Goal: Task Accomplishment & Management: Use online tool/utility

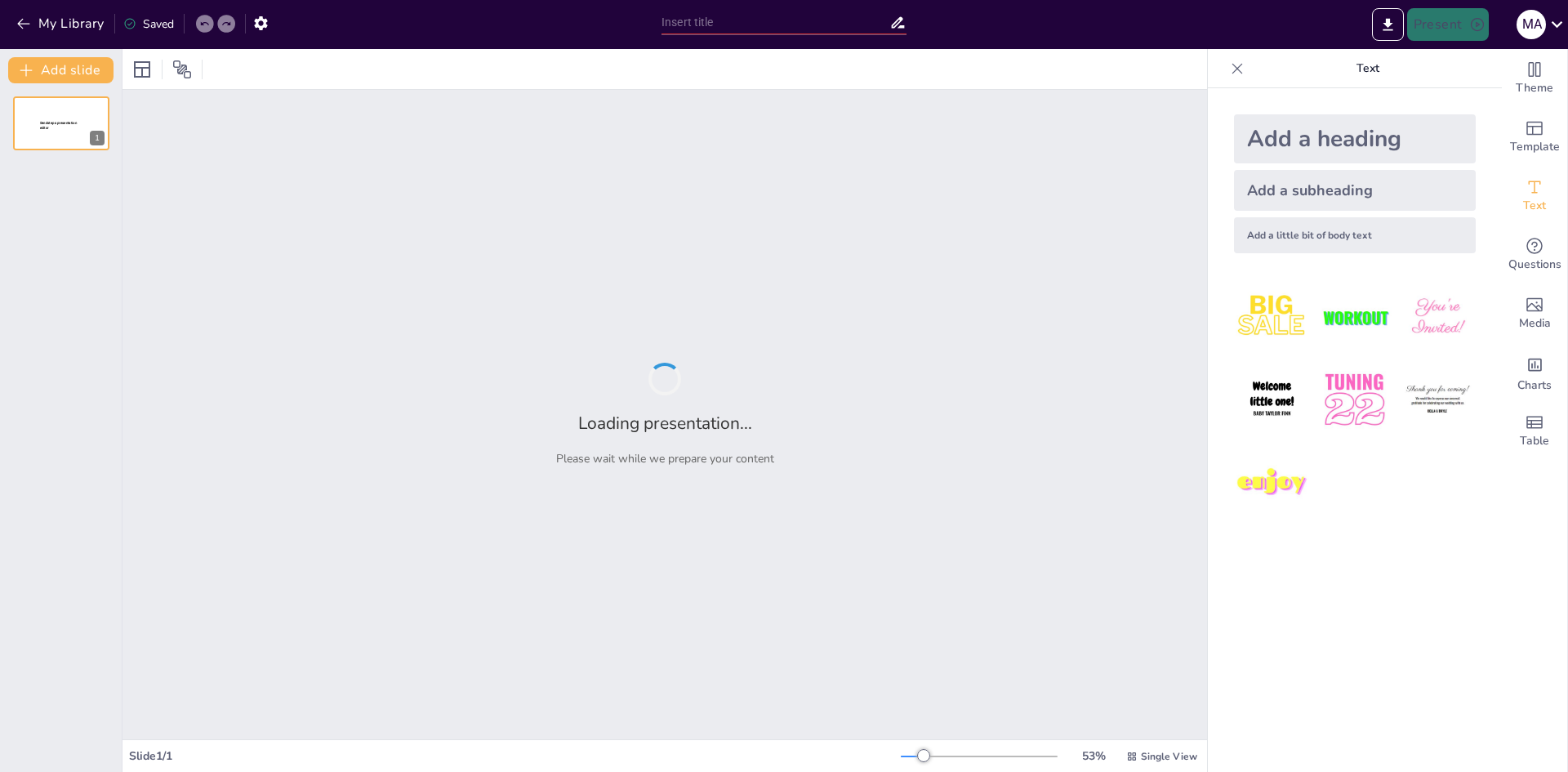
type input "Mecanismos de Reacciones Nucleares en el Núcleo Estelar: Fundamentos y Aplicaci…"
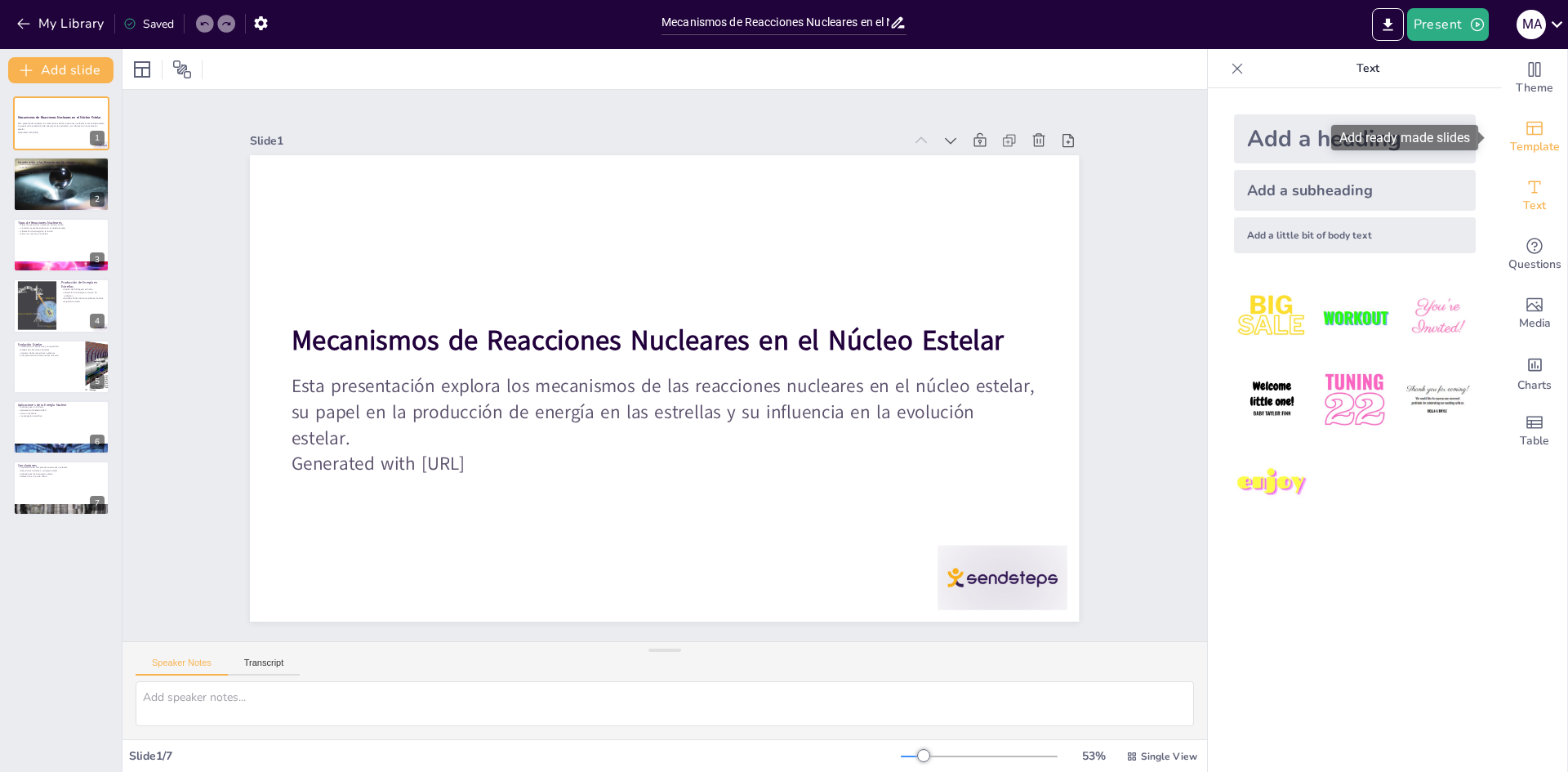
click at [1532, 145] on span "Template" at bounding box center [1535, 148] width 50 height 18
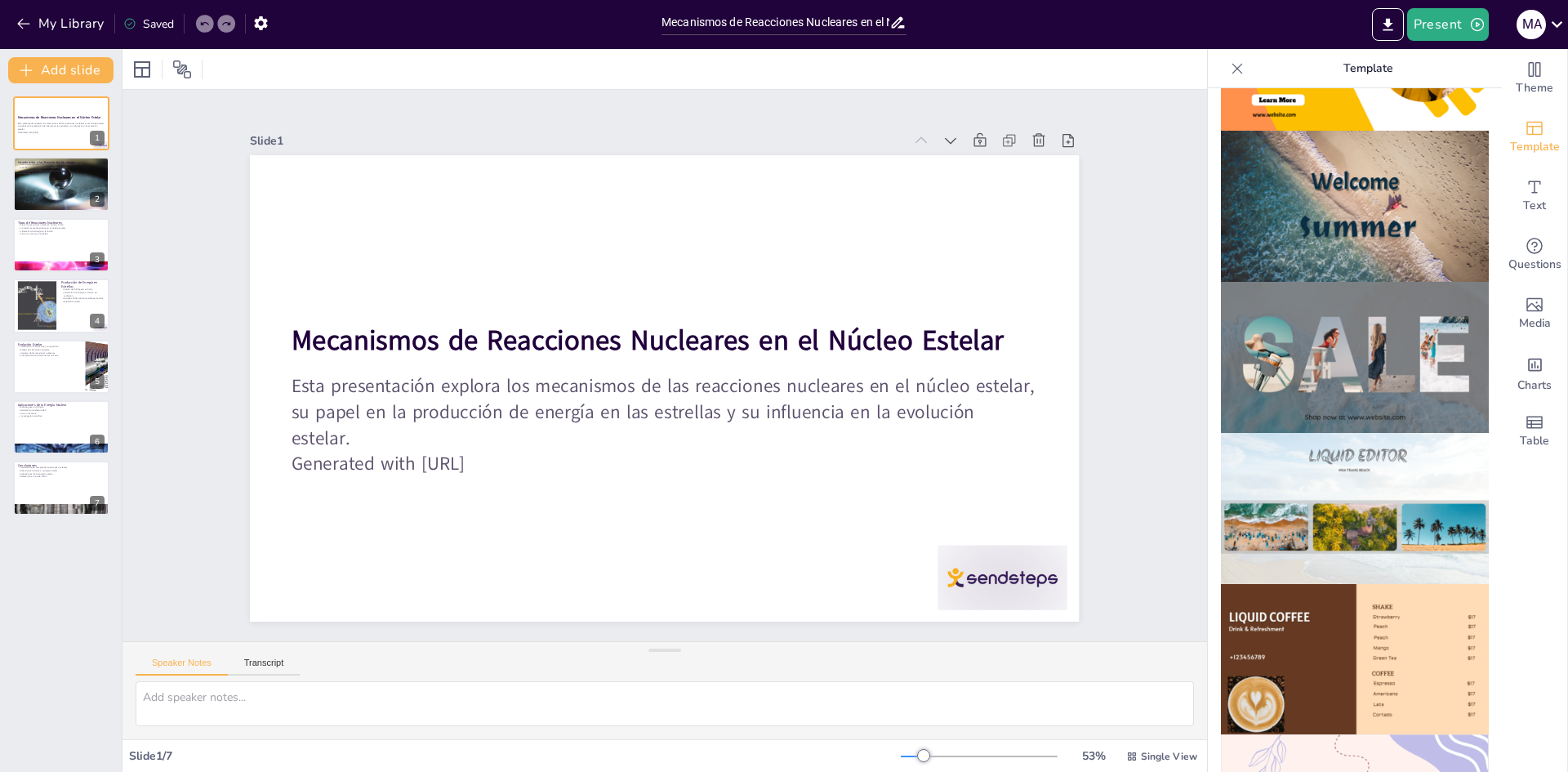
scroll to position [411, 0]
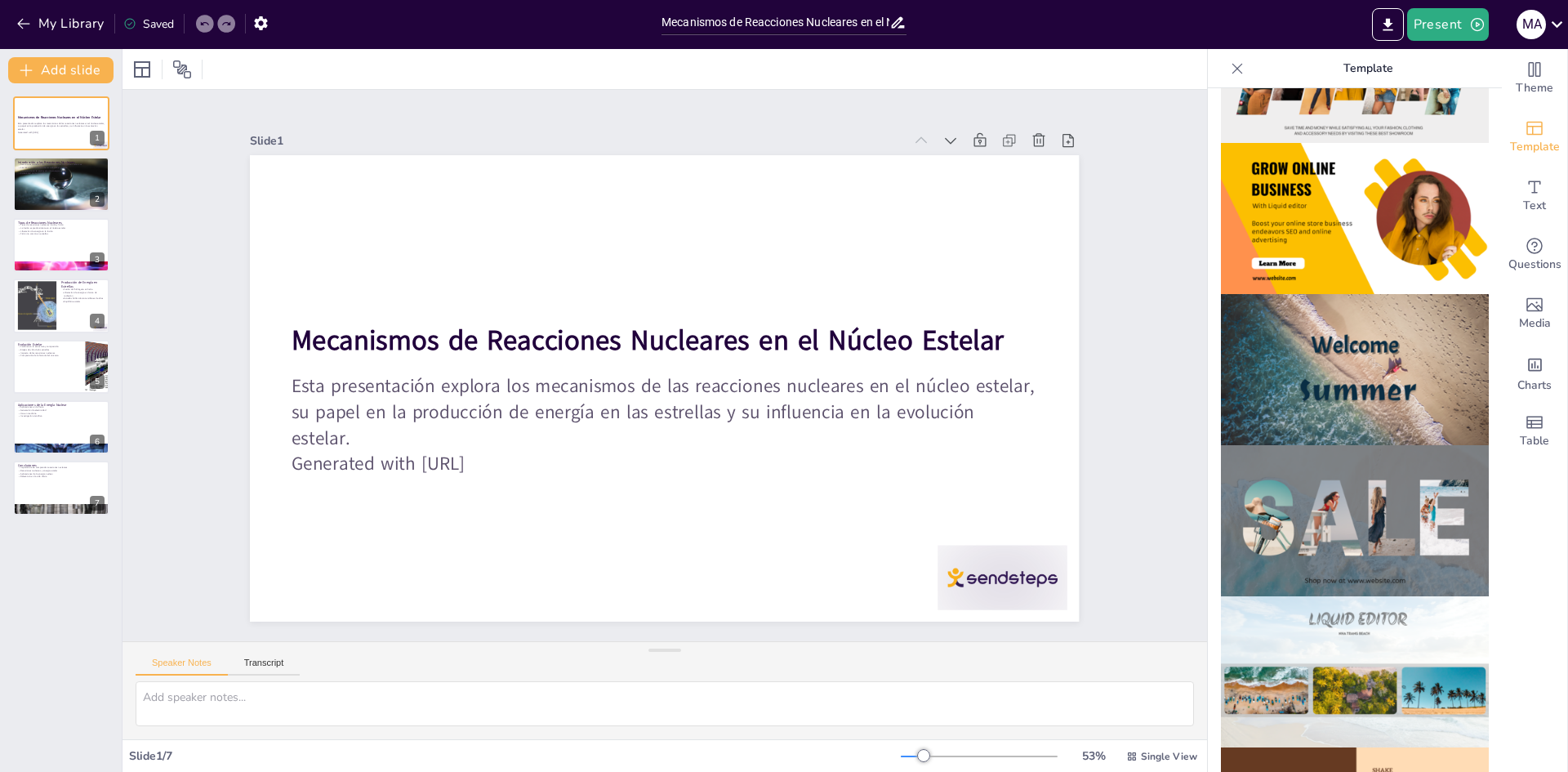
click at [1362, 445] on img at bounding box center [1354, 521] width 268 height 151
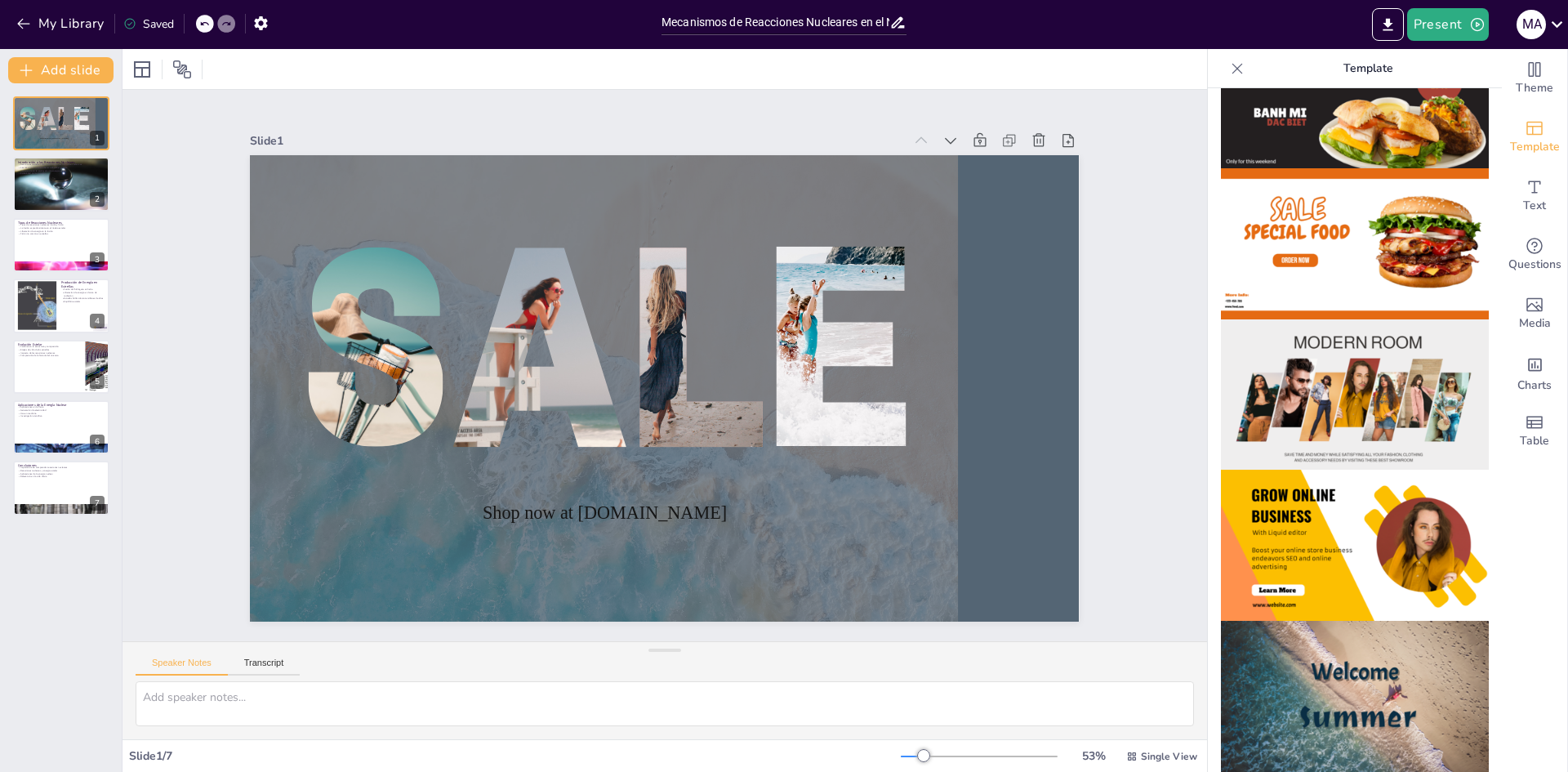
scroll to position [0, 0]
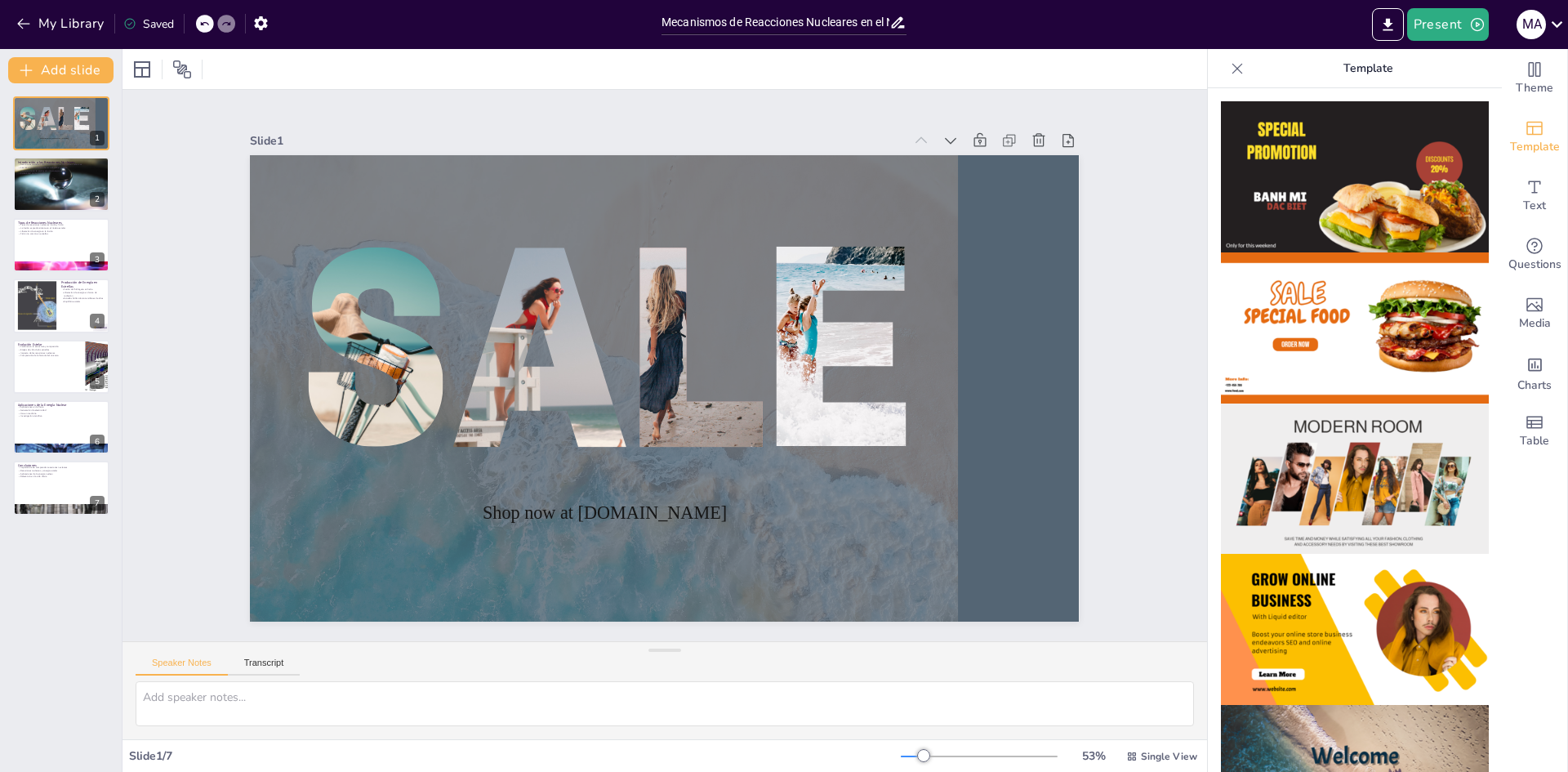
click at [1368, 470] on img at bounding box center [1354, 479] width 268 height 151
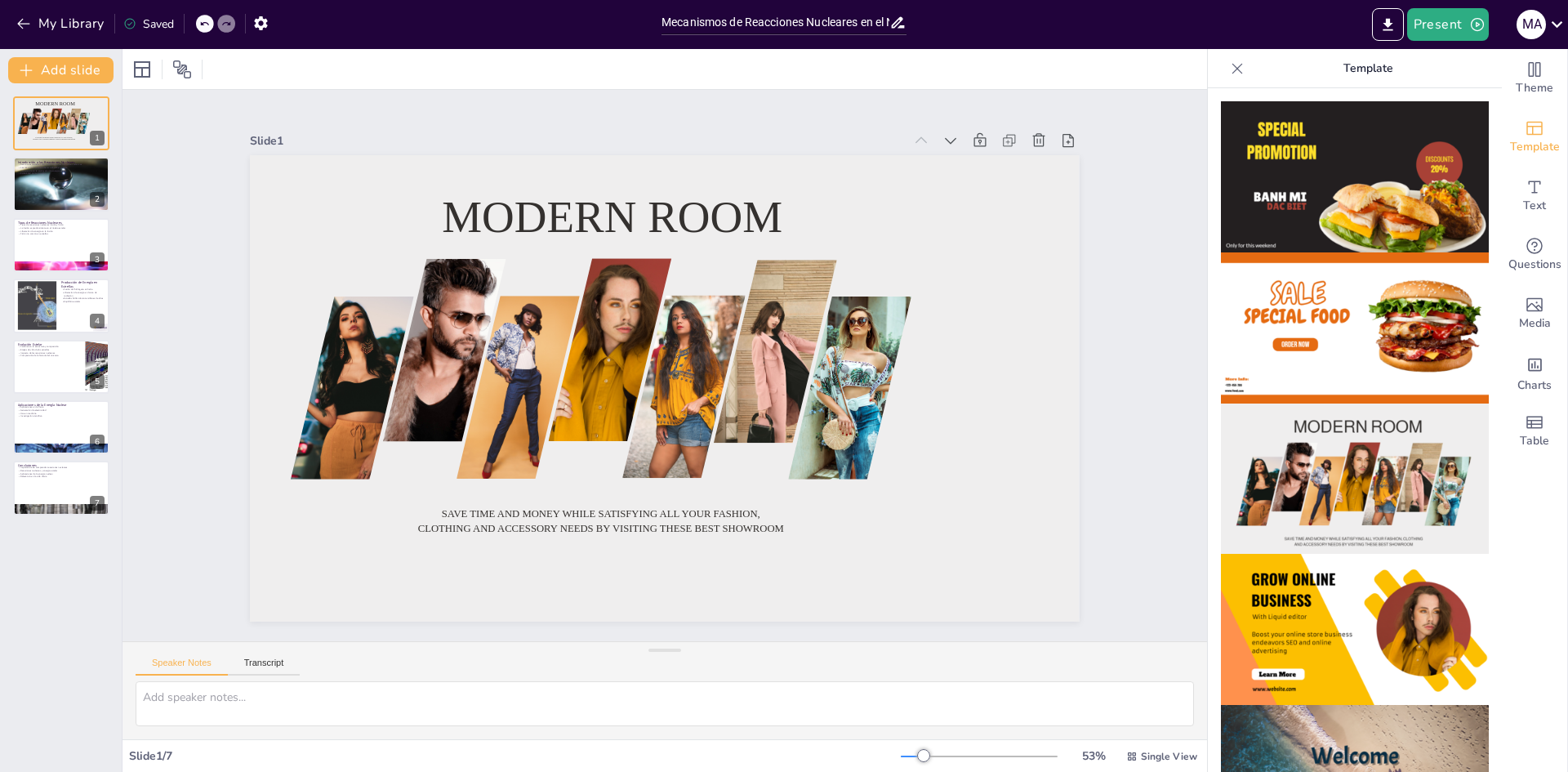
click at [215, 30] on div at bounding box center [215, 24] width 39 height 18
click at [207, 30] on div at bounding box center [206, 24] width 18 height 18
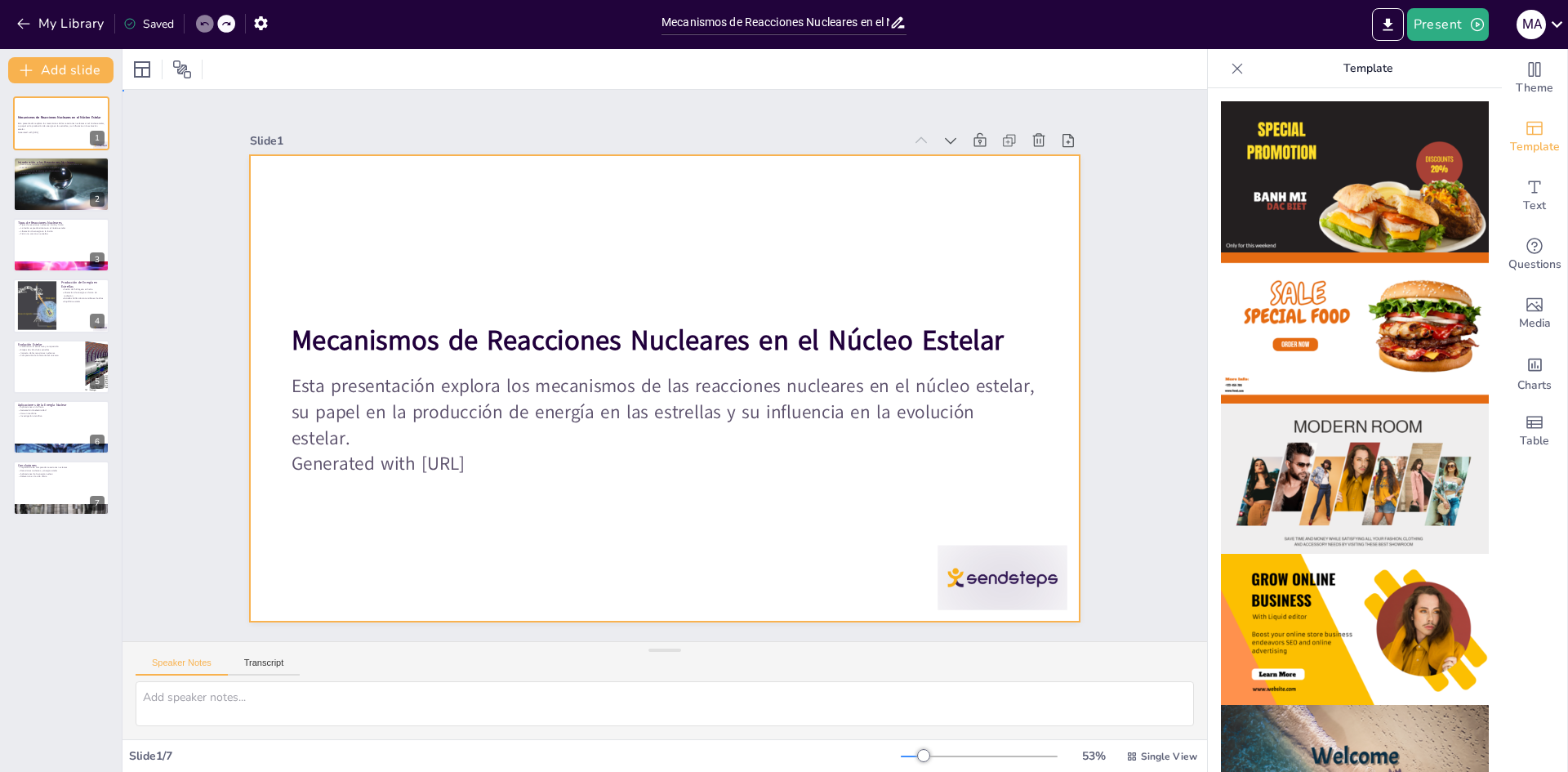
click at [452, 155] on div at bounding box center [665, 388] width 829 height 467
click at [534, 212] on div at bounding box center [665, 388] width 829 height 467
click at [156, 71] on div at bounding box center [205, 70] width 152 height 27
click at [172, 66] on icon at bounding box center [175, 70] width 20 height 20
click at [179, 66] on icon at bounding box center [175, 70] width 20 height 20
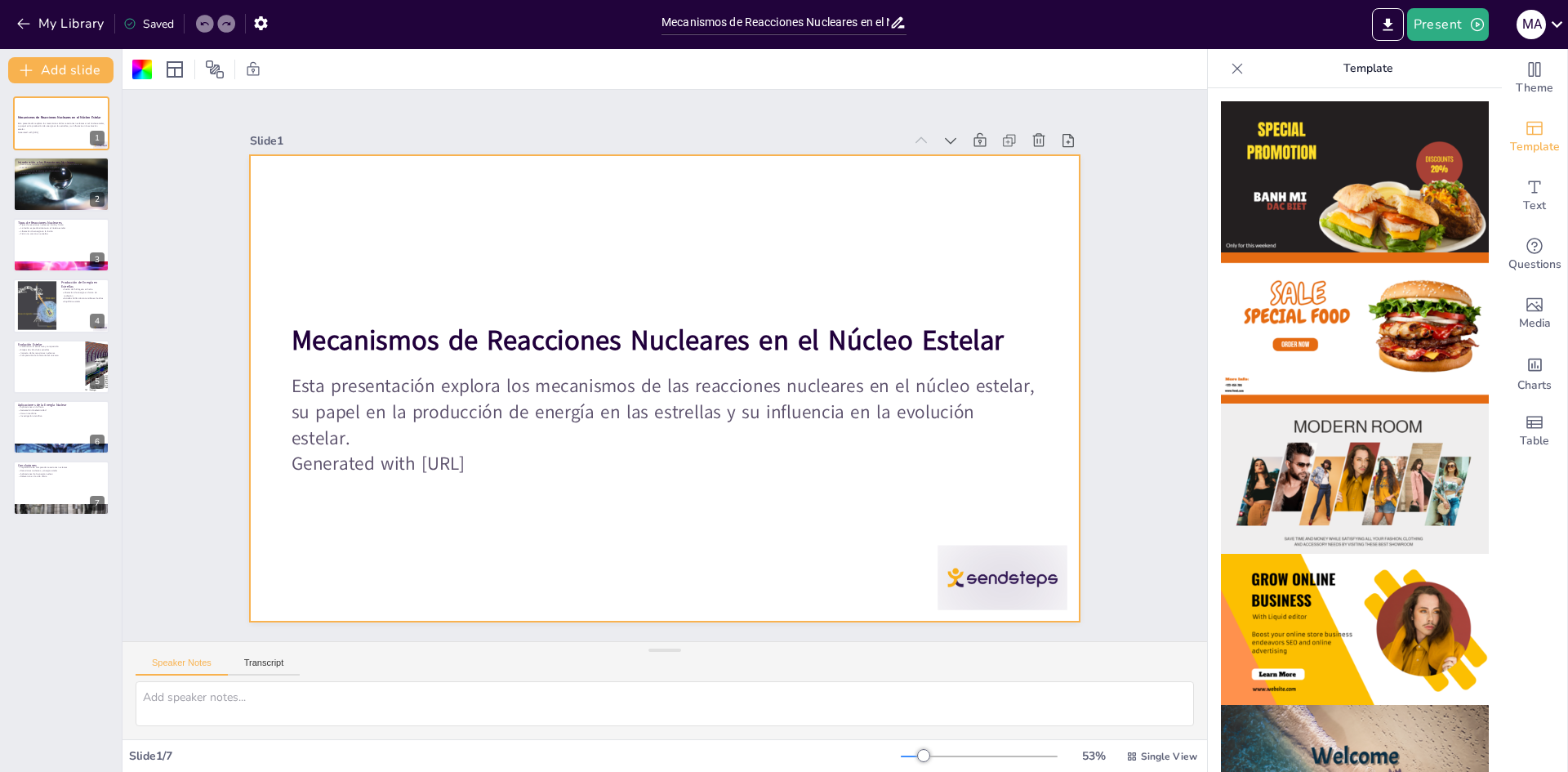
click at [385, 184] on div at bounding box center [660, 388] width 908 height 629
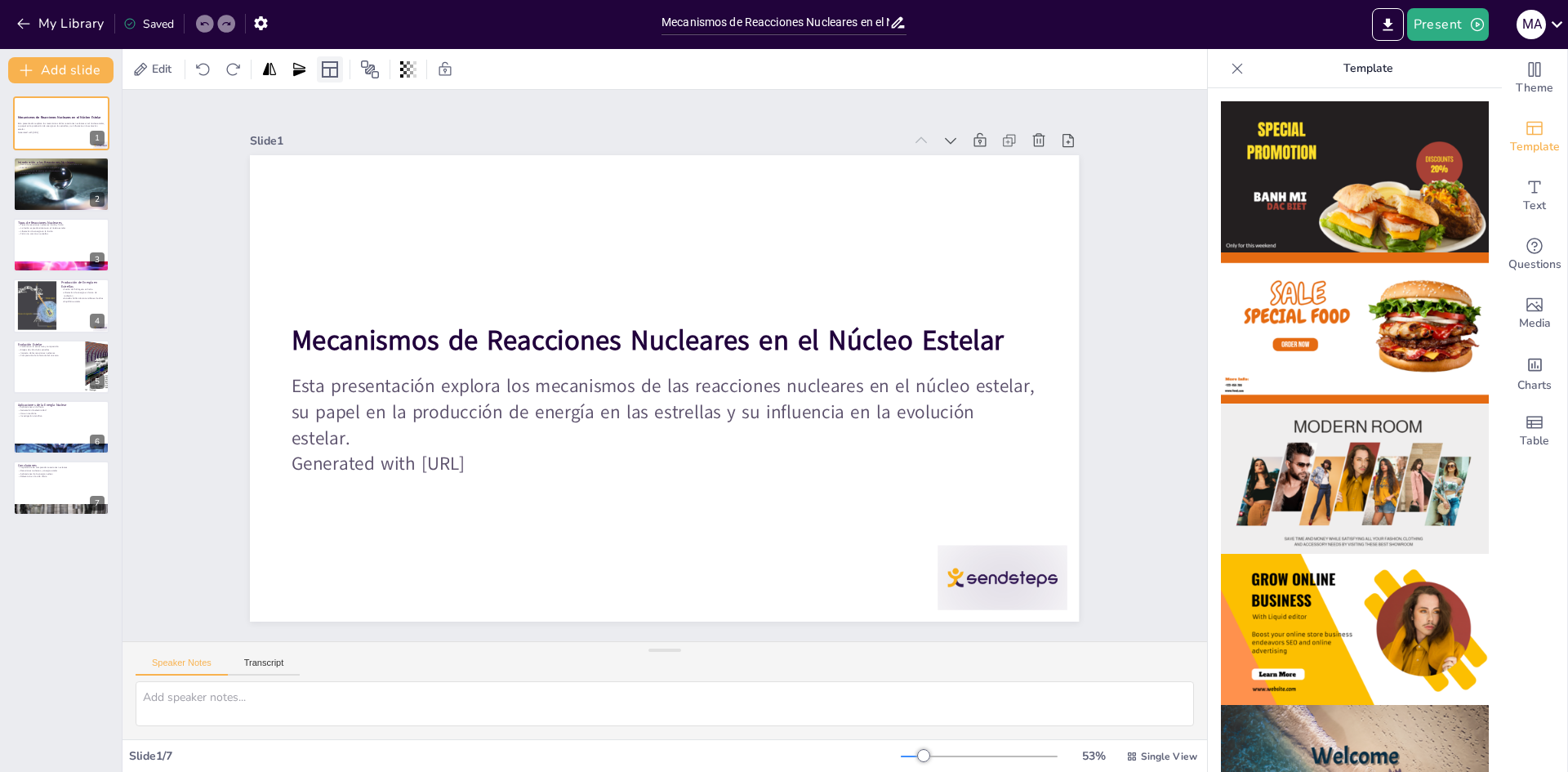
click at [336, 69] on icon at bounding box center [330, 70] width 20 height 20
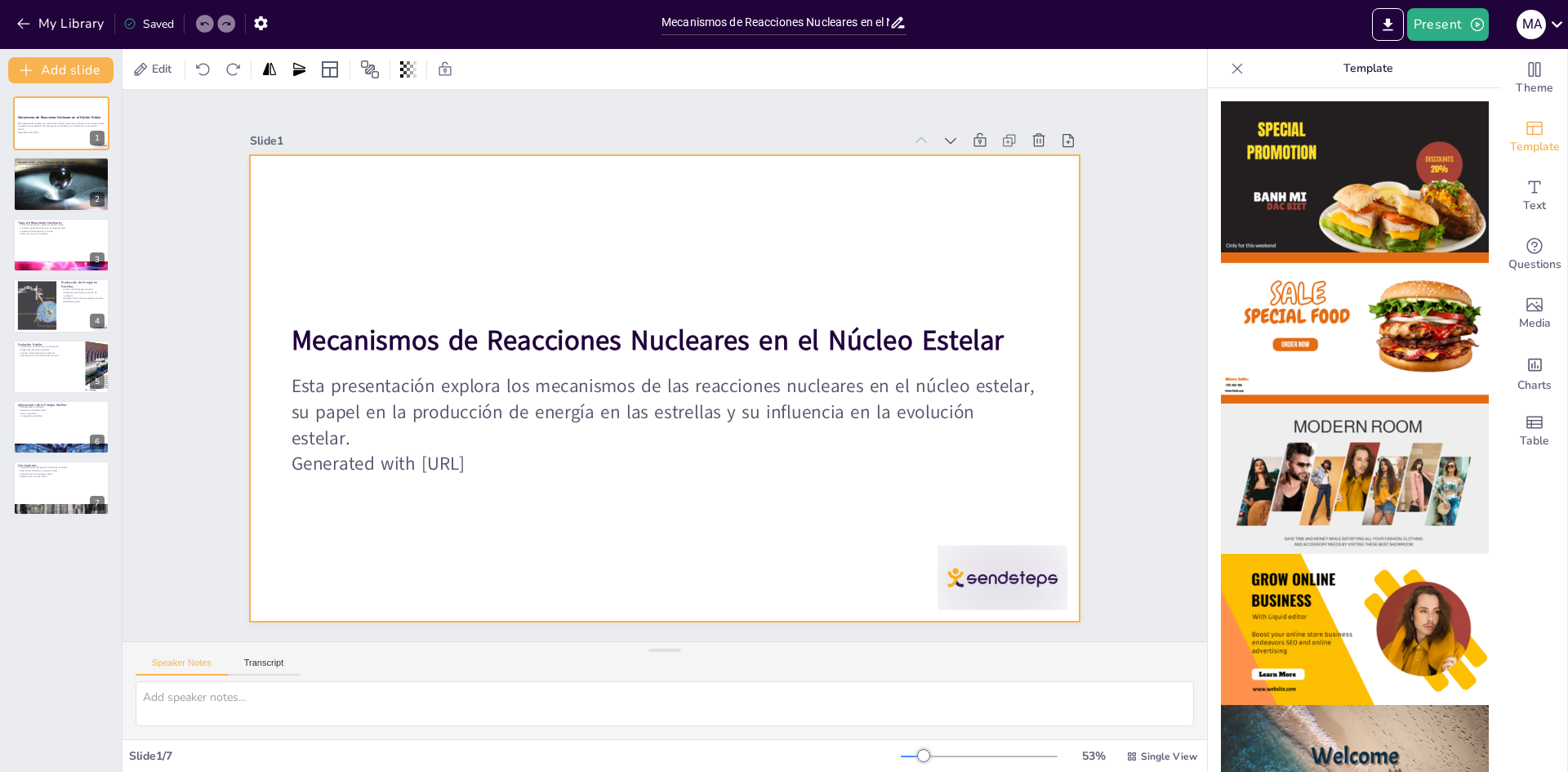
click at [955, 268] on div at bounding box center [660, 388] width 908 height 629
click at [1525, 73] on icon "Change the overall theme" at bounding box center [1535, 70] width 20 height 20
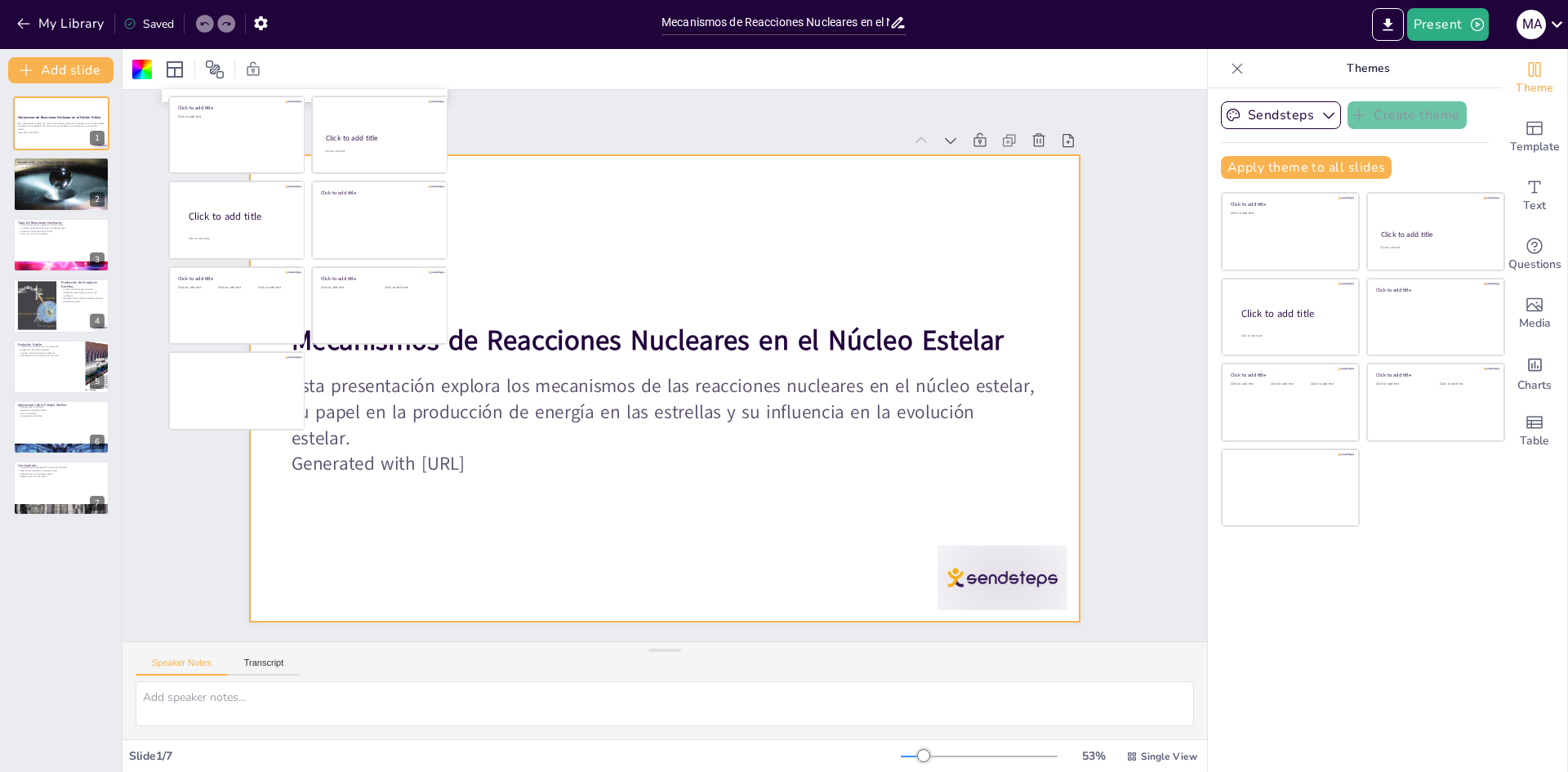
click at [685, 221] on div at bounding box center [665, 388] width 829 height 467
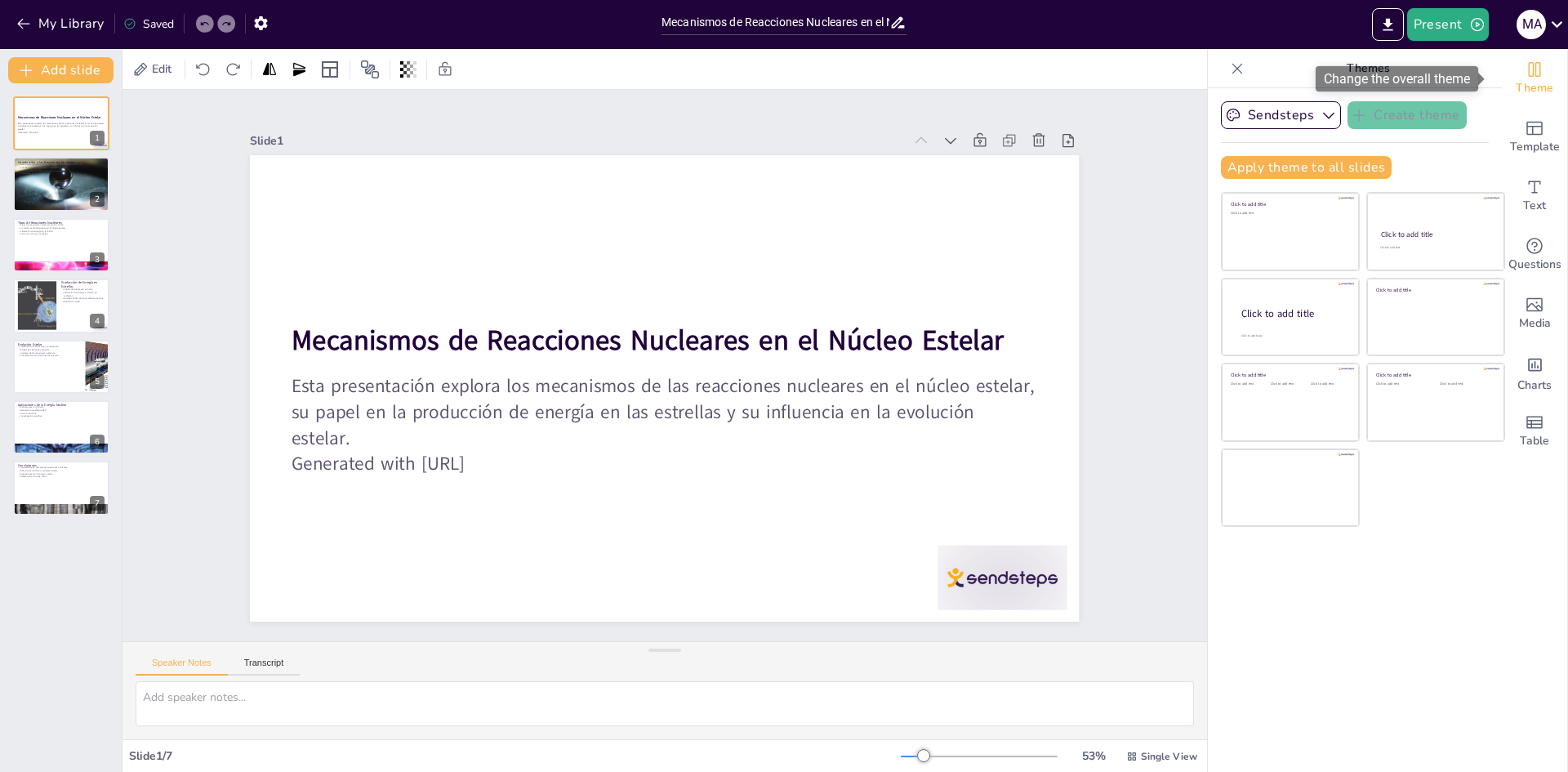
click at [1524, 80] on span "Theme" at bounding box center [1534, 89] width 37 height 18
click at [1298, 114] on button "Sendsteps" at bounding box center [1280, 115] width 120 height 28
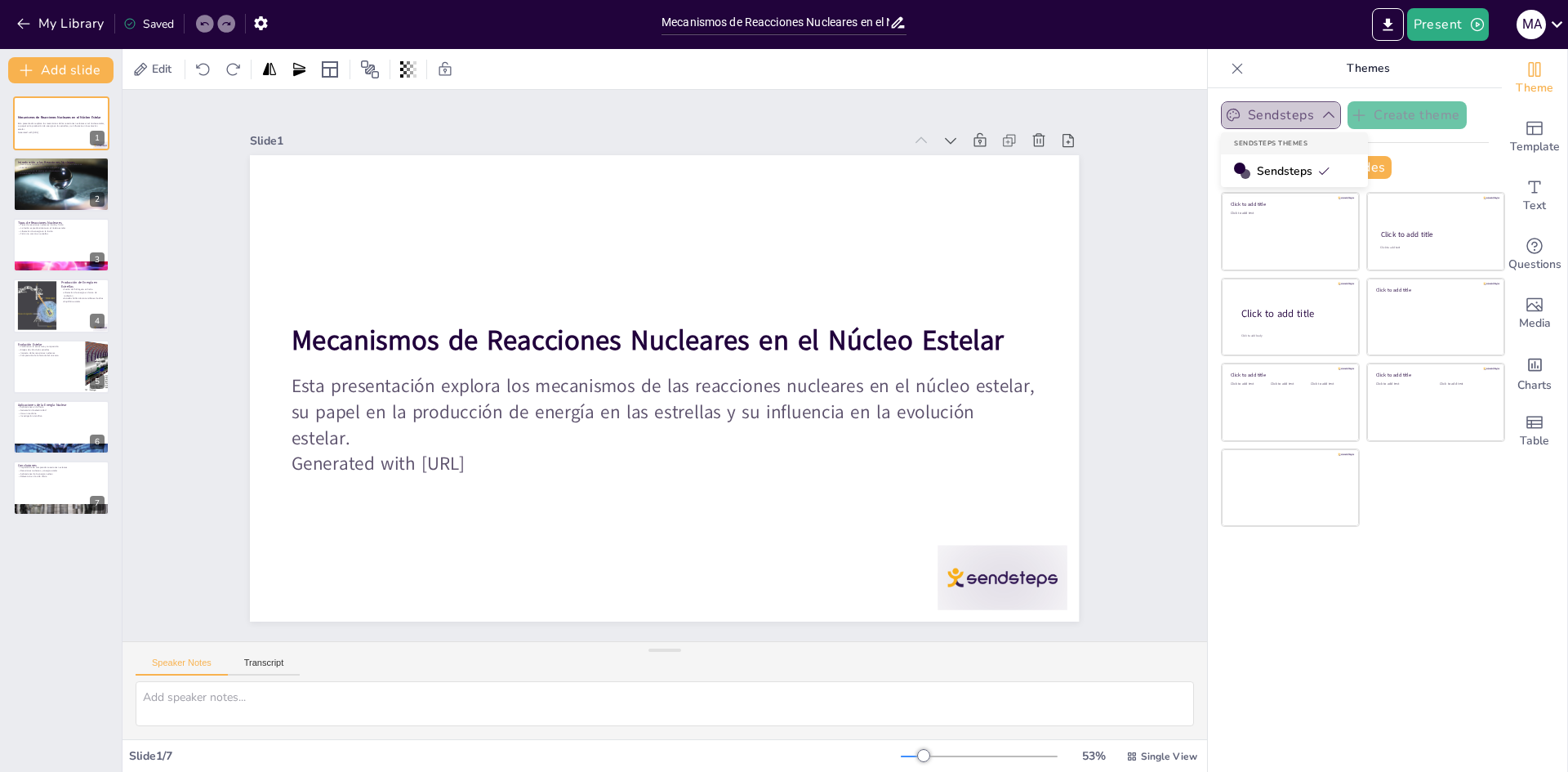
click at [1298, 114] on button "Sendsteps" at bounding box center [1280, 115] width 120 height 28
click at [322, 67] on icon at bounding box center [330, 70] width 17 height 17
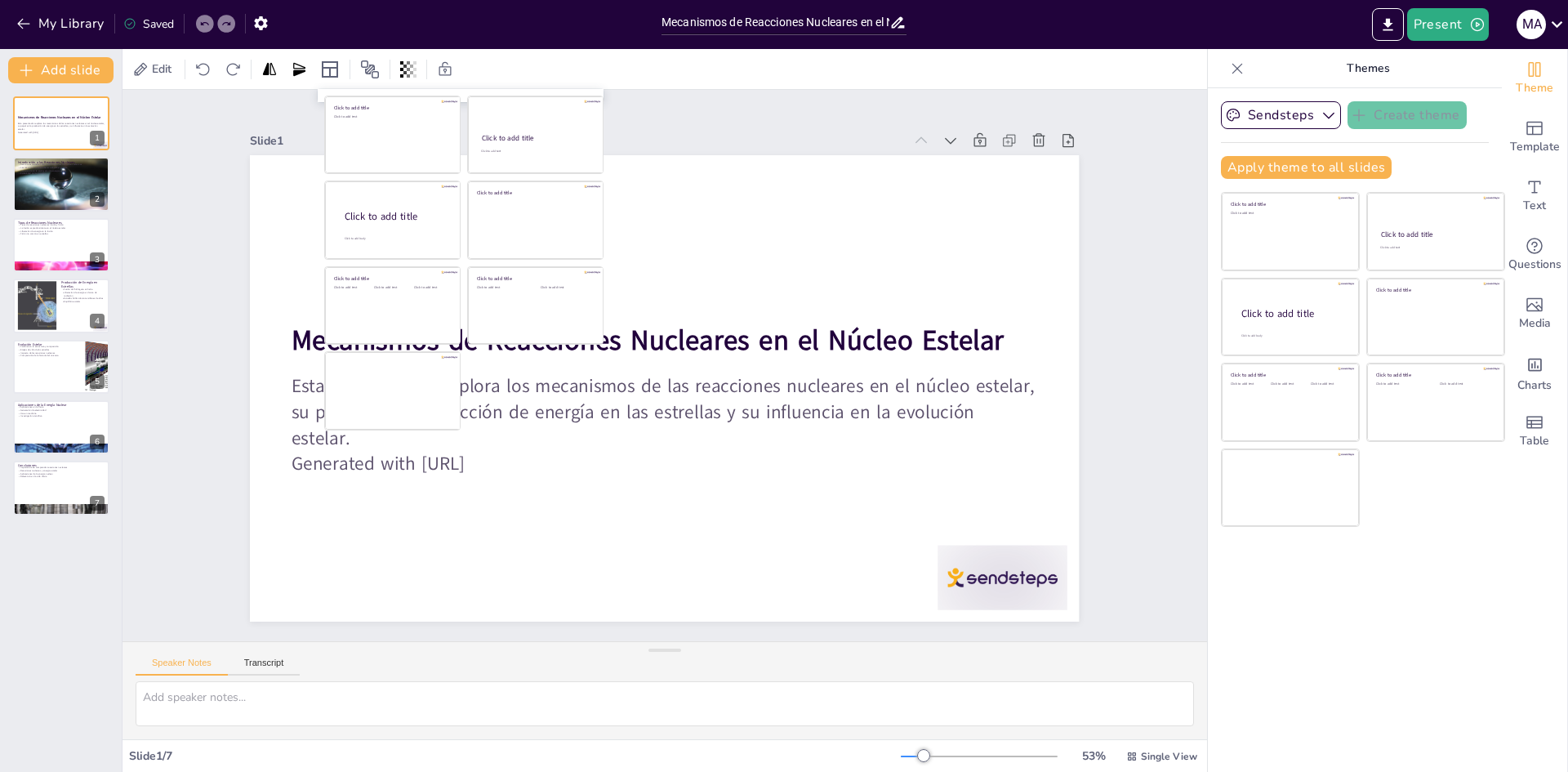
click at [374, 311] on div "Click to add text" at bounding box center [392, 310] width 36 height 51
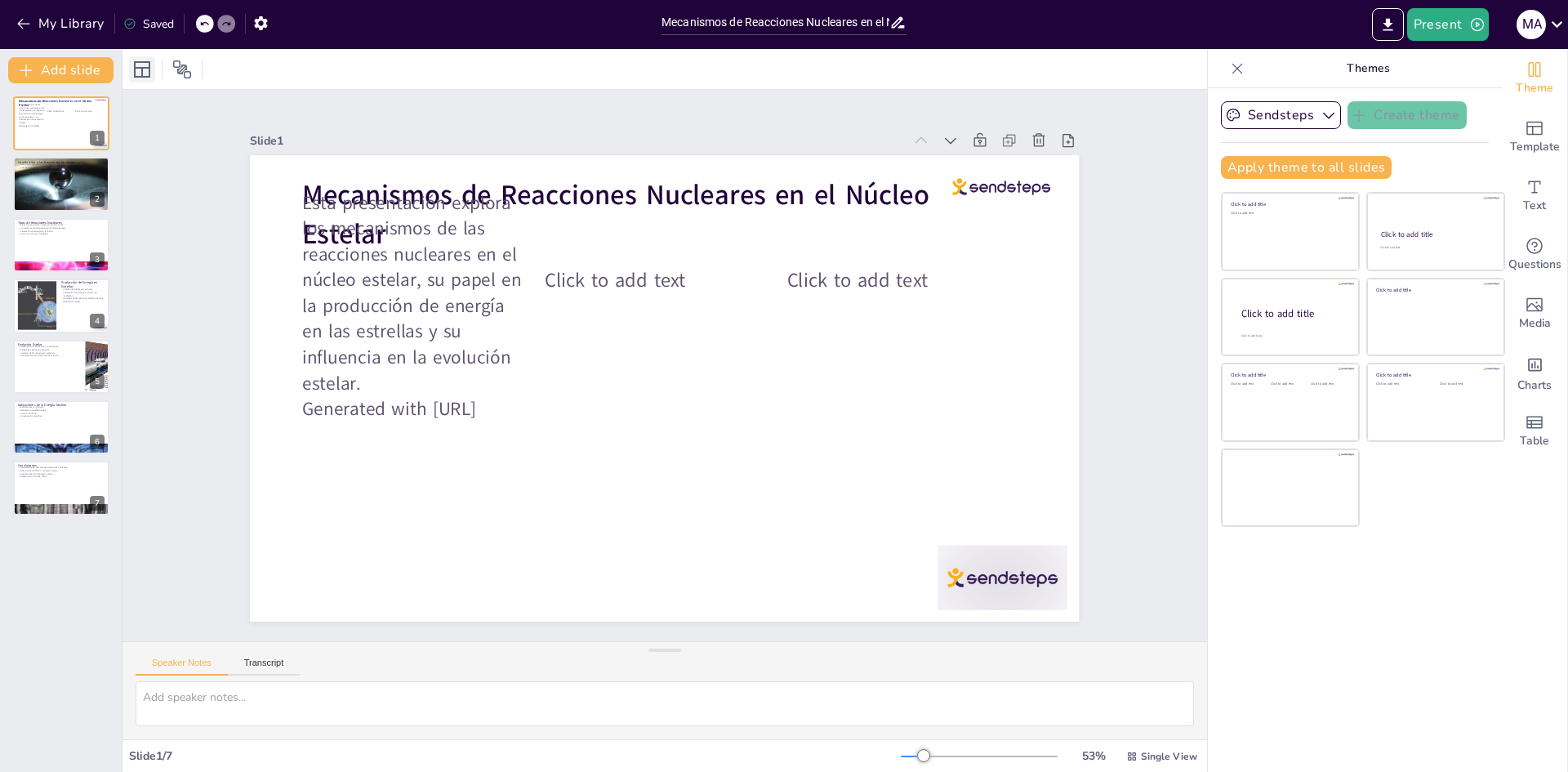
click at [145, 70] on icon at bounding box center [143, 70] width 20 height 20
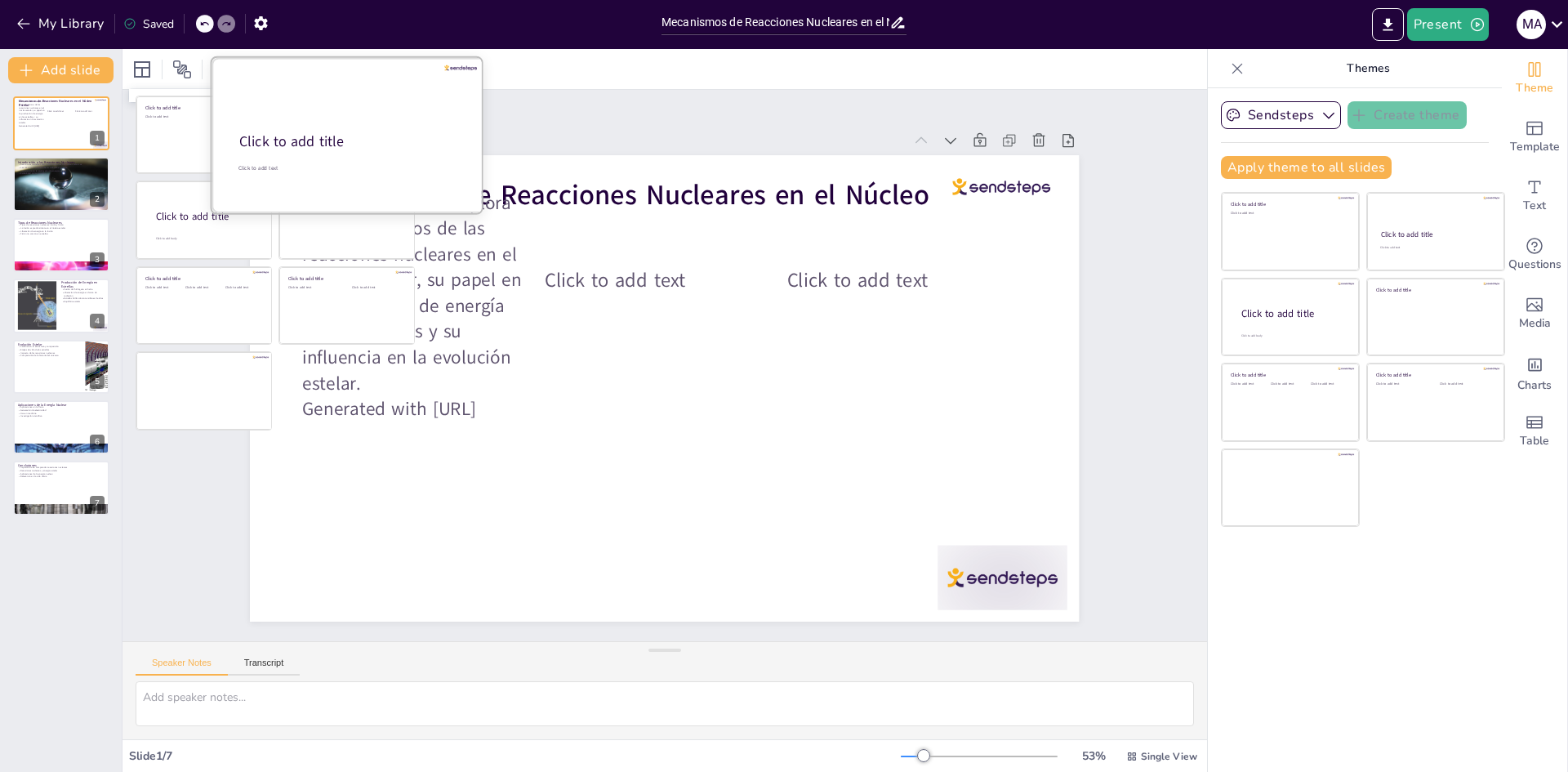
click at [398, 143] on div "Click to add title" at bounding box center [347, 142] width 216 height 20
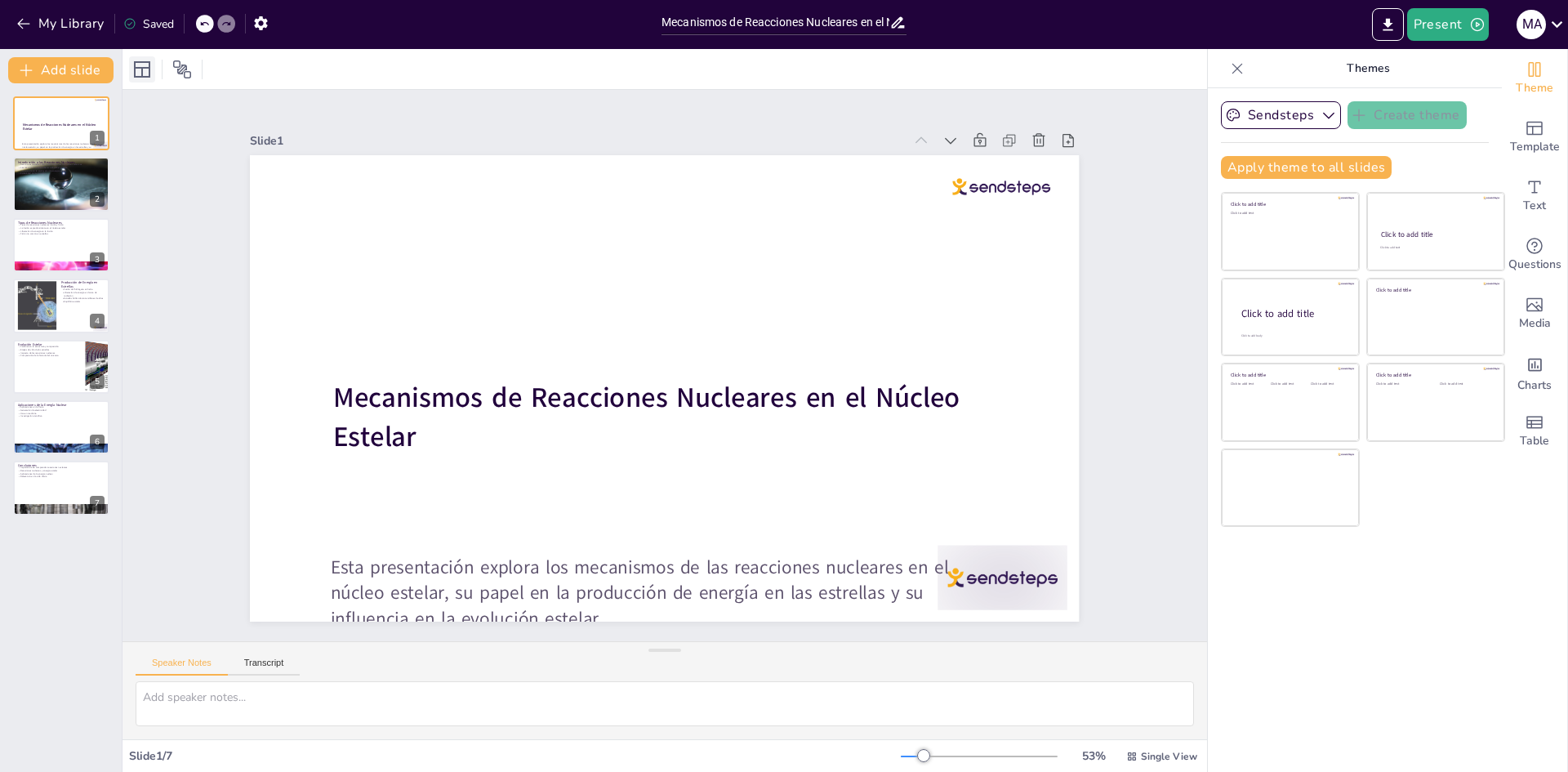
click at [145, 70] on icon at bounding box center [143, 70] width 20 height 20
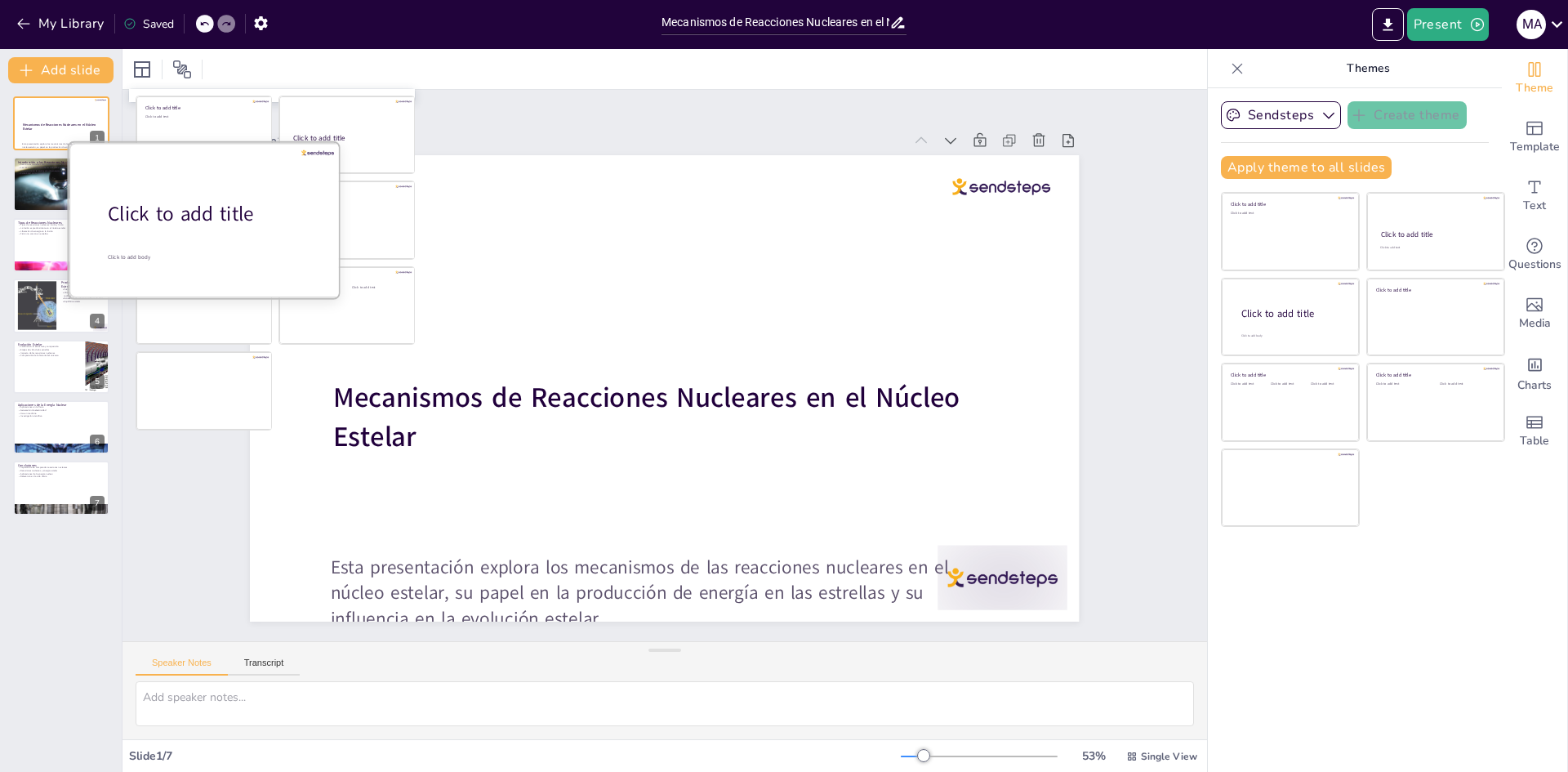
click at [217, 216] on div "Click to add title" at bounding box center [211, 214] width 208 height 28
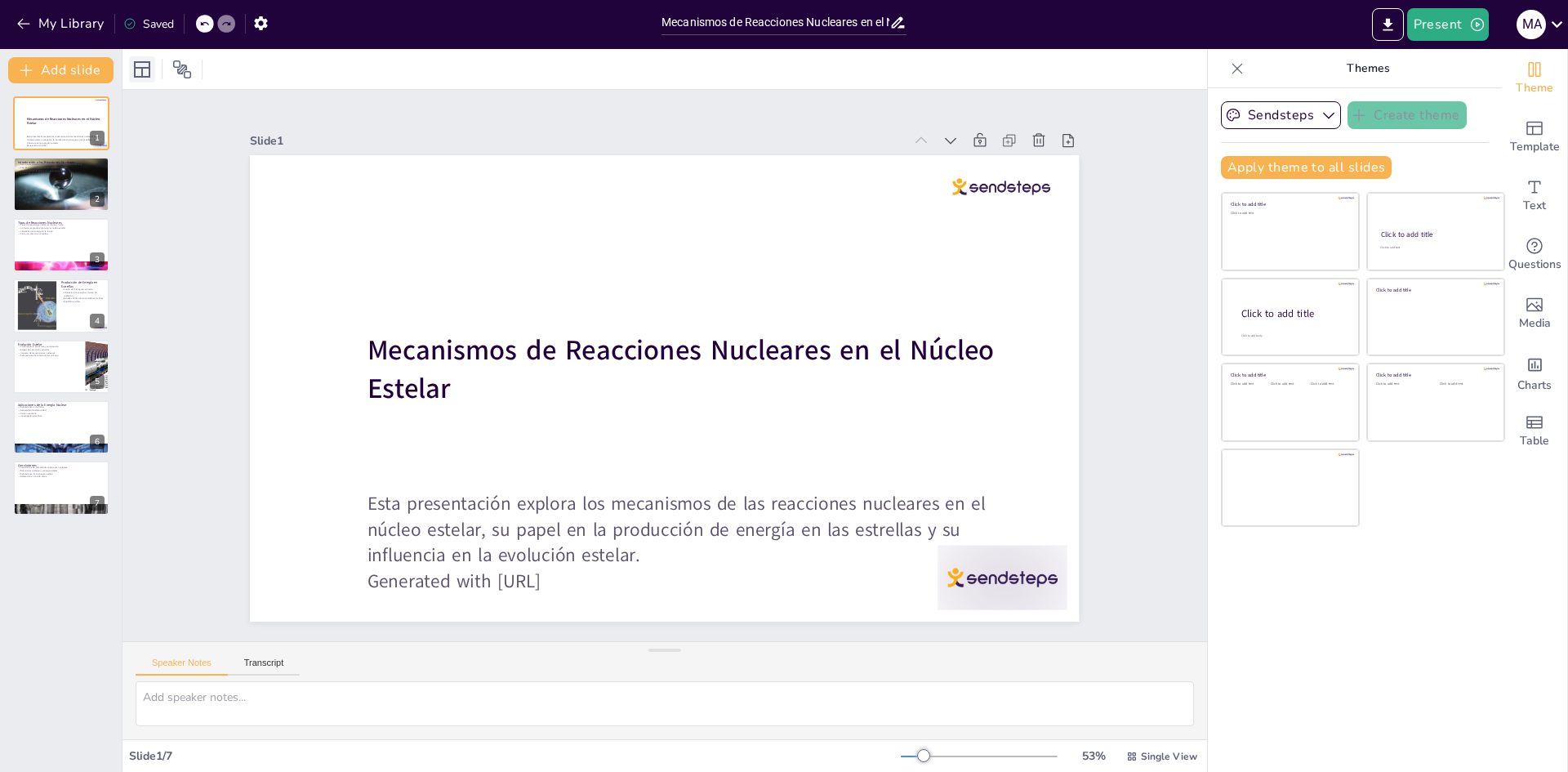
click at [149, 64] on icon at bounding box center [143, 70] width 17 height 17
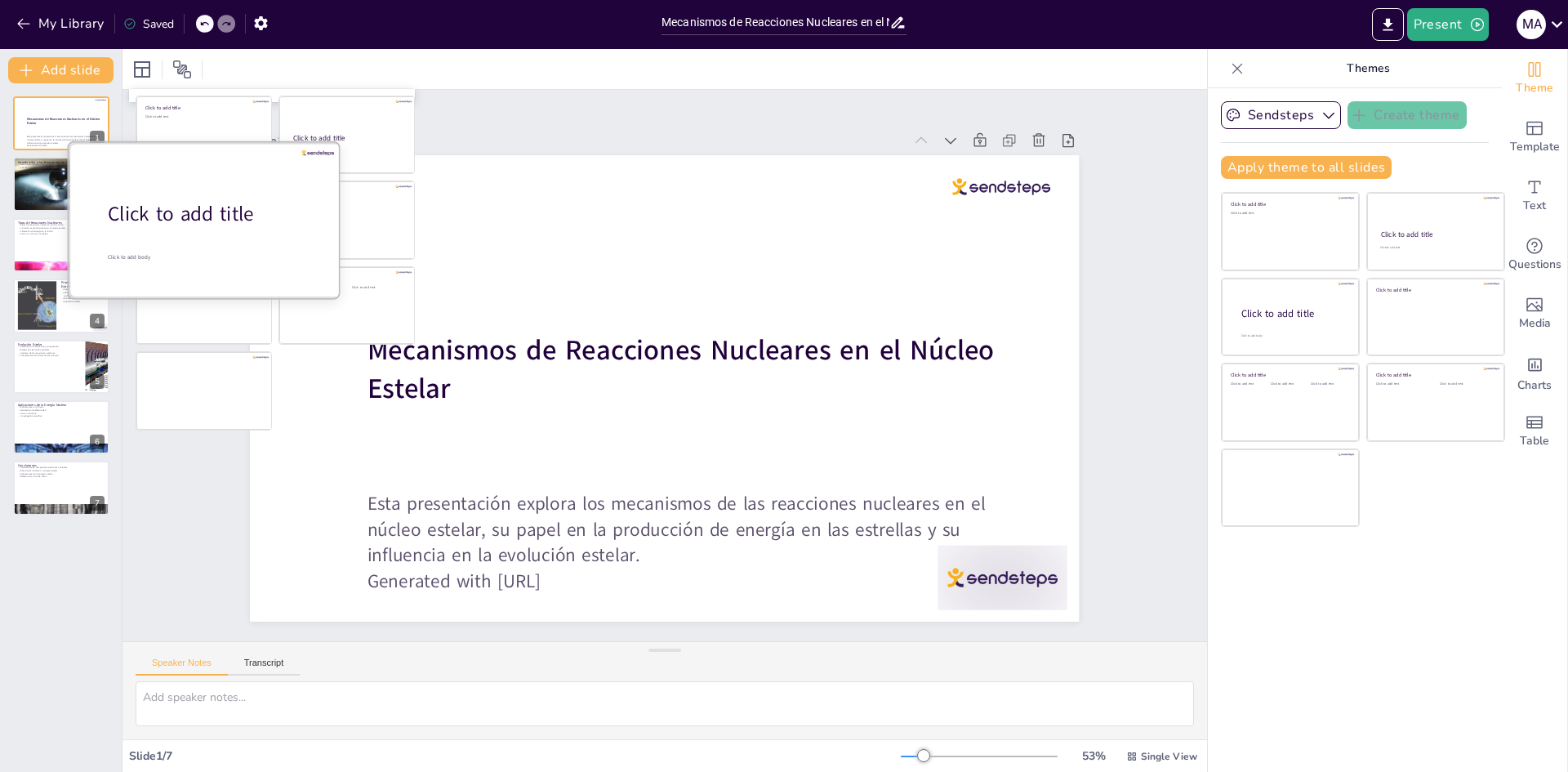
click at [171, 211] on div "Click to add title" at bounding box center [211, 214] width 208 height 28
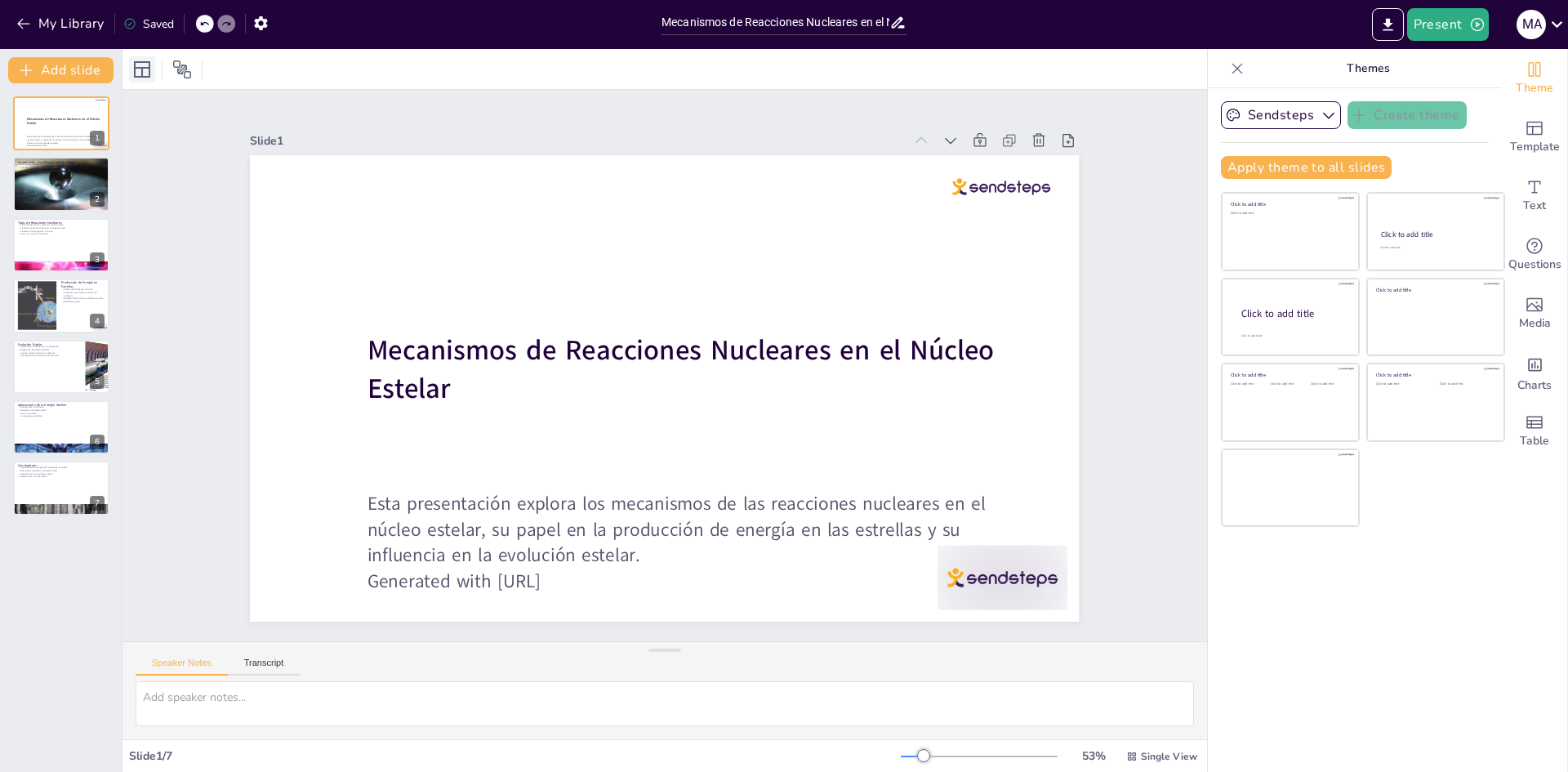
click at [148, 65] on icon at bounding box center [143, 70] width 17 height 17
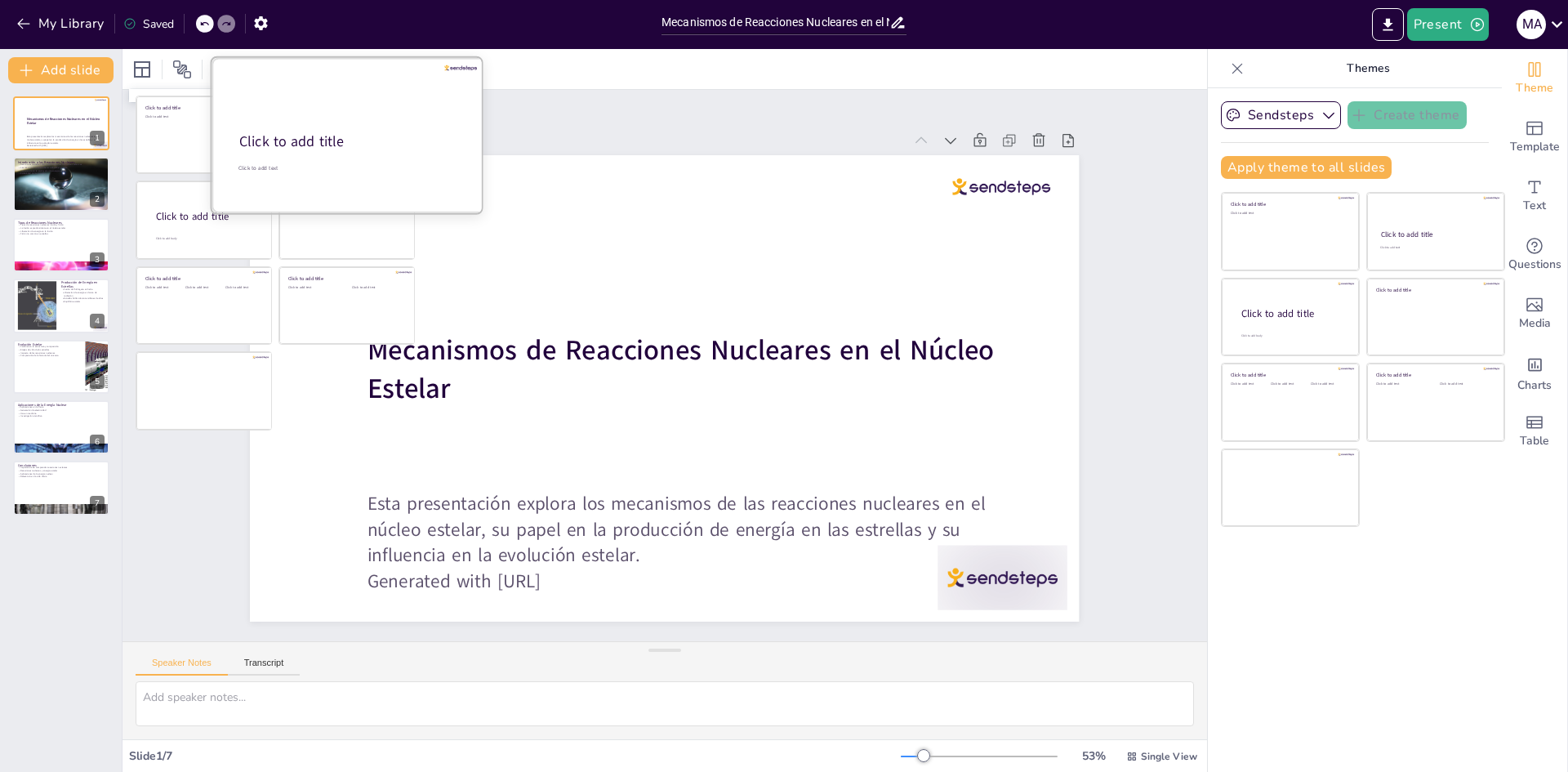
click at [323, 150] on div "Click to add title" at bounding box center [347, 142] width 216 height 20
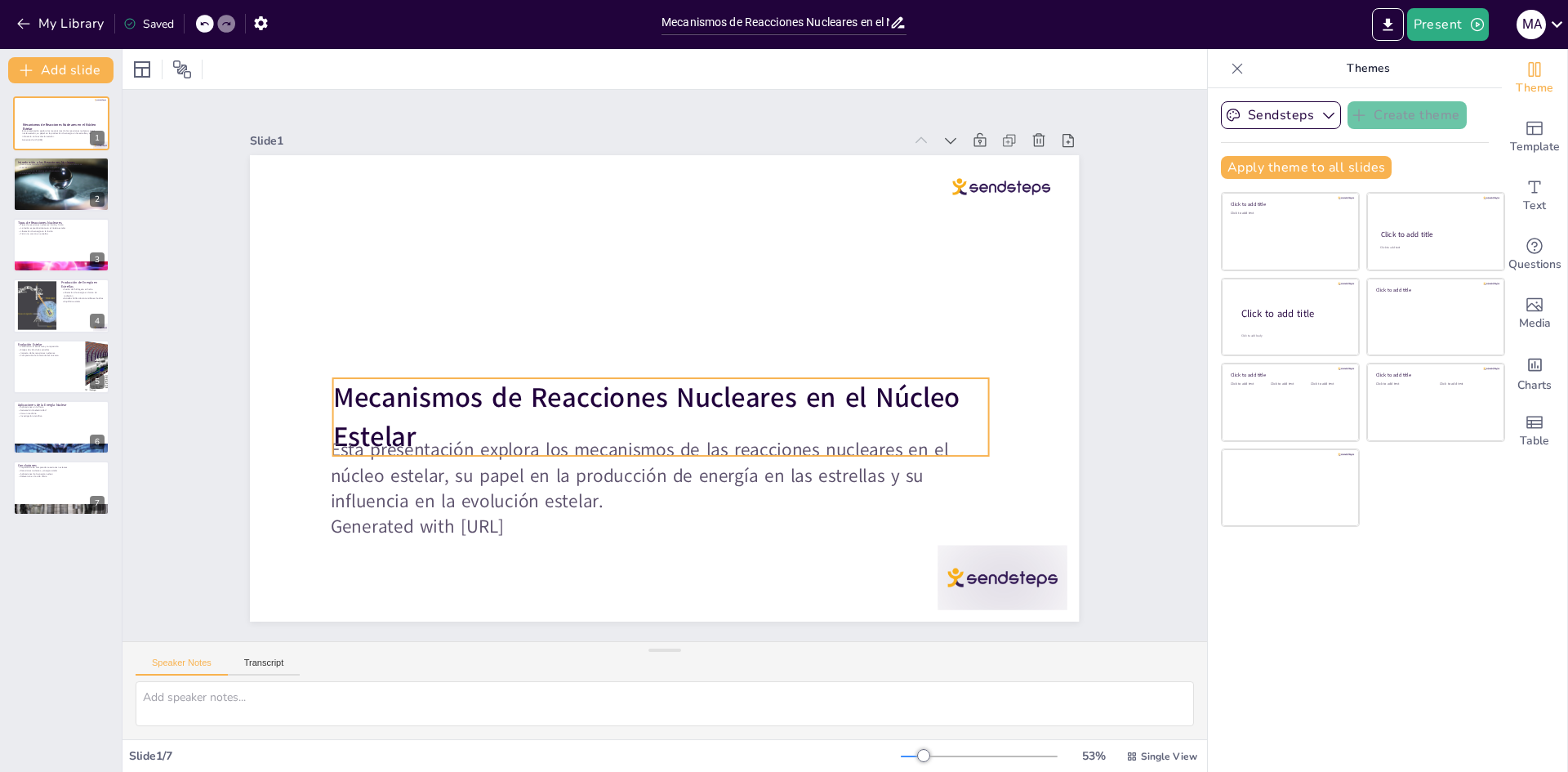
click at [407, 389] on strong "Mecanismos de Reacciones Nucleares en el Núcleo Estelar" at bounding box center [636, 392] width 629 height 167
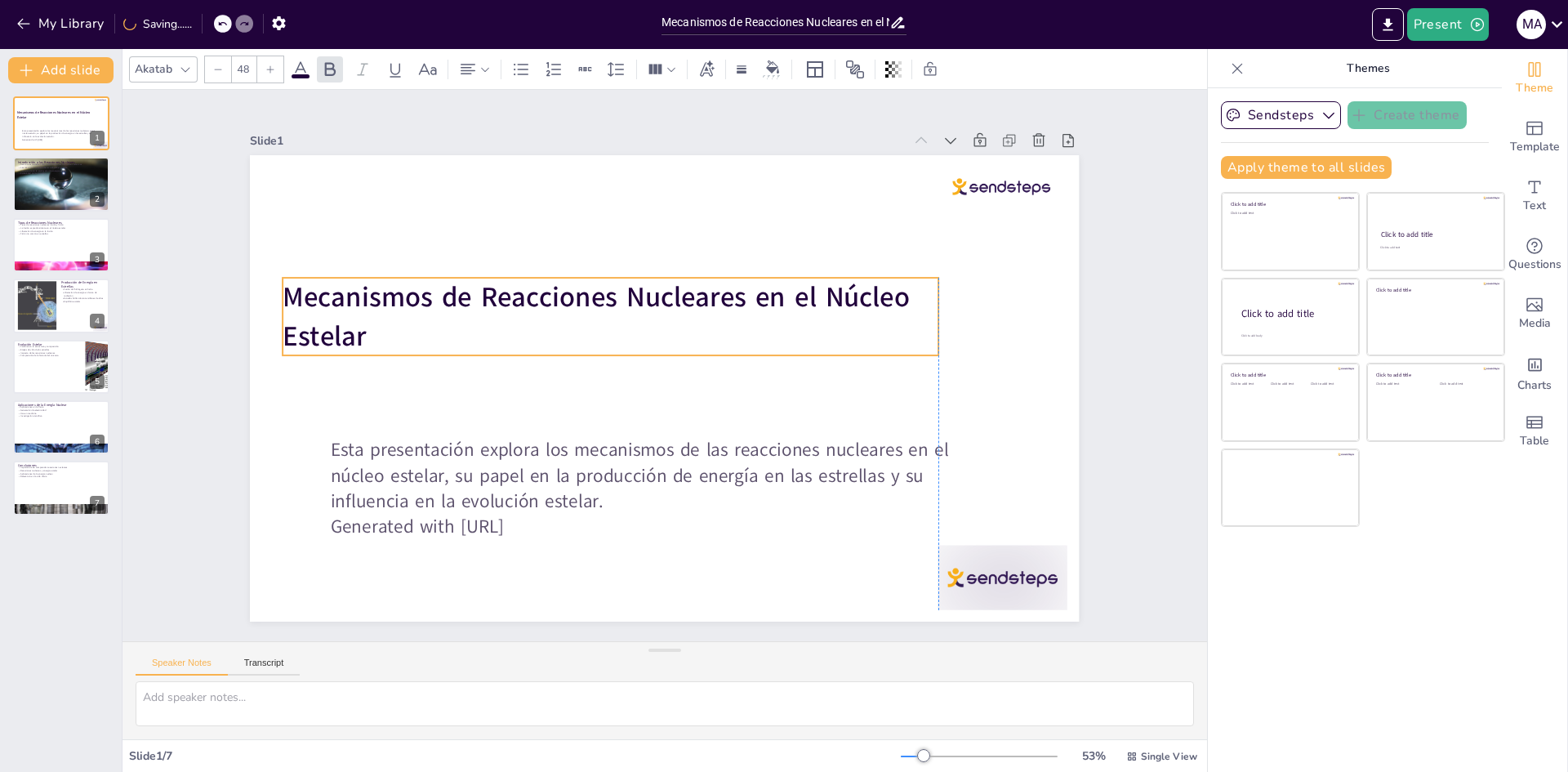
drag, startPoint x: 413, startPoint y: 401, endPoint x: 368, endPoint y: 301, distance: 109.7
click at [368, 301] on strong "Mecanismos de Reacciones Nucleares en el Núcleo Estelar" at bounding box center [603, 290] width 632 height 103
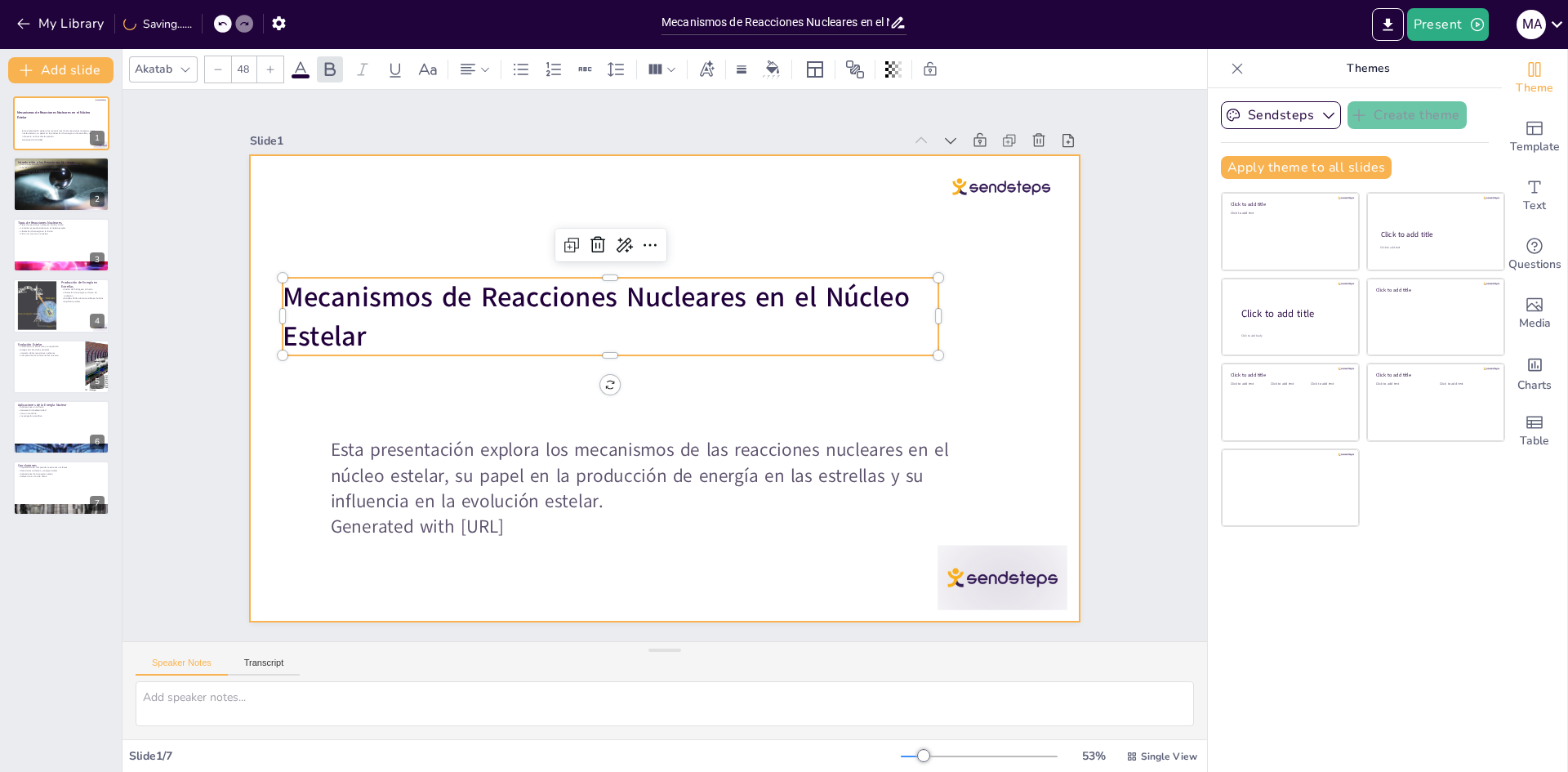
click at [384, 426] on div at bounding box center [662, 388] width 873 height 550
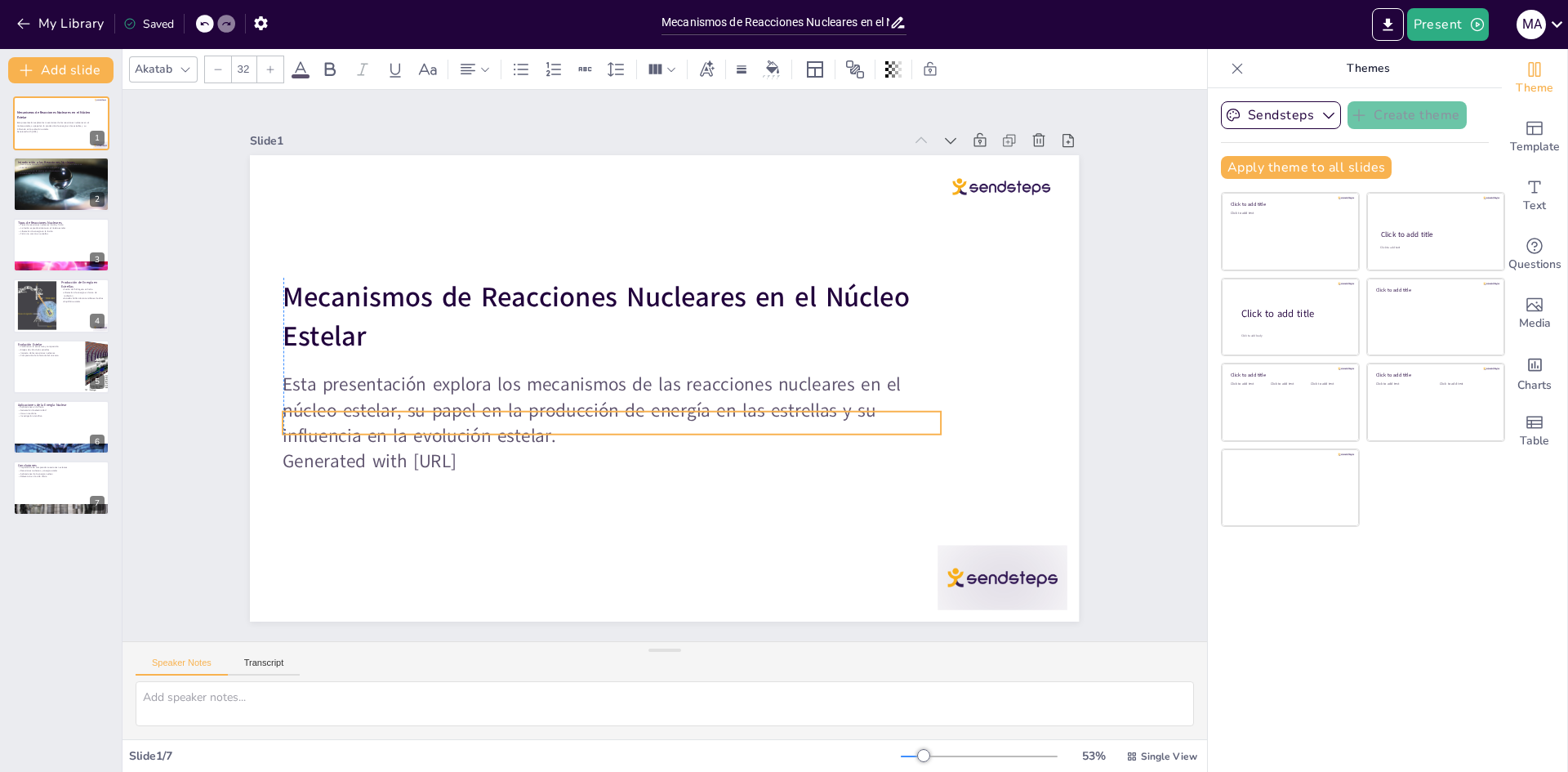
drag, startPoint x: 390, startPoint y: 469, endPoint x: 347, endPoint y: 403, distance: 78.8
click at [347, 403] on p "Esta presentación explora los mecanismos de las reacciones nucleares en el núcl…" at bounding box center [607, 405] width 662 height 146
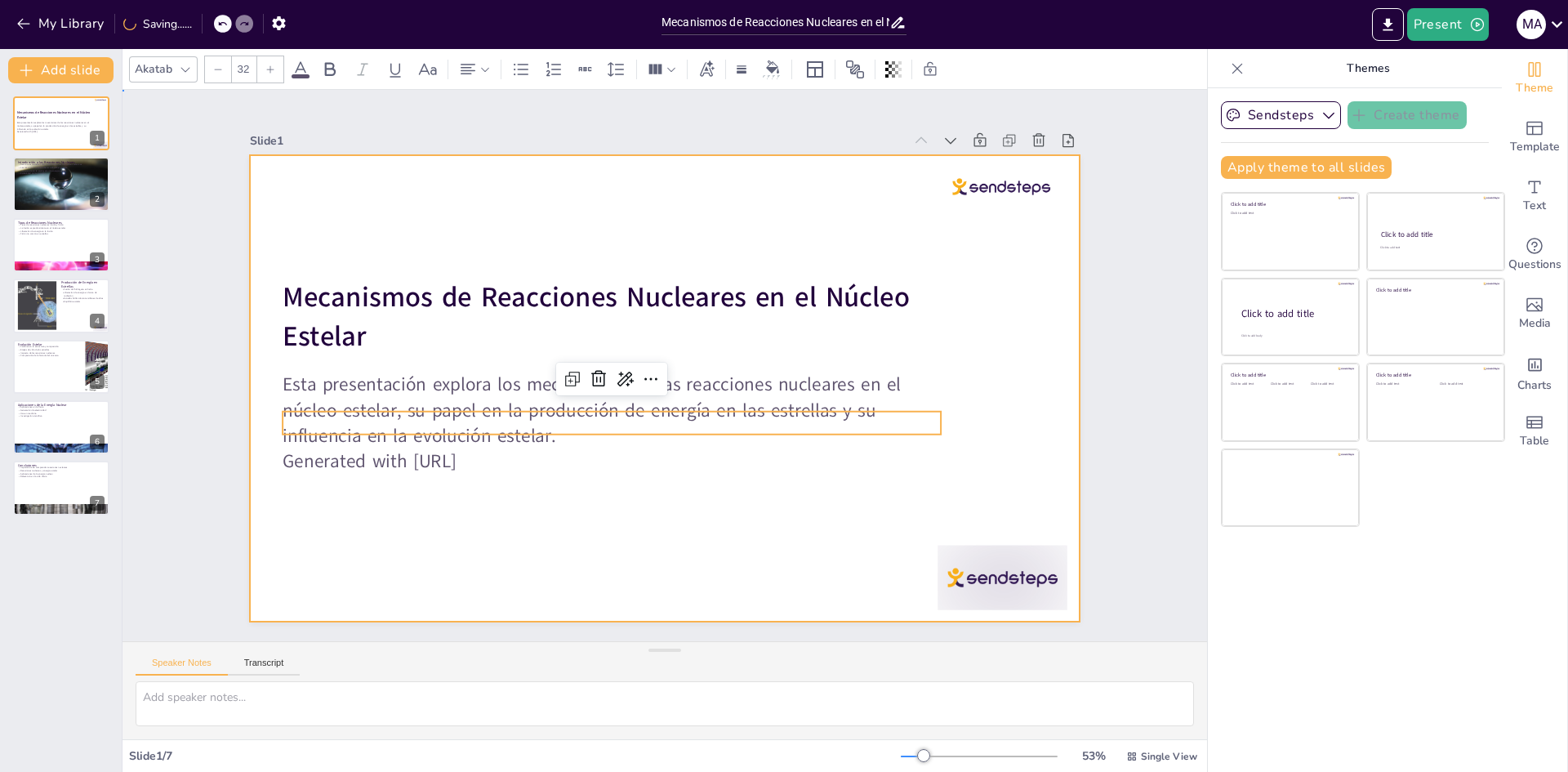
click at [421, 214] on div at bounding box center [662, 389] width 873 height 551
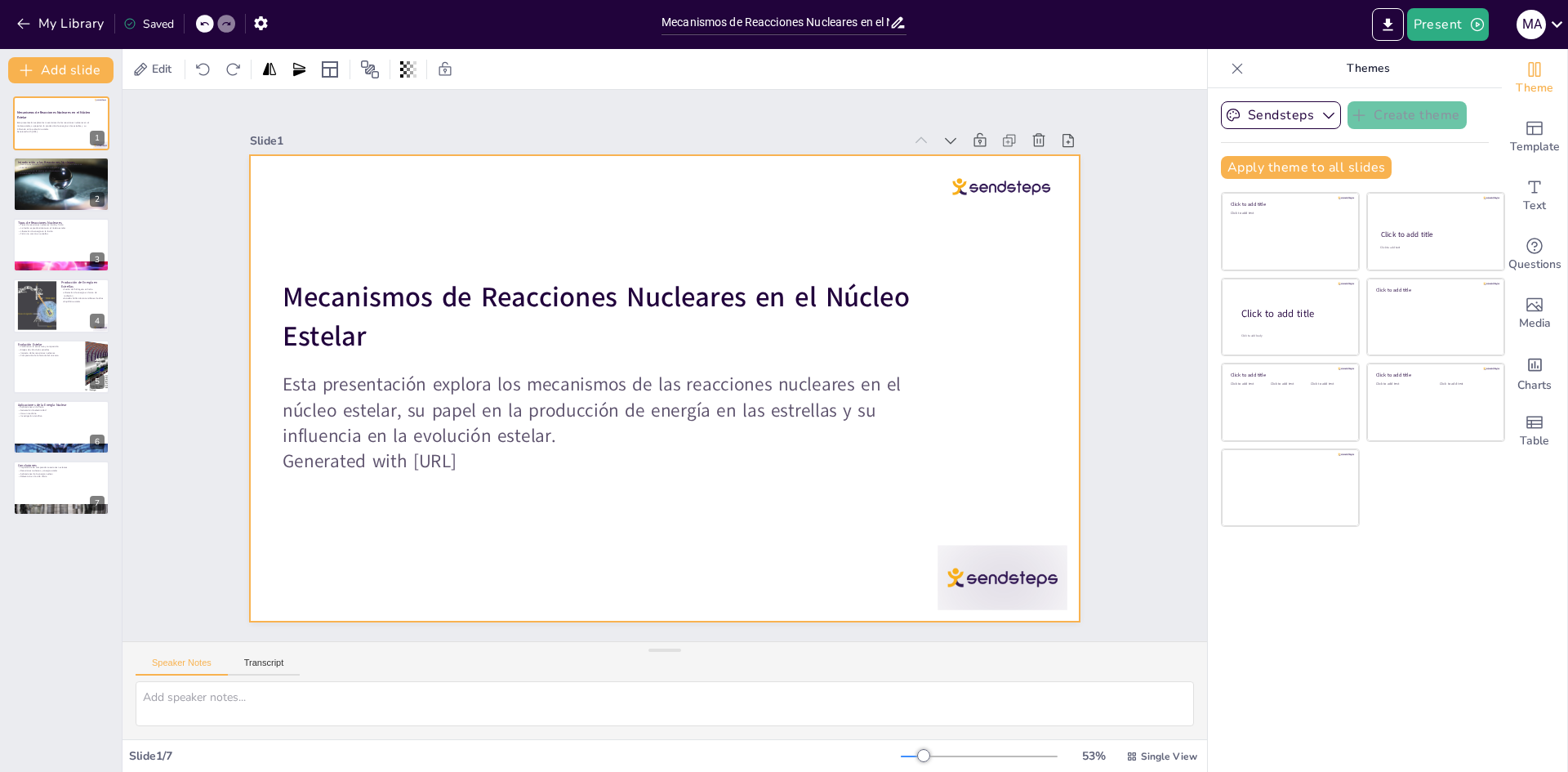
click at [682, 215] on div at bounding box center [661, 388] width 873 height 551
click at [140, 77] on div at bounding box center [143, 70] width 20 height 20
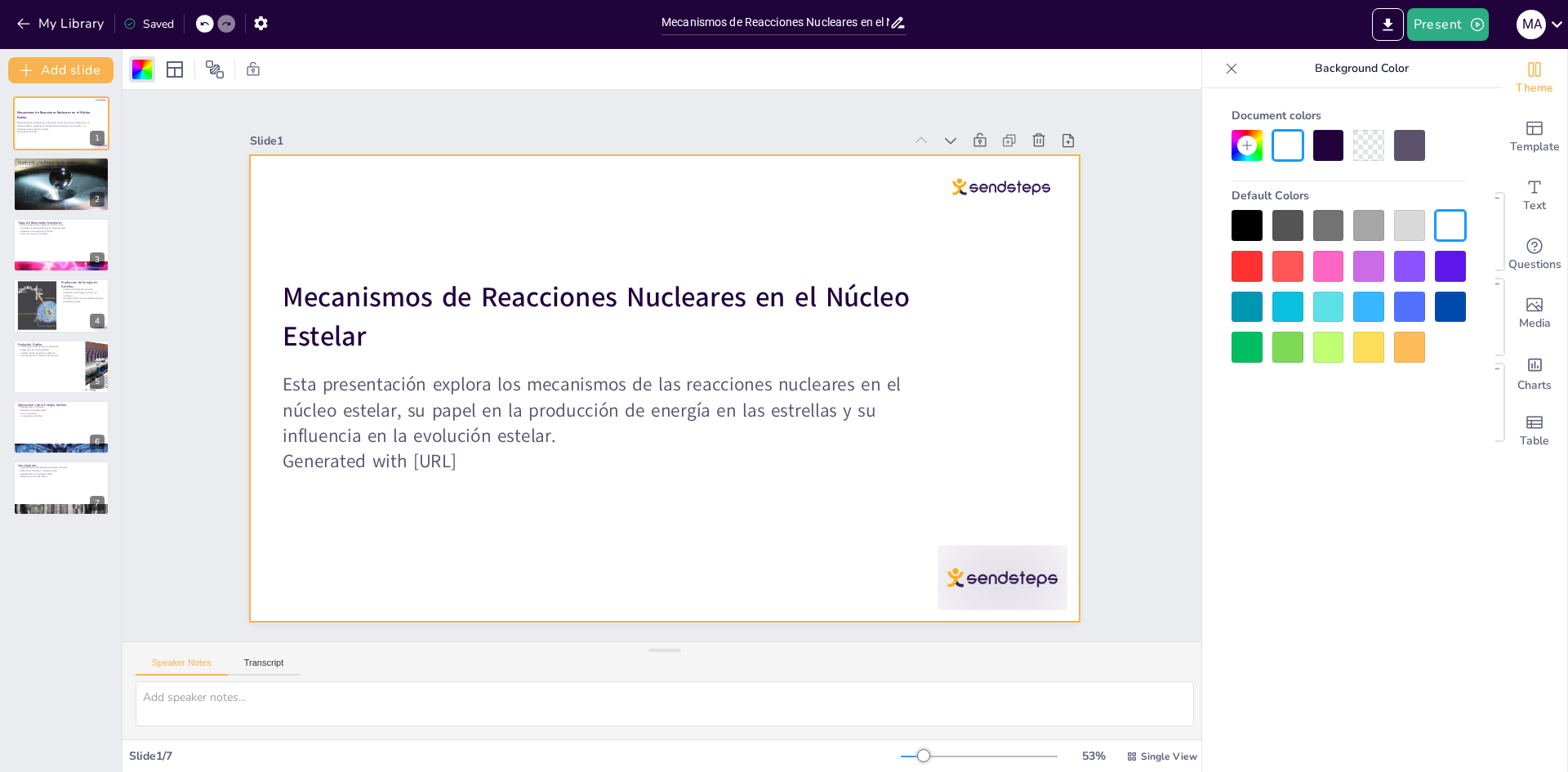
click at [783, 226] on div at bounding box center [661, 388] width 873 height 551
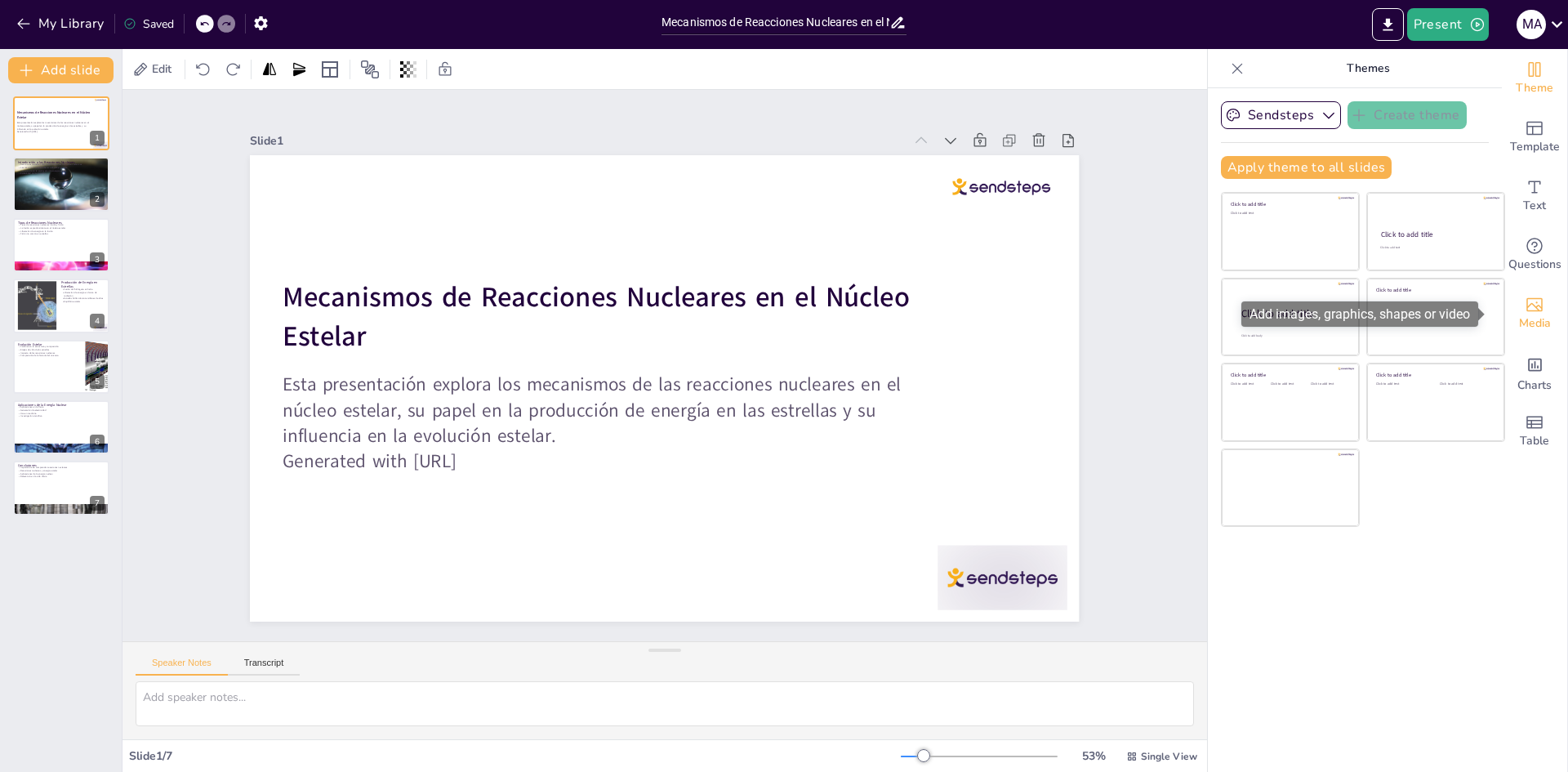
click at [1532, 327] on span "Media" at bounding box center [1535, 323] width 31 height 18
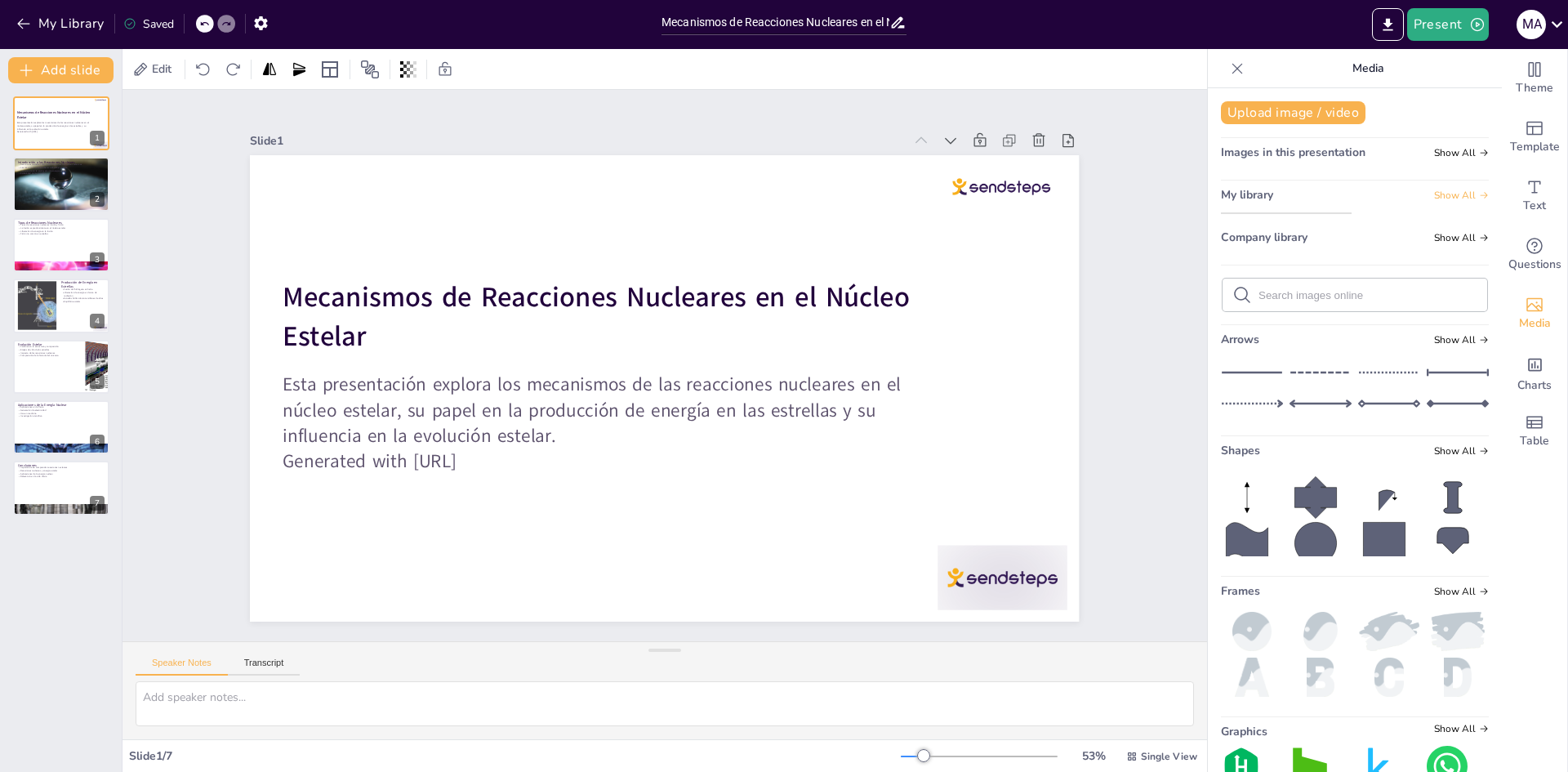
click at [1434, 195] on span "Show All" at bounding box center [1461, 196] width 55 height 12
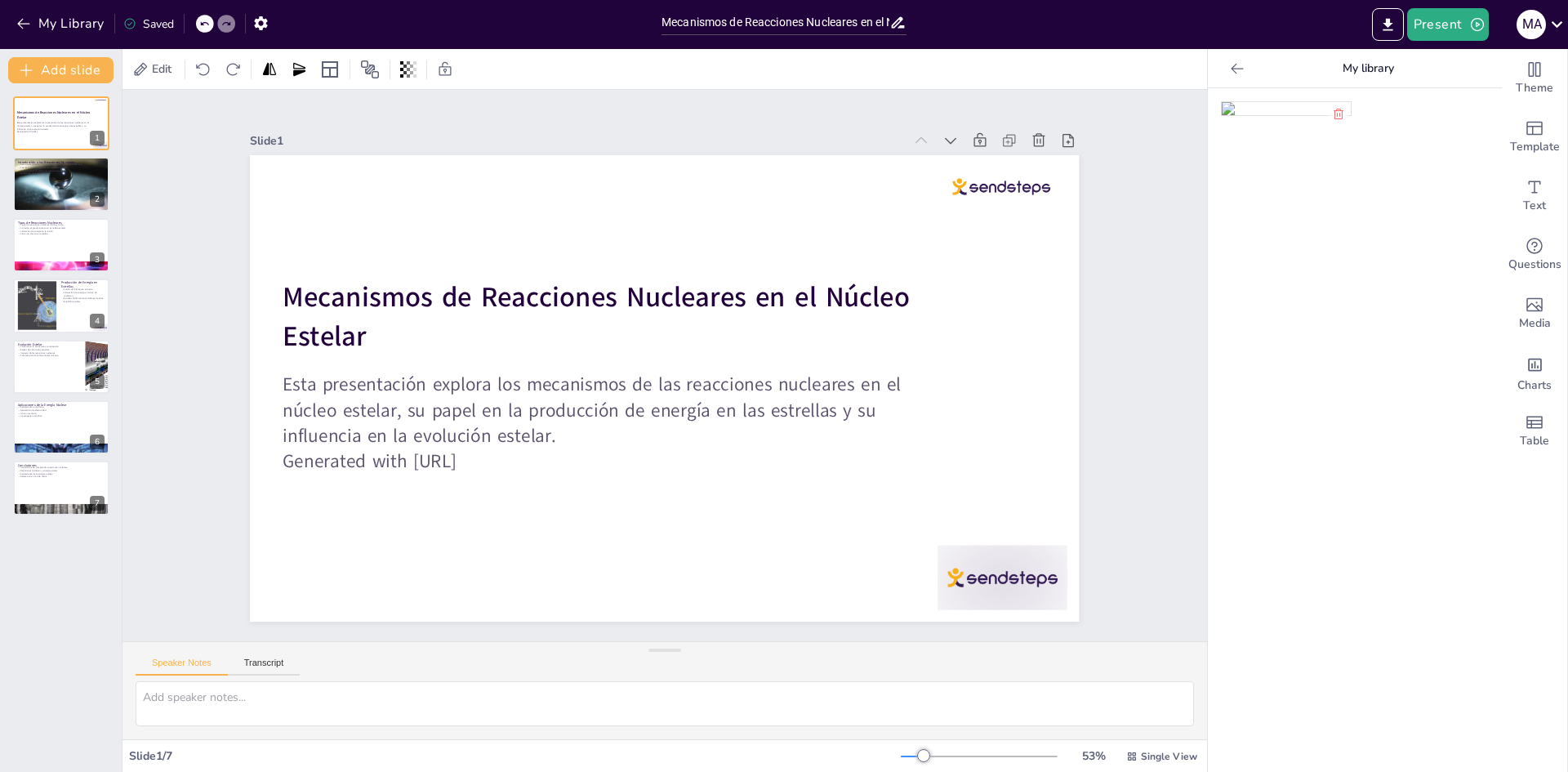
click at [1229, 73] on icon at bounding box center [1237, 69] width 17 height 17
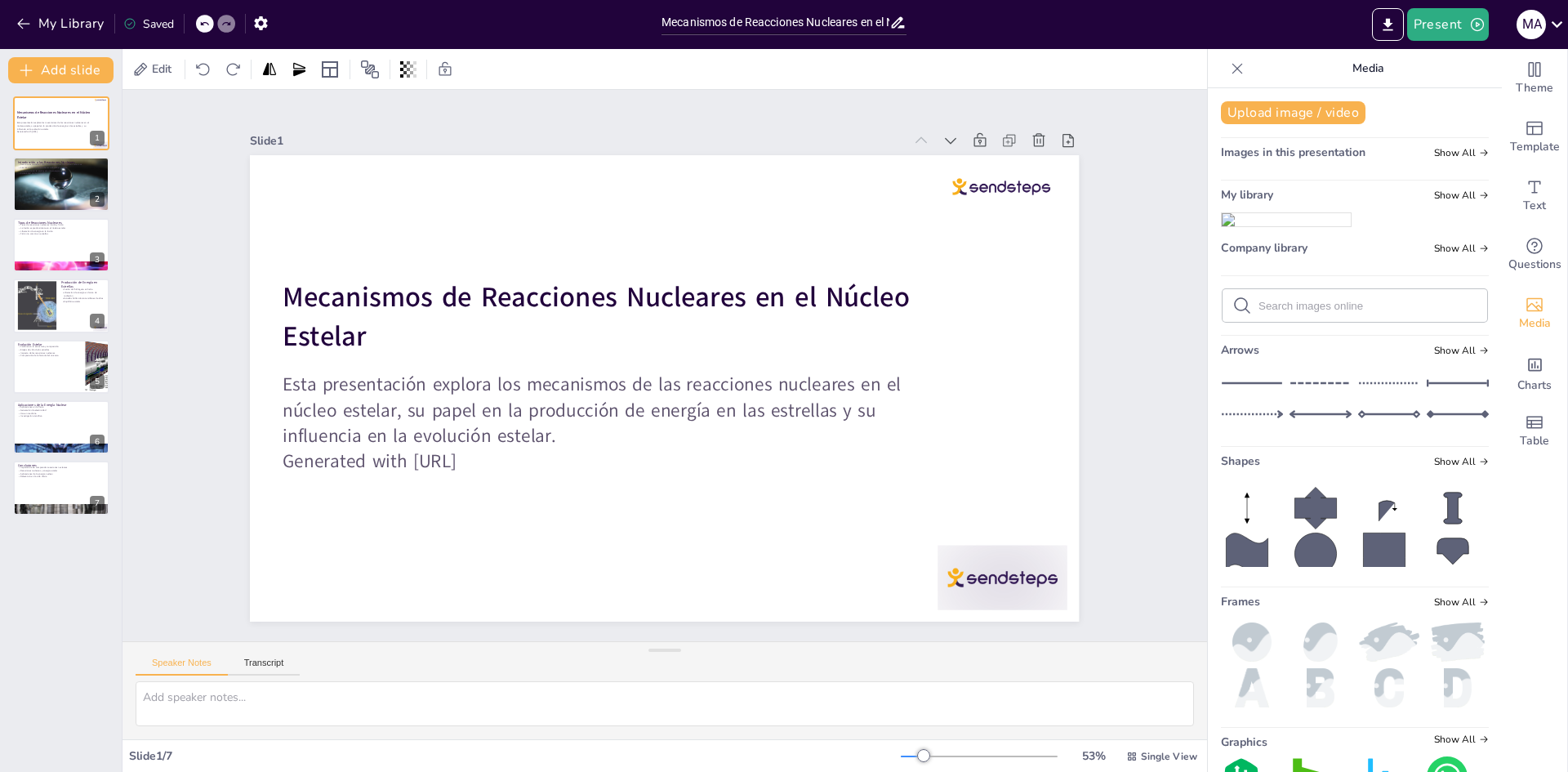
click at [1317, 312] on input "text" at bounding box center [1368, 306] width 219 height 12
type input "stars"
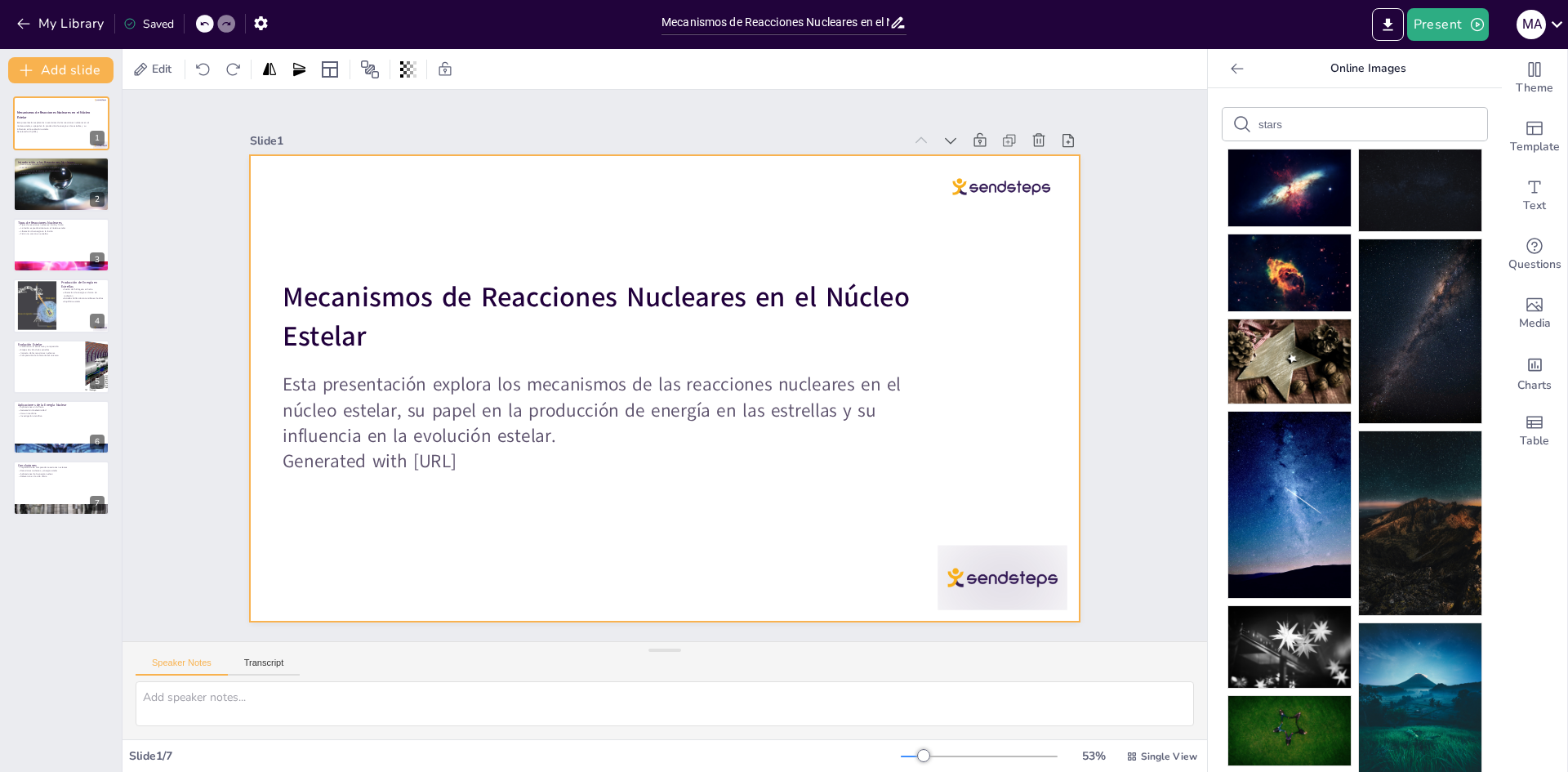
drag, startPoint x: 1299, startPoint y: 189, endPoint x: 1028, endPoint y: 349, distance: 314.7
click at [1011, 357] on div "Document fonts Akatab Recently used Akatab Mulish Popular fonts Lato Montserrat…" at bounding box center [784, 410] width 1568 height 723
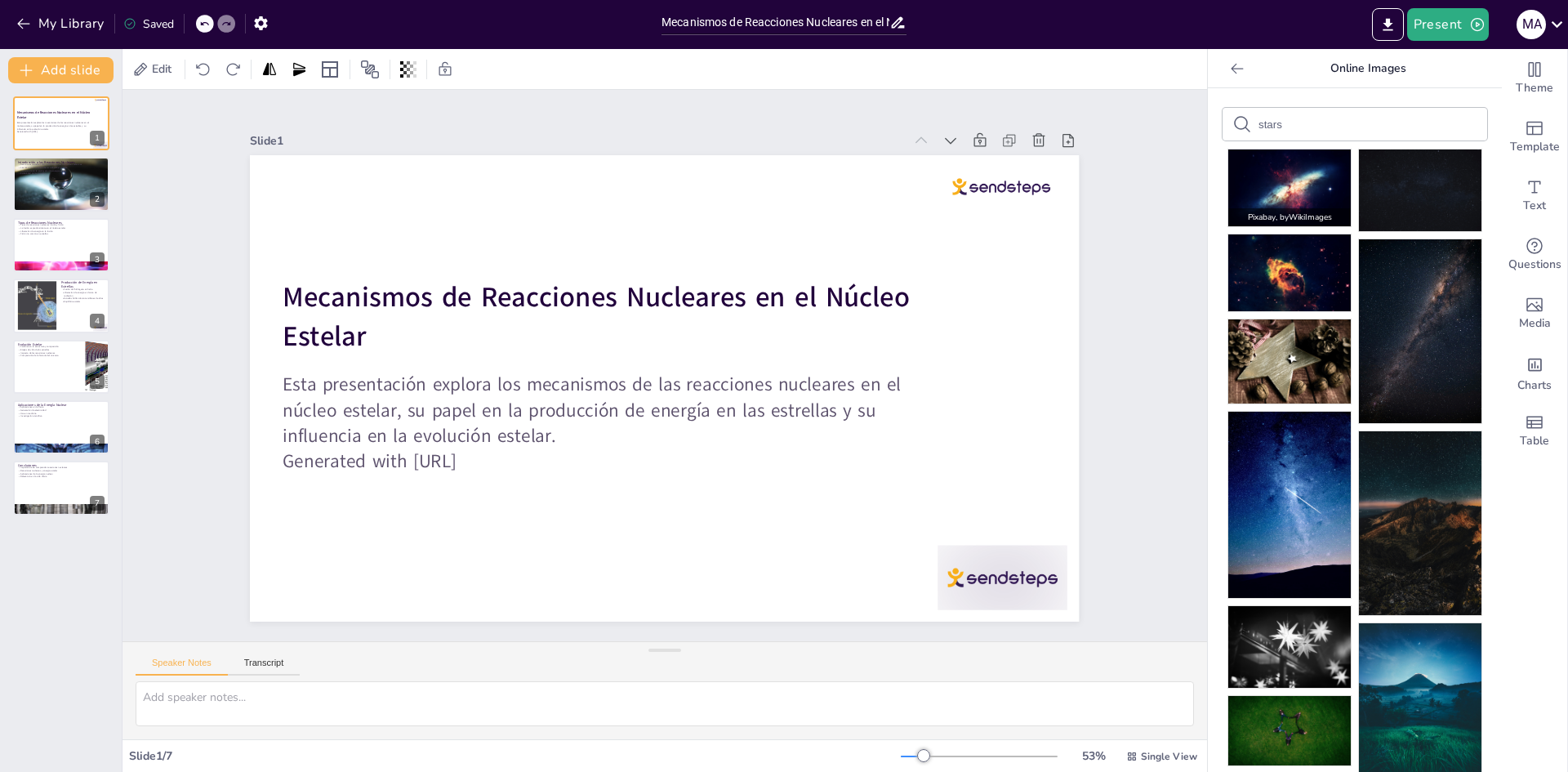
click at [1256, 192] on img at bounding box center [1290, 187] width 123 height 77
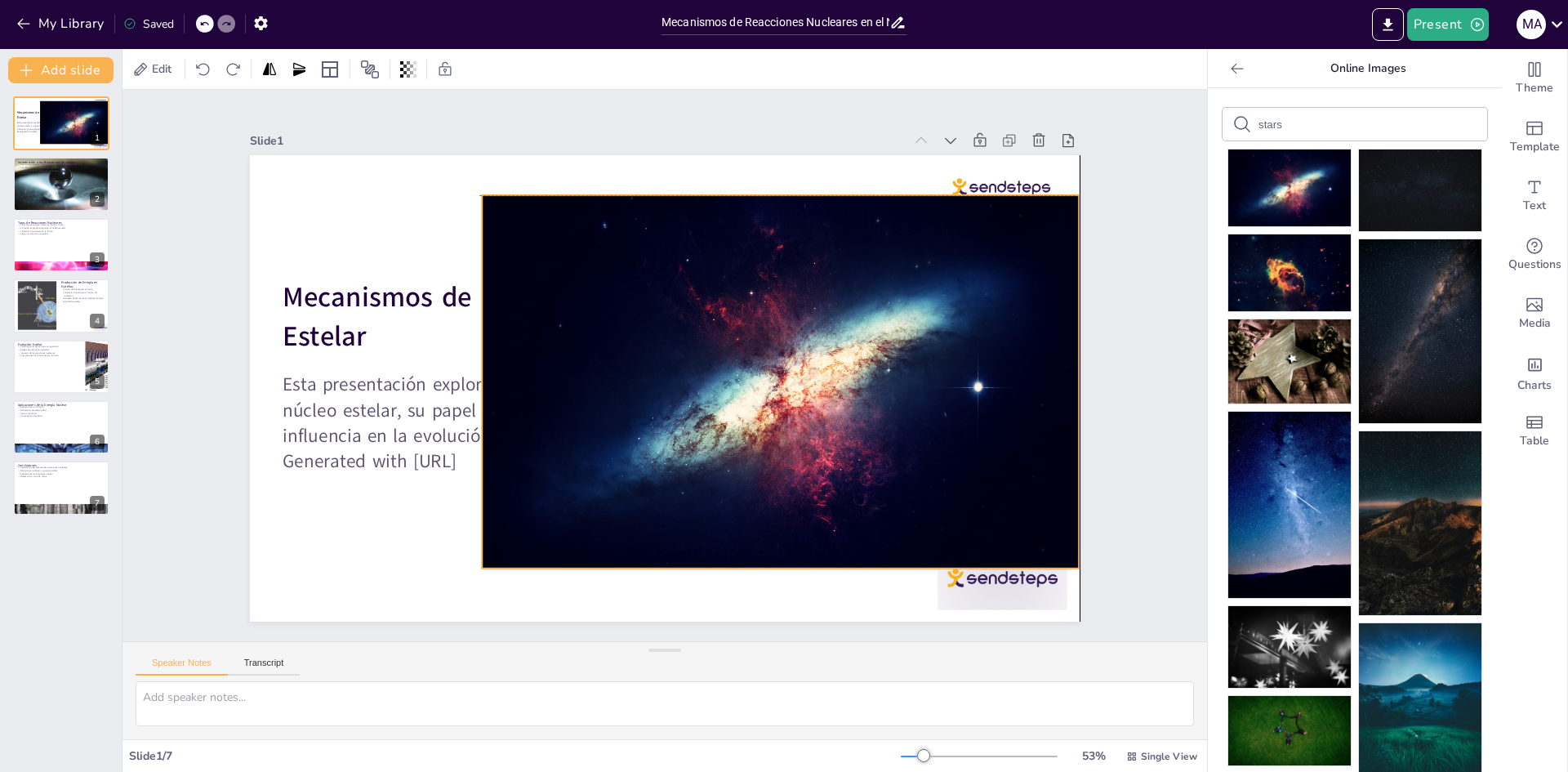
drag, startPoint x: 665, startPoint y: 430, endPoint x: 670, endPoint y: 448, distance: 18.7
click at [670, 448] on div at bounding box center [775, 405] width 661 height 489
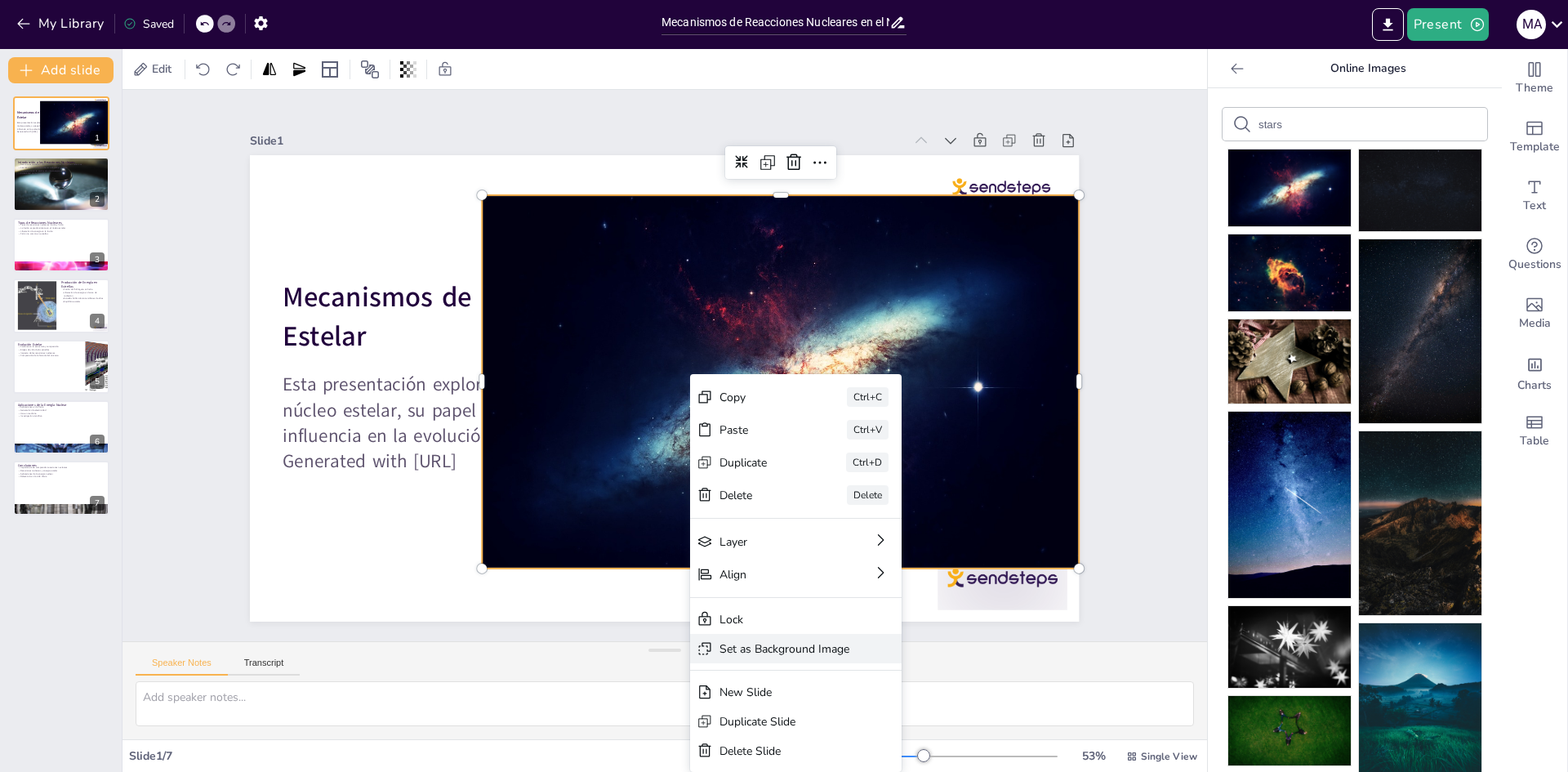
click at [782, 760] on div "Set as Background Image" at bounding box center [823, 780] width 130 height 42
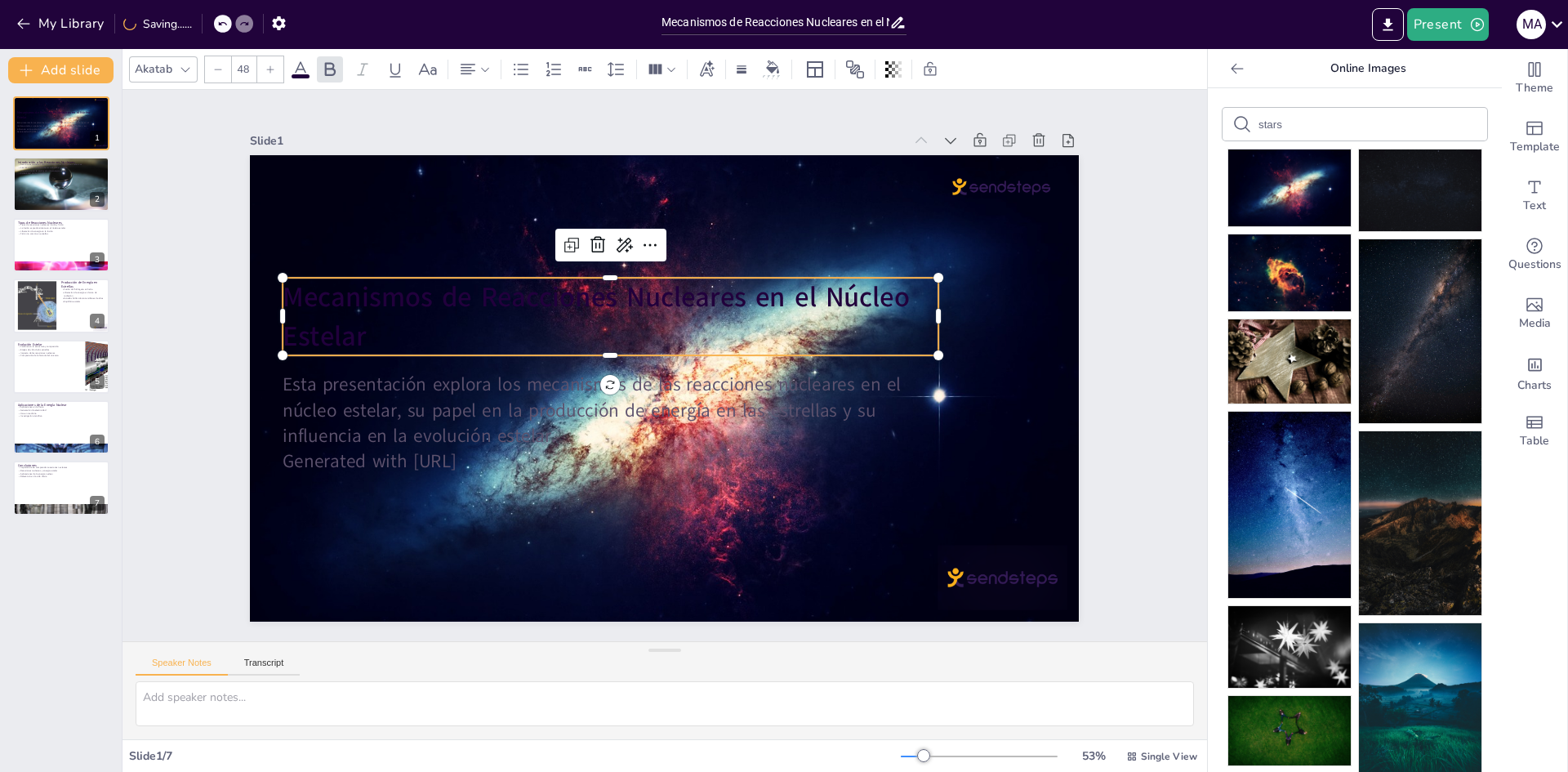
click at [540, 282] on strong "Mecanismos de Reacciones Nucleares en el Núcleo Estelar" at bounding box center [616, 279] width 620 height 230
click at [540, 282] on strong "Mecanismos de Reacciones Nucleares en el Núcleo Estelar" at bounding box center [608, 284] width 629 height 168
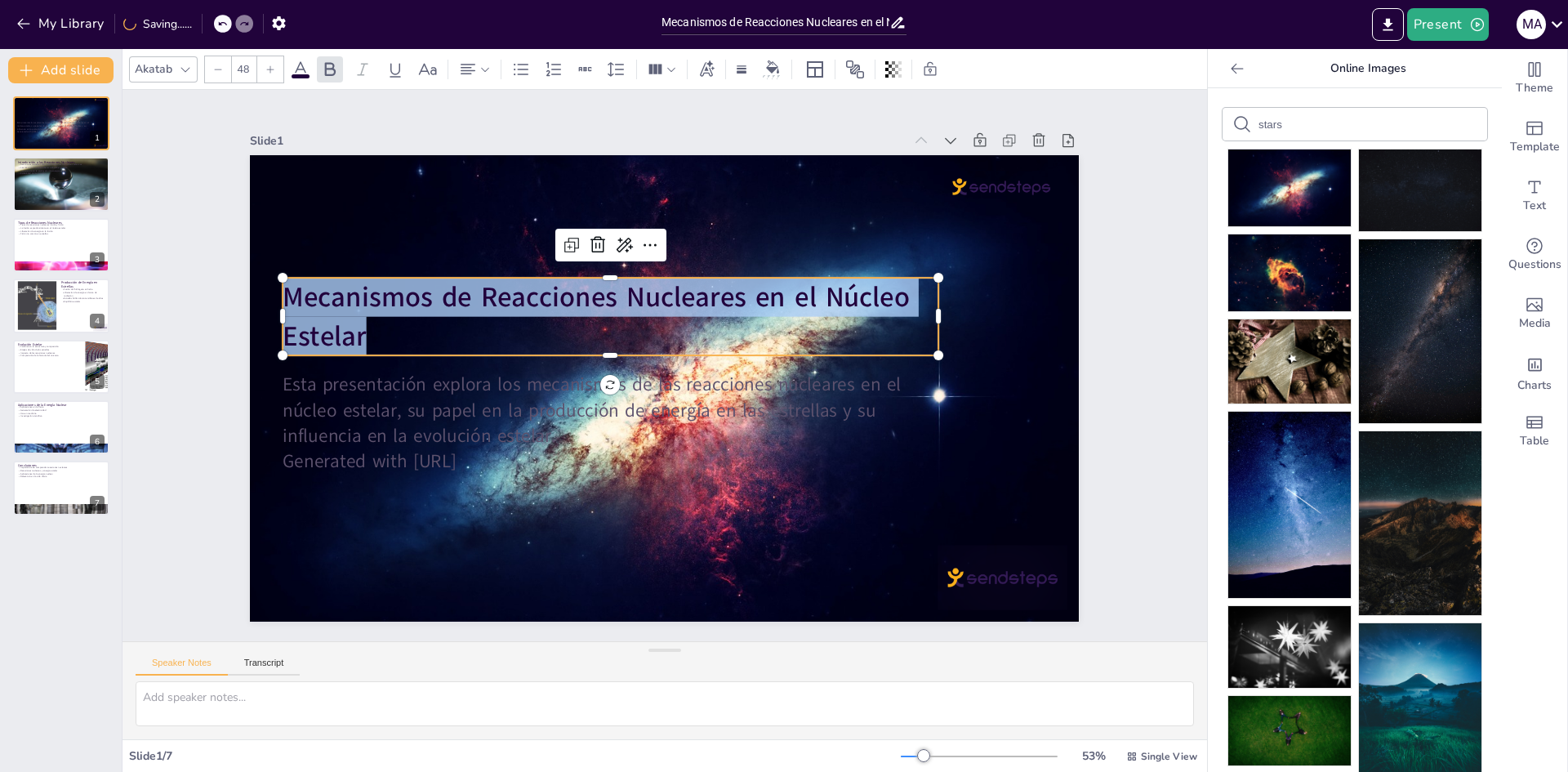
click at [540, 282] on strong "Mecanismos de Reacciones Nucleares en el Núcleo Estelar" at bounding box center [603, 290] width 632 height 103
click at [302, 79] on icon at bounding box center [301, 70] width 20 height 20
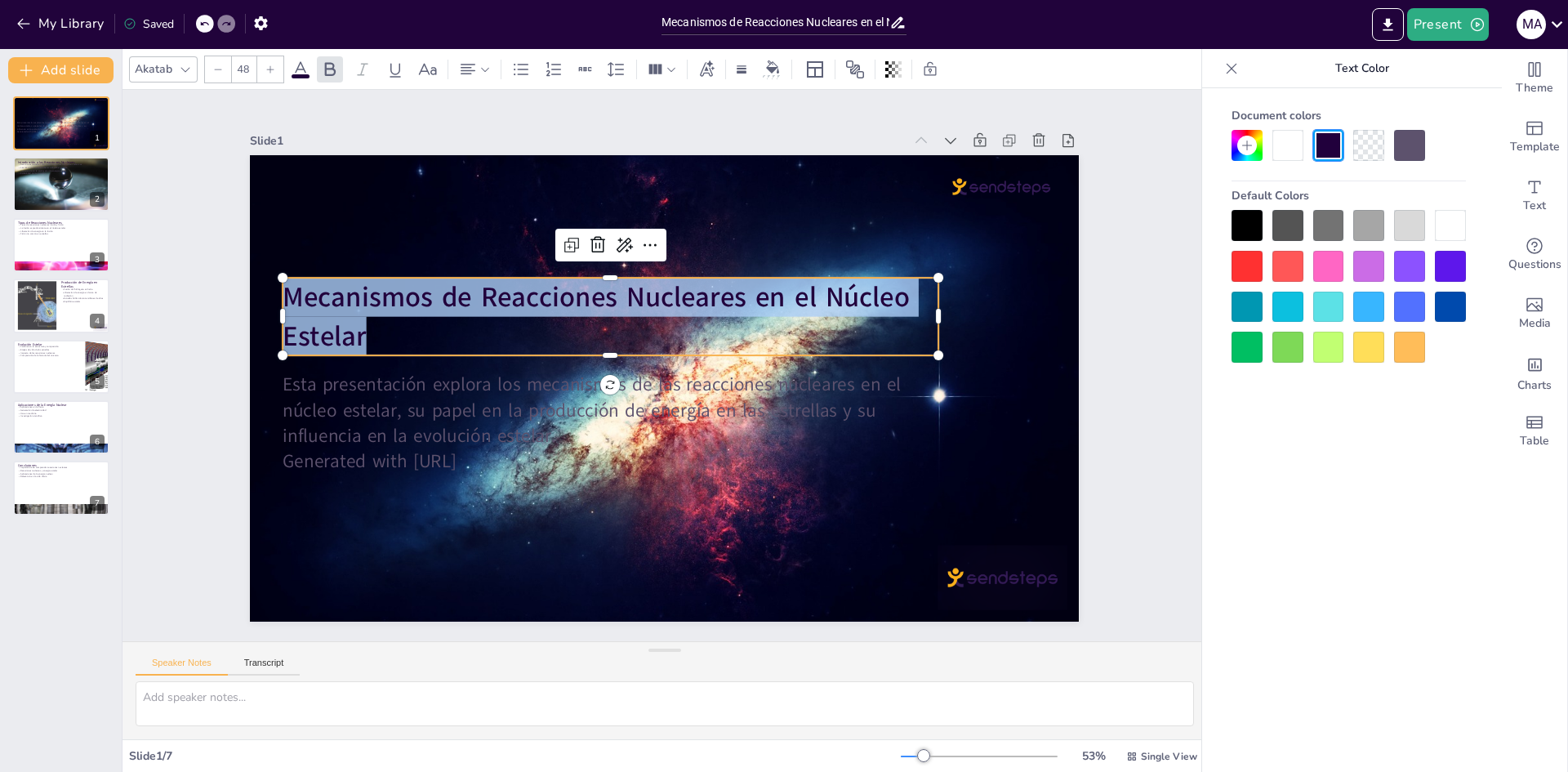
click at [1442, 217] on div at bounding box center [1449, 225] width 31 height 31
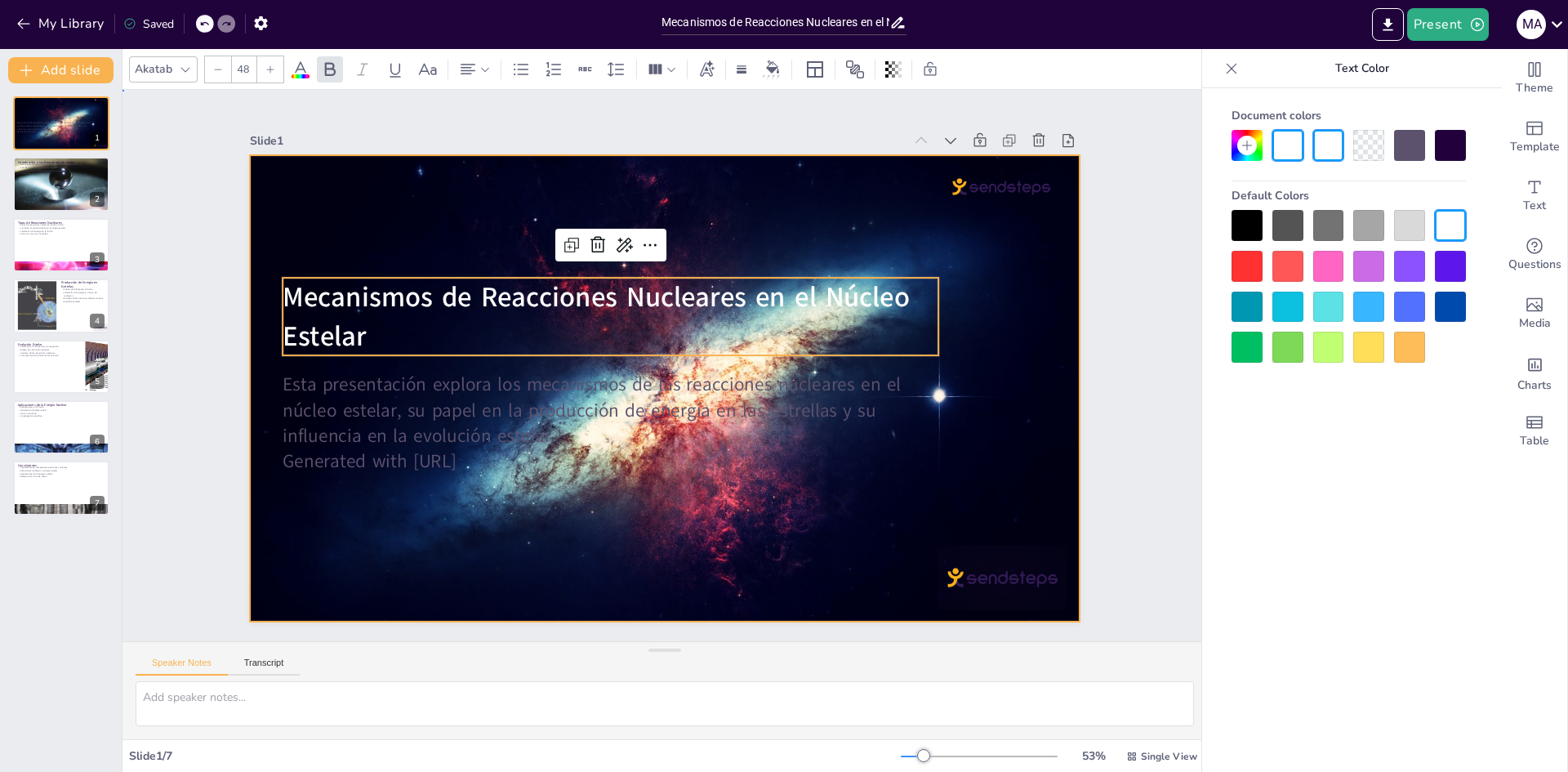
click at [990, 231] on div at bounding box center [662, 388] width 878 height 602
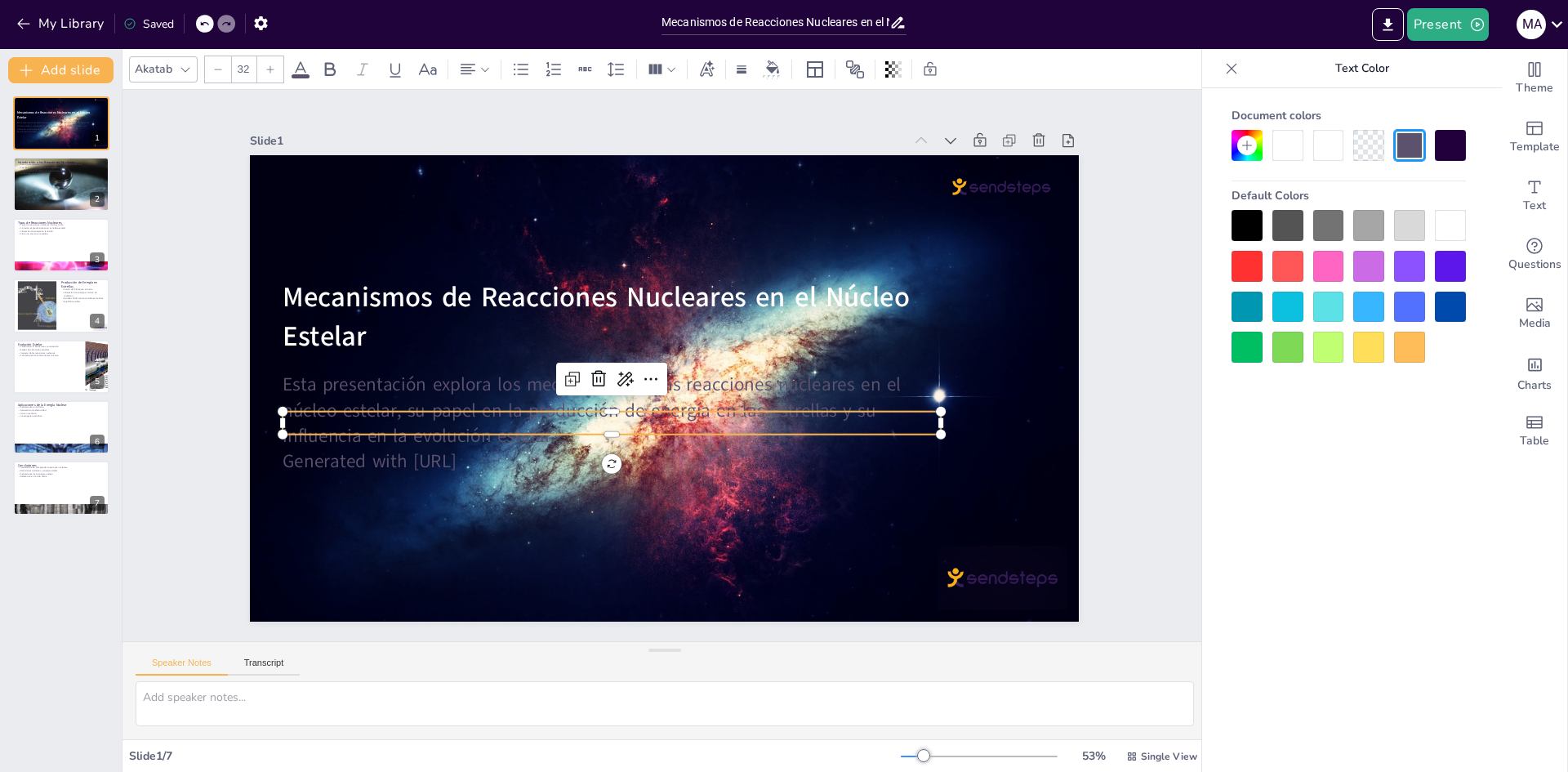
click at [337, 396] on p "Esta presentación explora los mecanismos de las reacciones nucleares en el núcl…" at bounding box center [607, 404] width 662 height 145
click at [348, 378] on p "Esta presentación explora los mecanismos de las reacciones nucleares en el núcl…" at bounding box center [607, 404] width 662 height 145
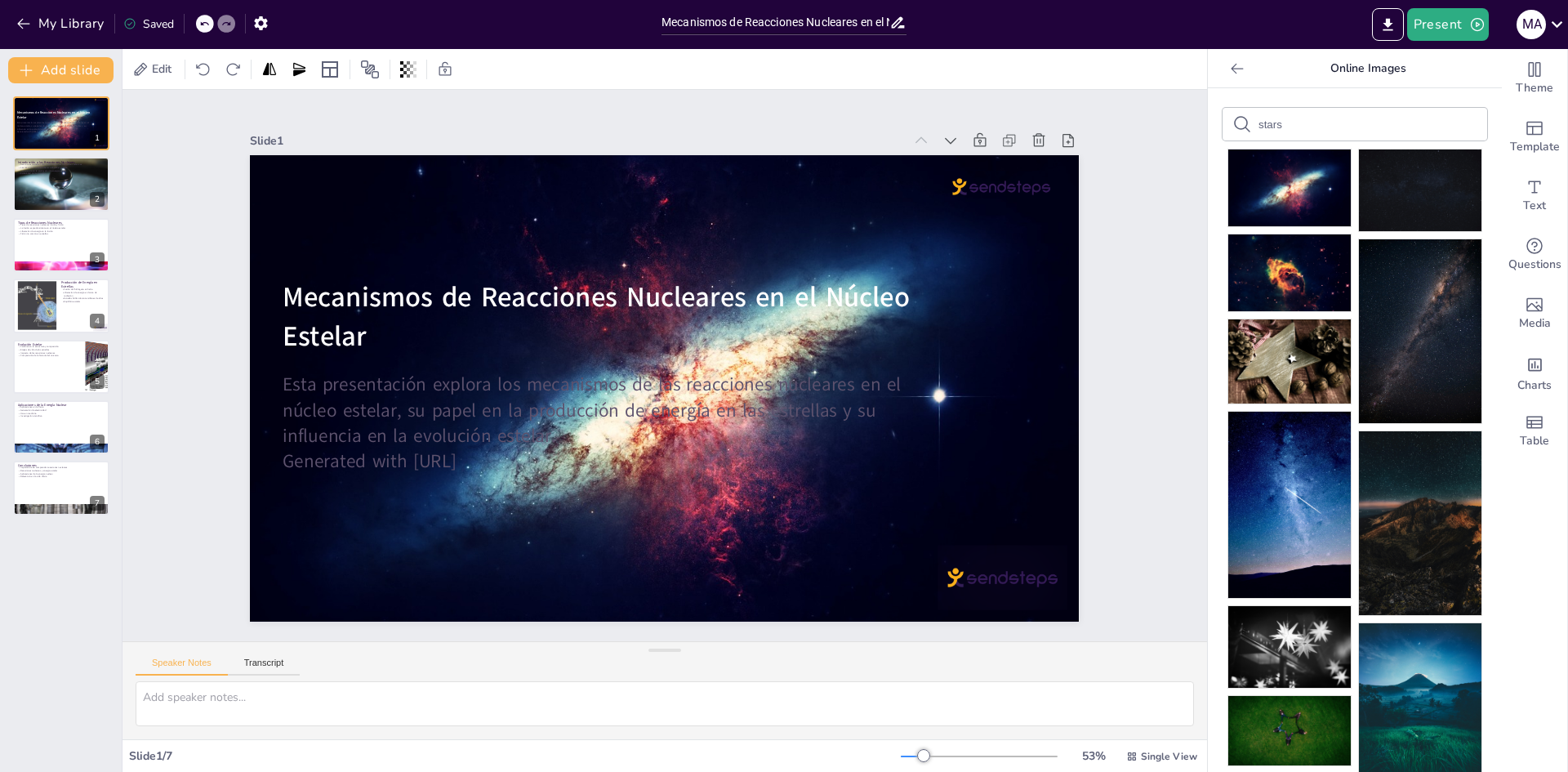
click at [348, 378] on p "Esta presentación explora los mecanismos de las reacciones nucleares en el núcl…" at bounding box center [598, 385] width 632 height 338
click at [348, 378] on p "Esta presentación explora los mecanismos de las reacciones nucleares en el núcl…" at bounding box center [607, 404] width 662 height 145
click at [371, 421] on p "Esta presentación explora los mecanismos de las reacciones nucleares en el núcl…" at bounding box center [603, 399] width 659 height 212
click at [371, 421] on p "Esta presentación explora los mecanismos de las reacciones nucleares en el núcl…" at bounding box center [603, 398] width 659 height 212
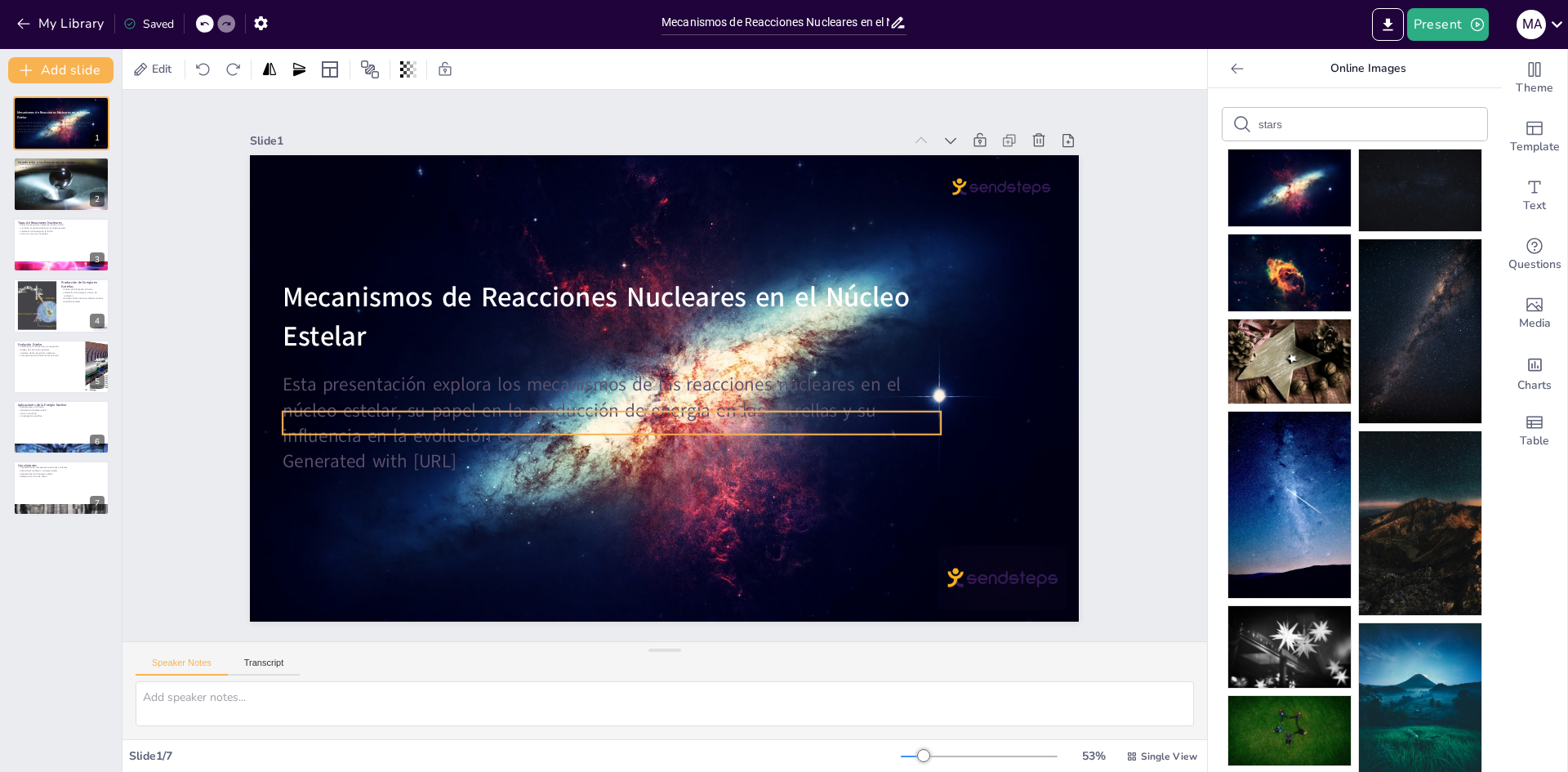
click at [496, 446] on p "Generated with [URL]" at bounding box center [602, 455] width 656 height 94
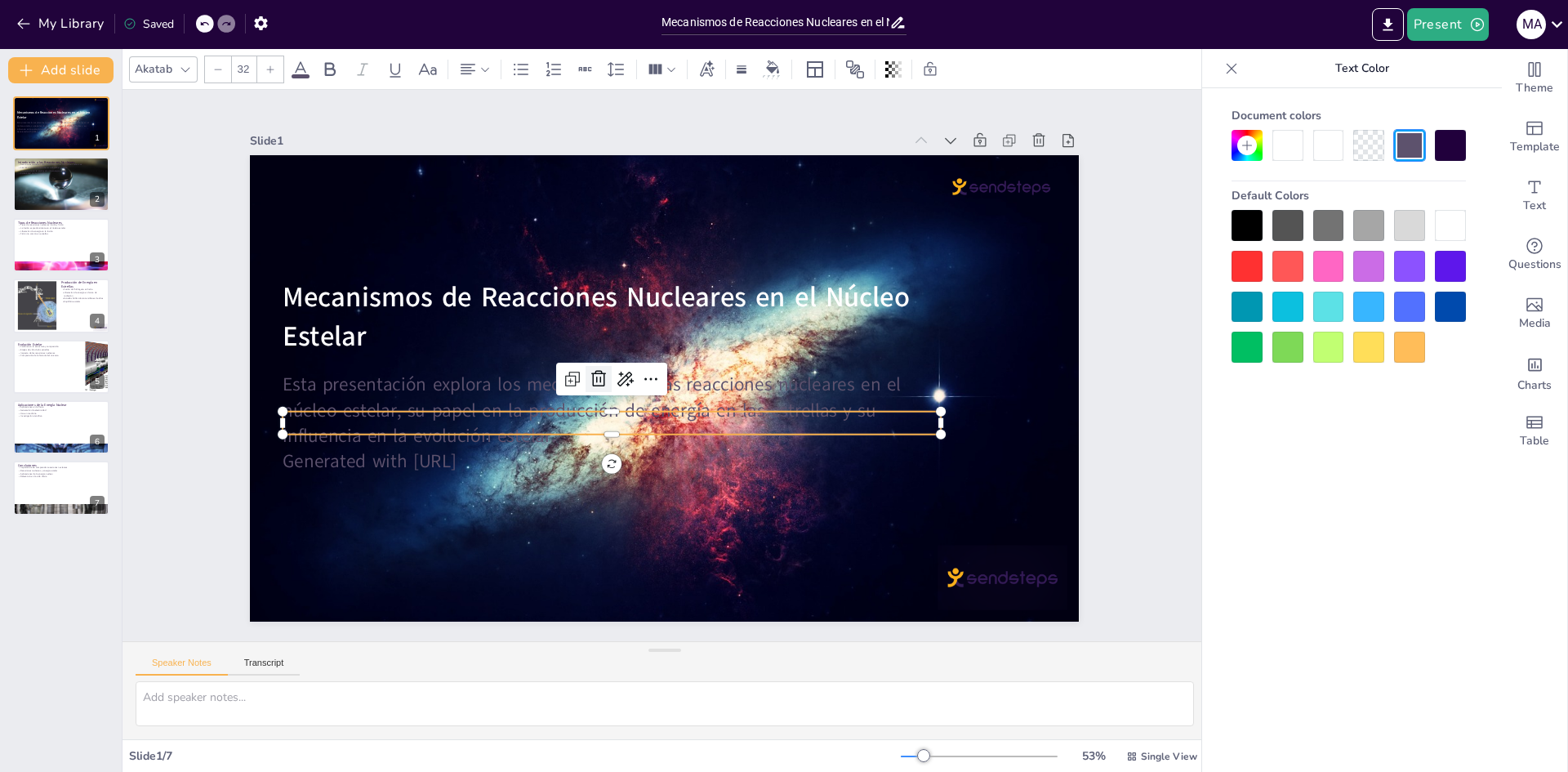
click at [593, 364] on icon at bounding box center [598, 372] width 22 height 22
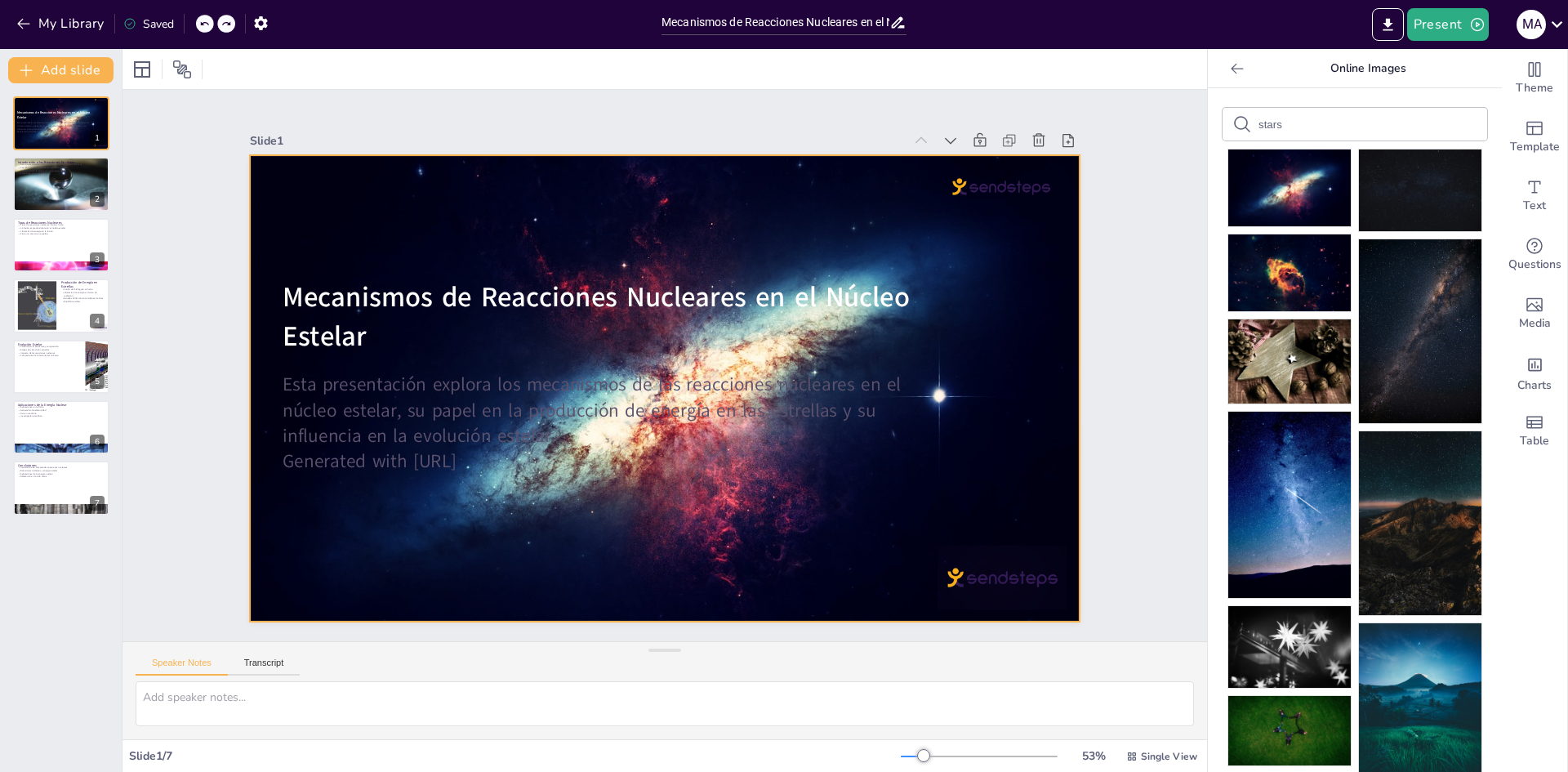
click at [417, 353] on div at bounding box center [658, 387] width 949 height 750
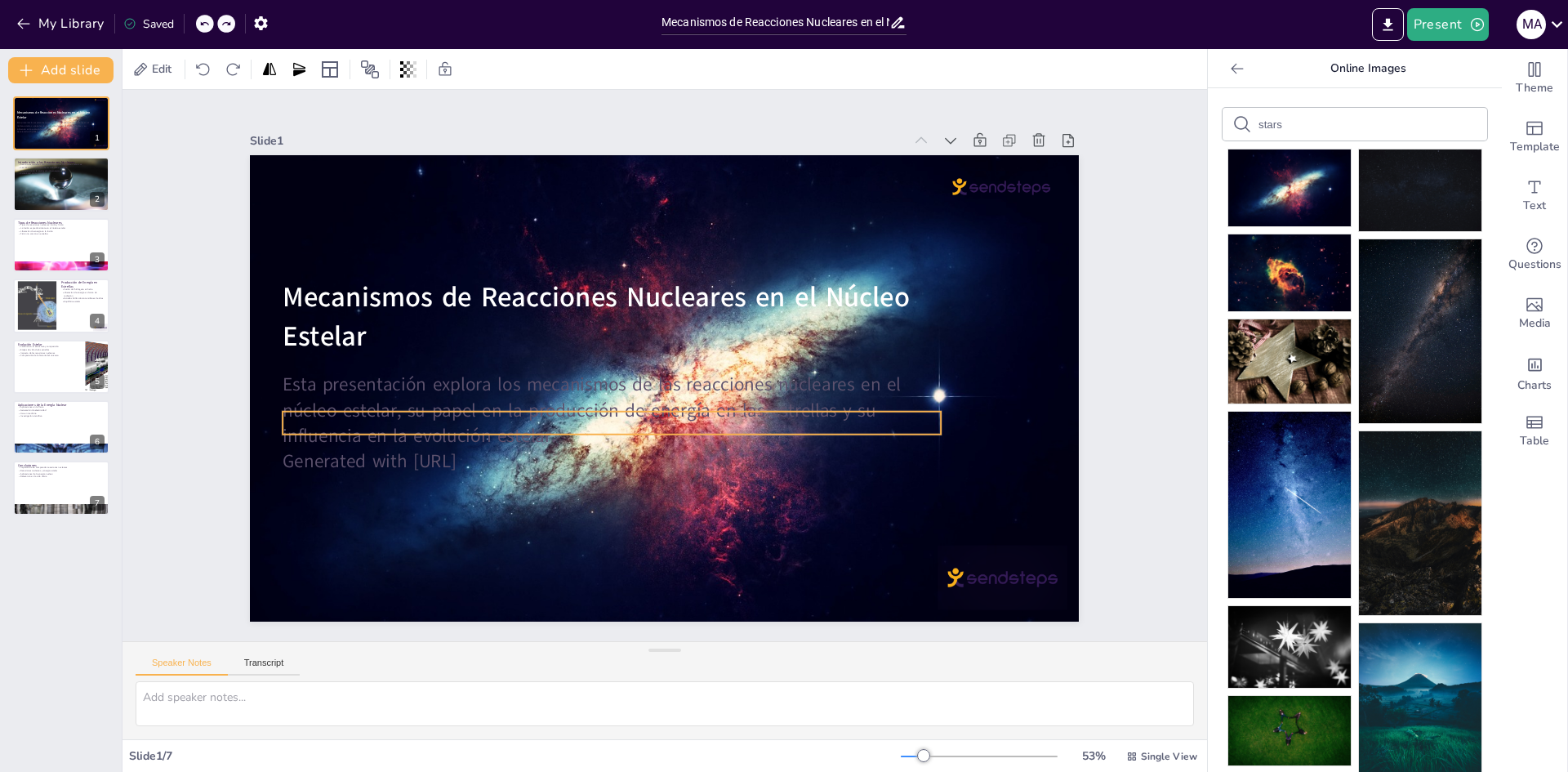
click at [442, 391] on p "Esta presentación explora los mecanismos de las reacciones nucleares en el núcl…" at bounding box center [603, 398] width 659 height 212
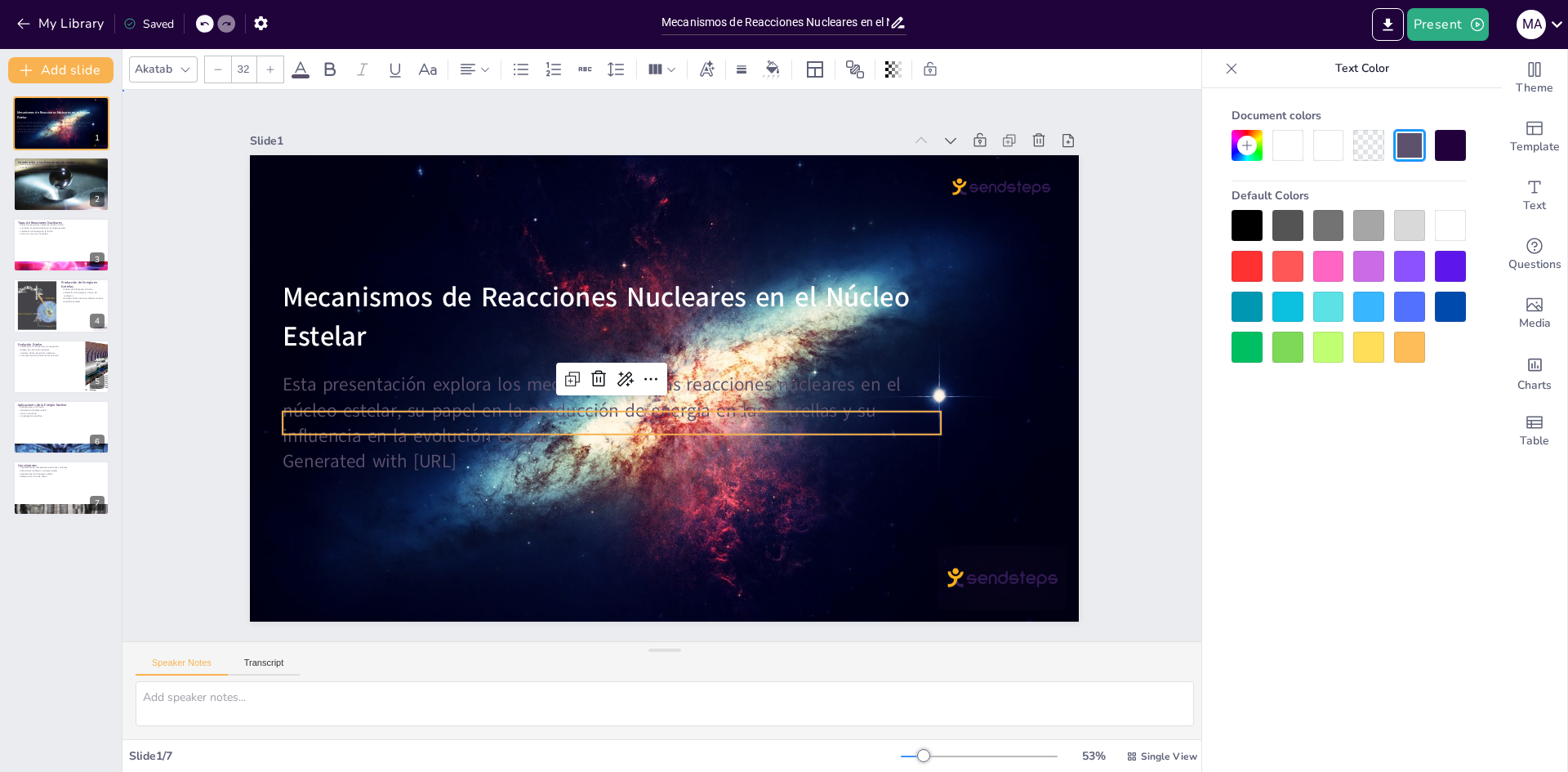
click at [442, 391] on p "Esta presentación explora los mecanismos de las reacciones nucleares en el núcl…" at bounding box center [603, 398] width 659 height 212
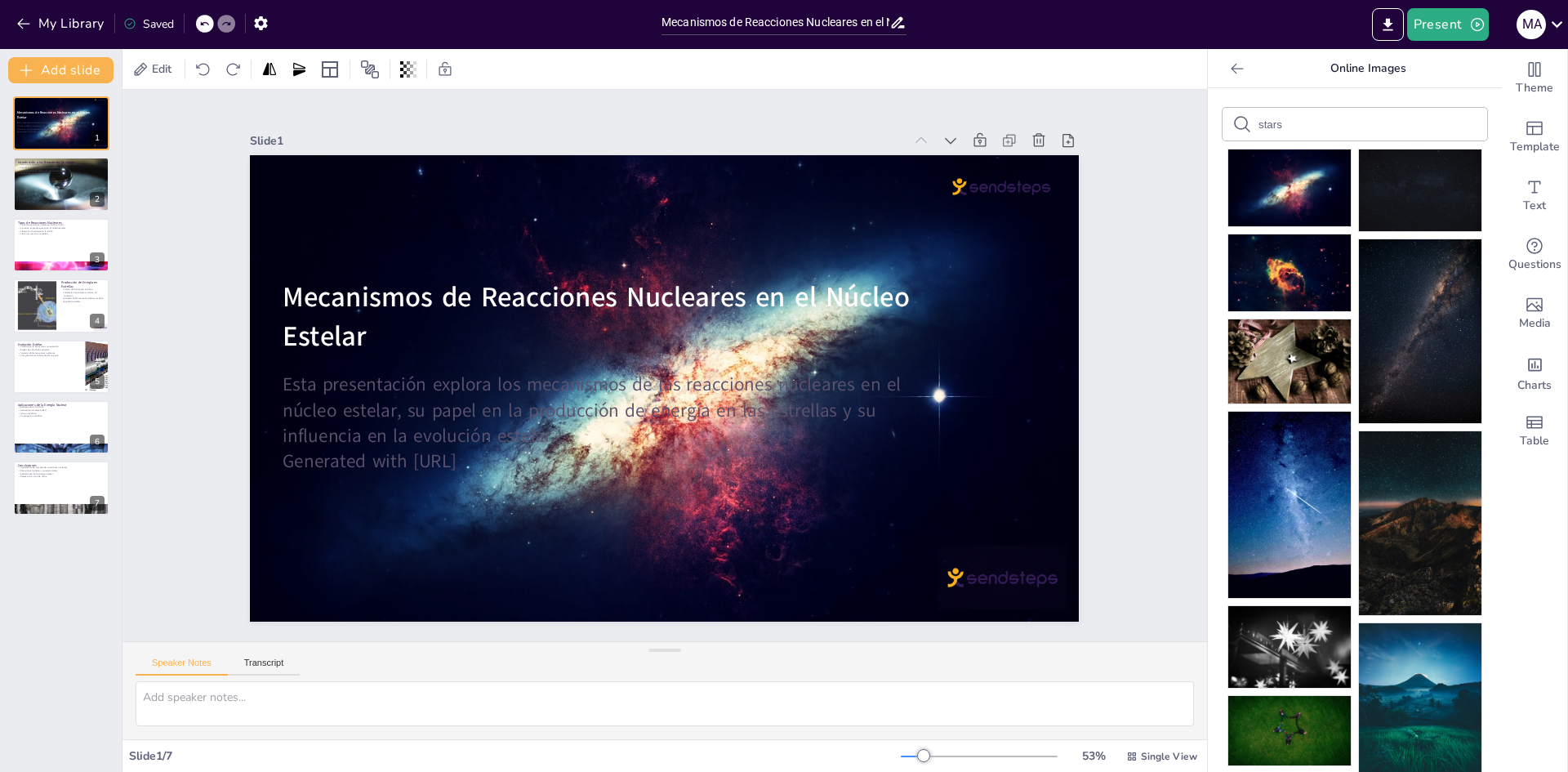
click at [442, 391] on p "Esta presentación explora los mecanismos de las reacciones nucleares en el núcl…" at bounding box center [603, 398] width 659 height 212
click at [442, 414] on p "Esta presentación explora los mecanismos de las reacciones nucleares en el núcl…" at bounding box center [600, 391] width 649 height 277
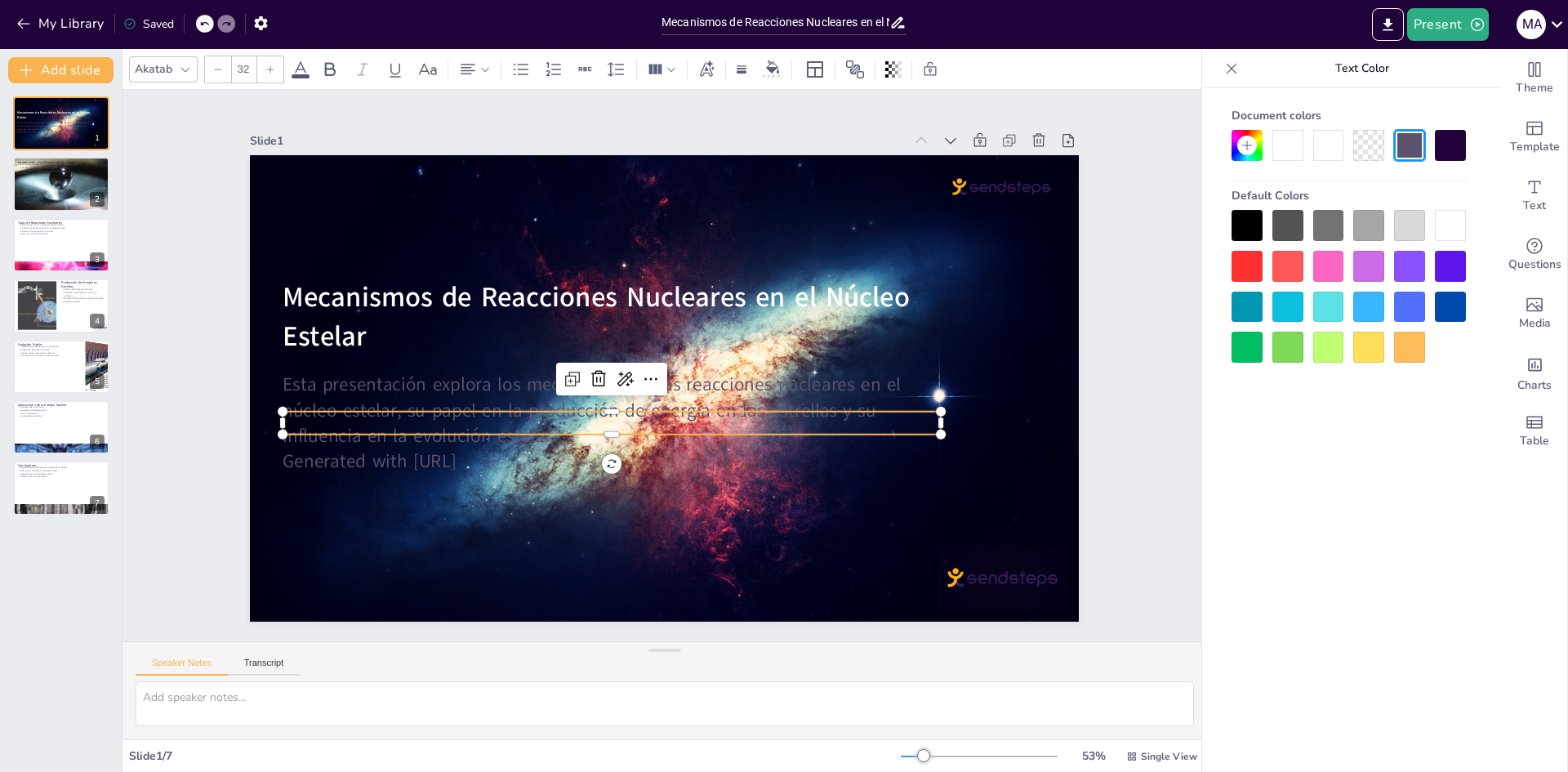
click at [528, 421] on p "Esta presentación explora los mecanismos de las reacciones nucleares en el núcl…" at bounding box center [603, 398] width 659 height 212
click at [306, 79] on icon at bounding box center [301, 70] width 20 height 20
click at [293, 71] on icon at bounding box center [301, 70] width 20 height 20
click at [304, 66] on icon at bounding box center [301, 70] width 20 height 20
click at [1464, 223] on div at bounding box center [1449, 225] width 31 height 31
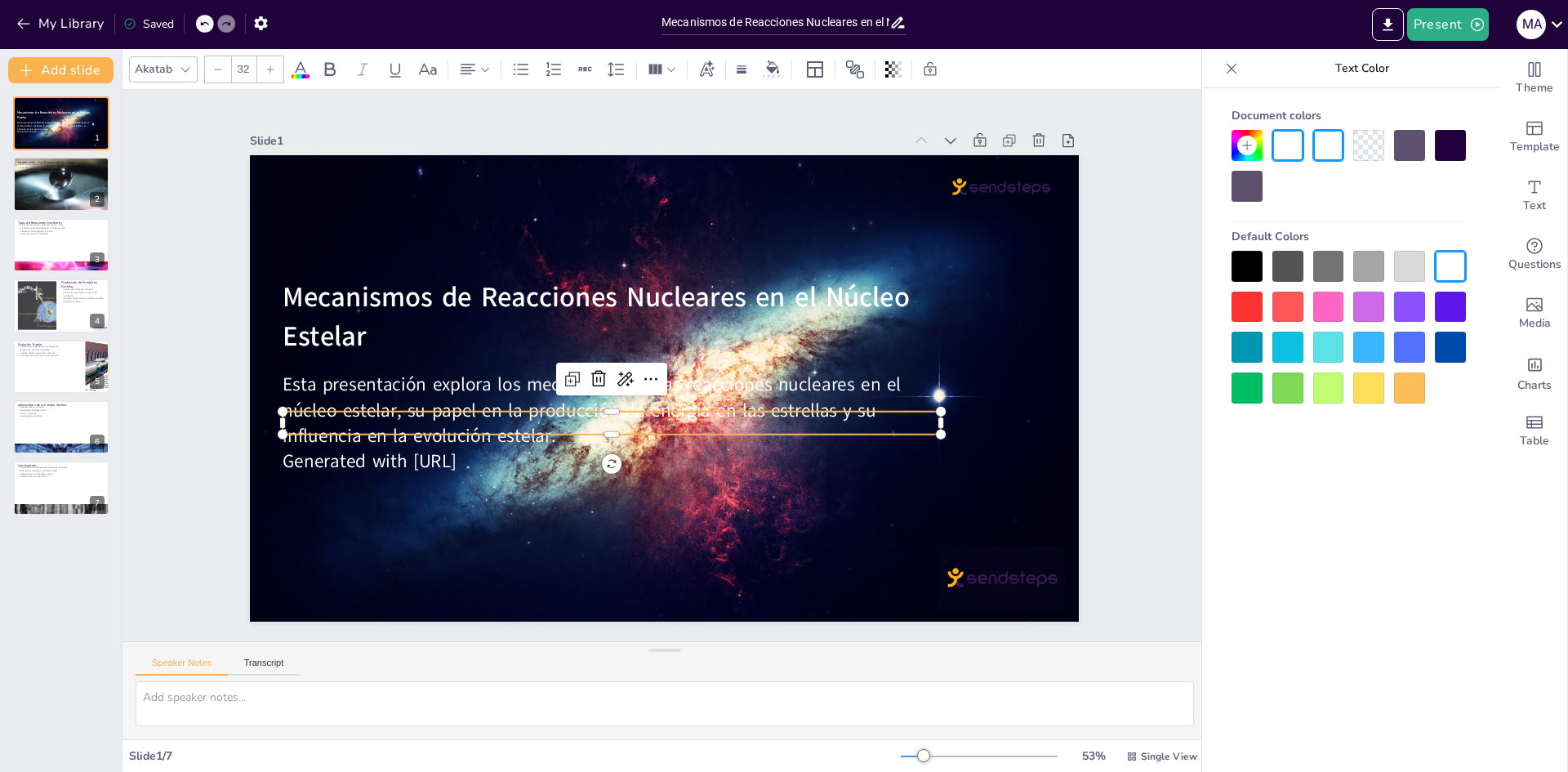
click at [1166, 355] on div "Slide 1 Mecanismos de Reacciones Nucleares en el Núcleo Estelar Esta presentaci…" at bounding box center [665, 365] width 1137 height 663
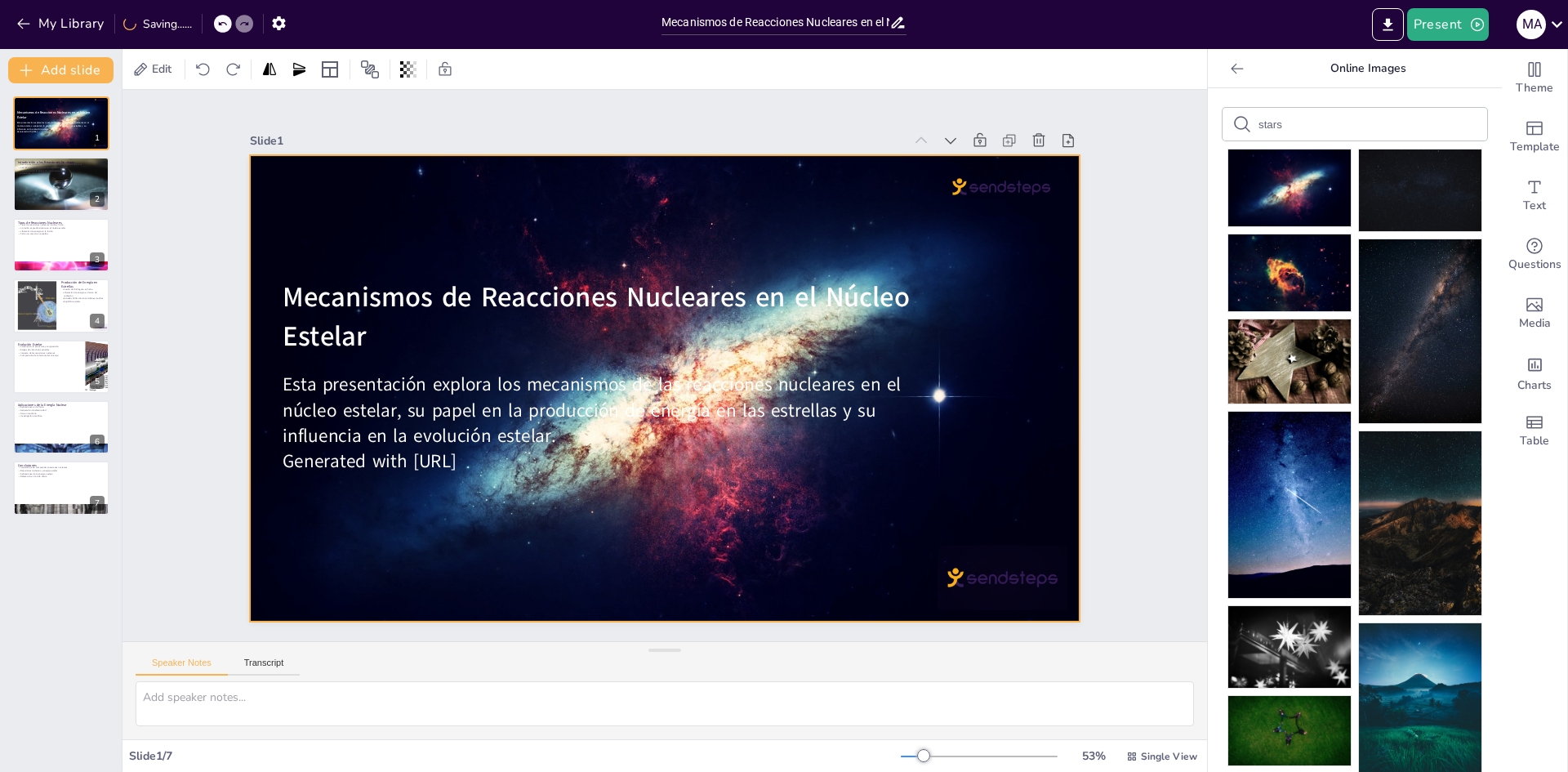
click at [682, 525] on div at bounding box center [658, 387] width 949 height 750
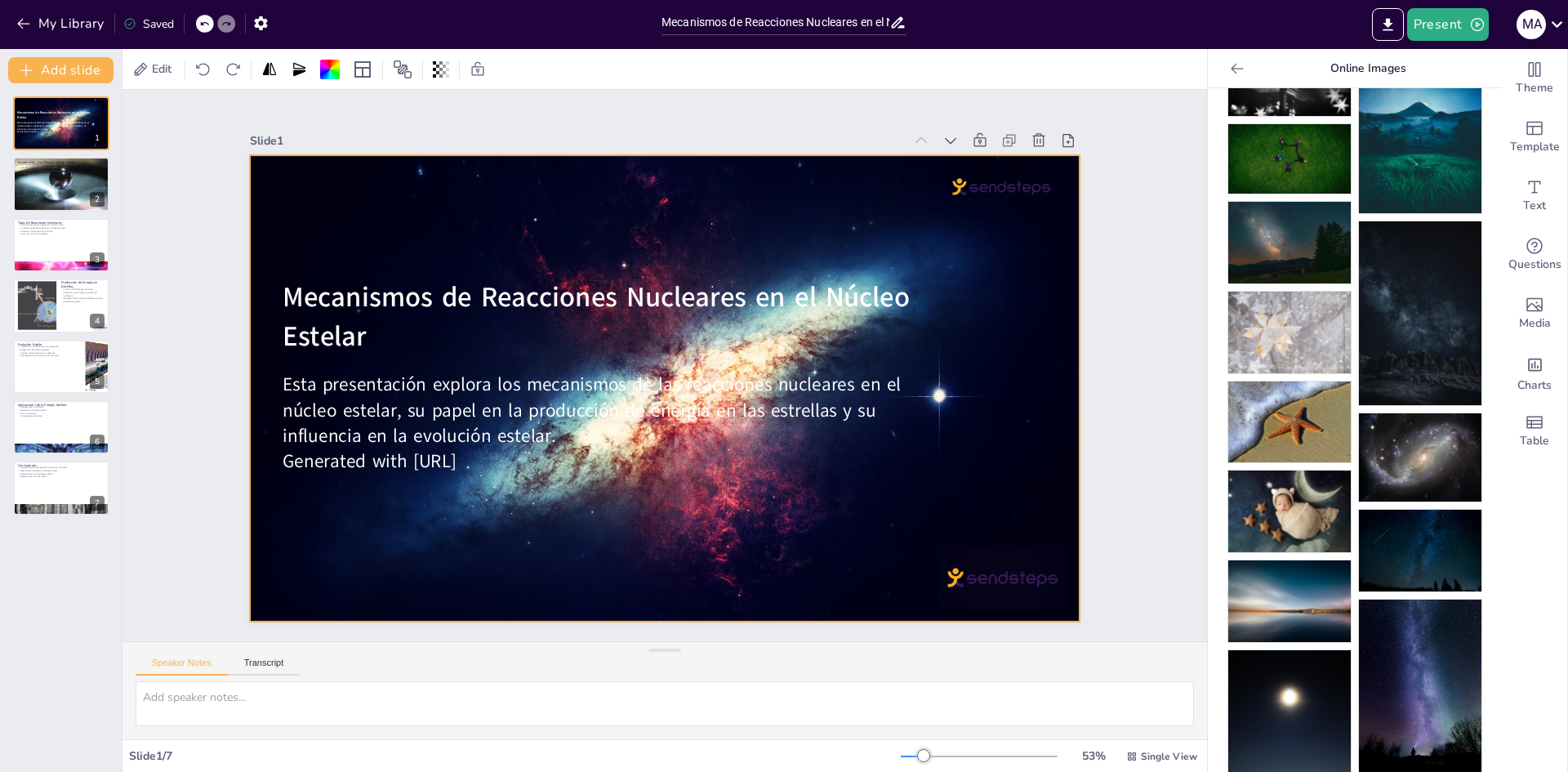
scroll to position [653, 0]
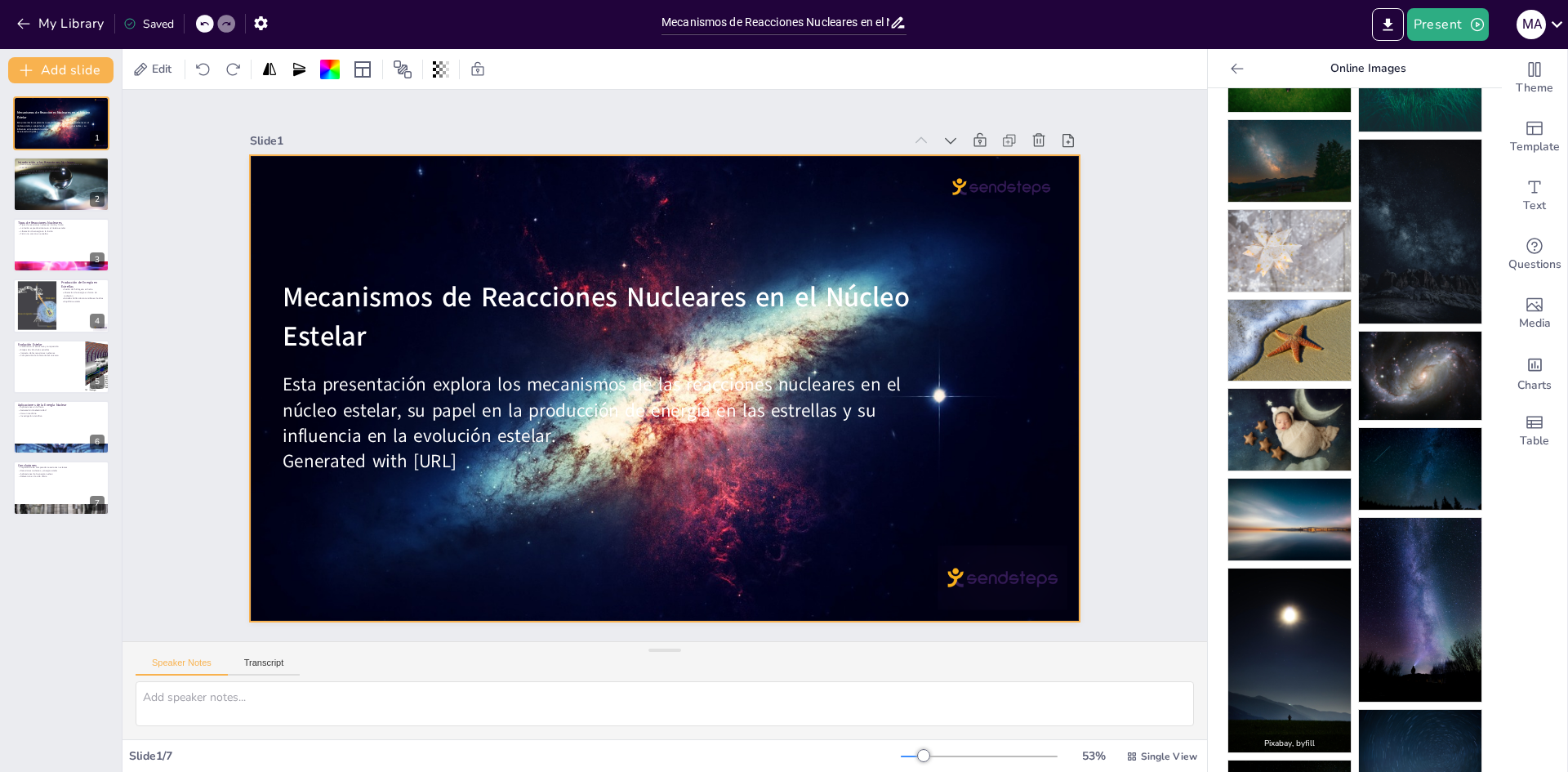
click at [1285, 628] on img at bounding box center [1290, 661] width 123 height 184
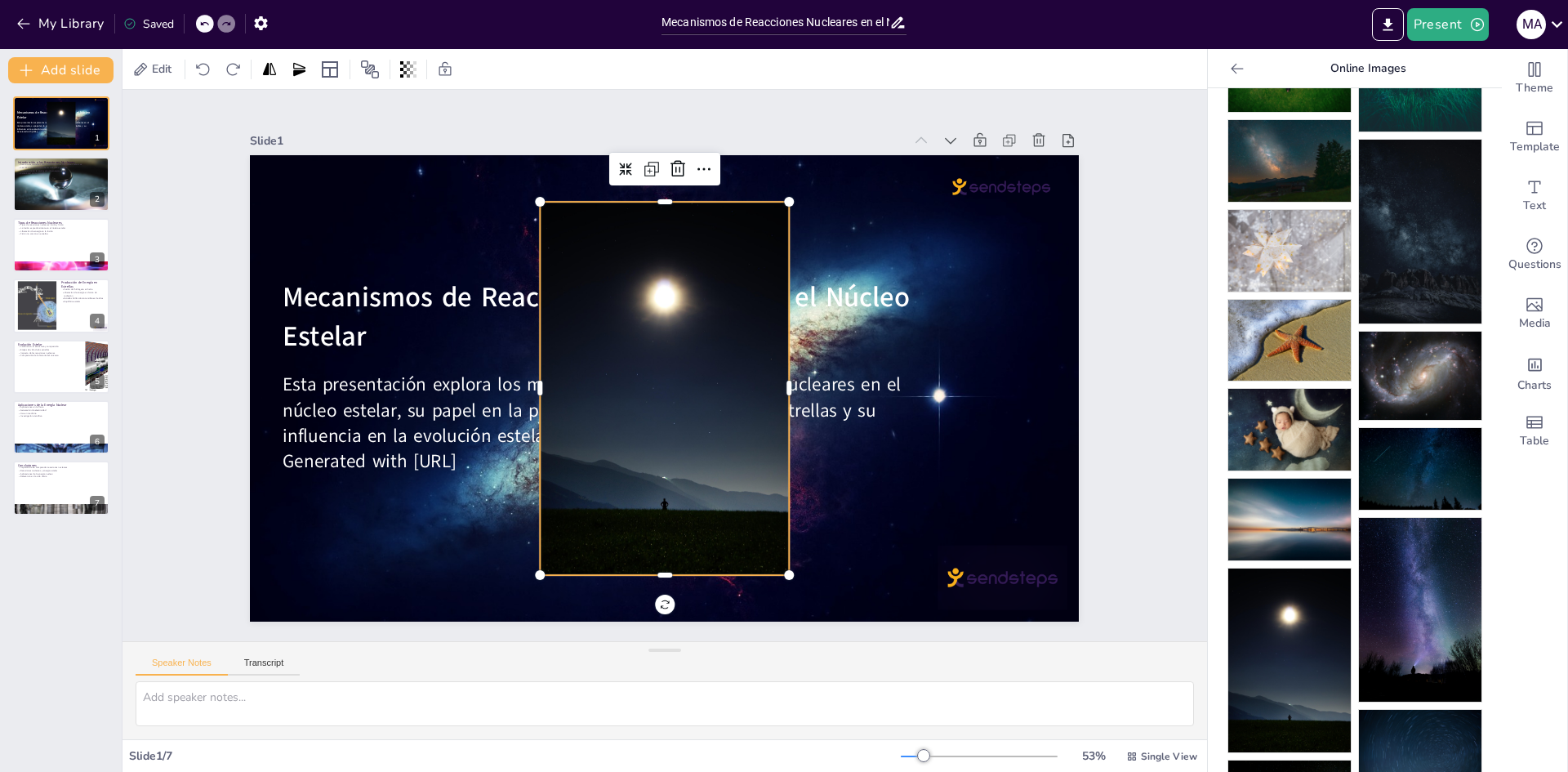
click at [1399, 713] on img at bounding box center [1420, 750] width 123 height 82
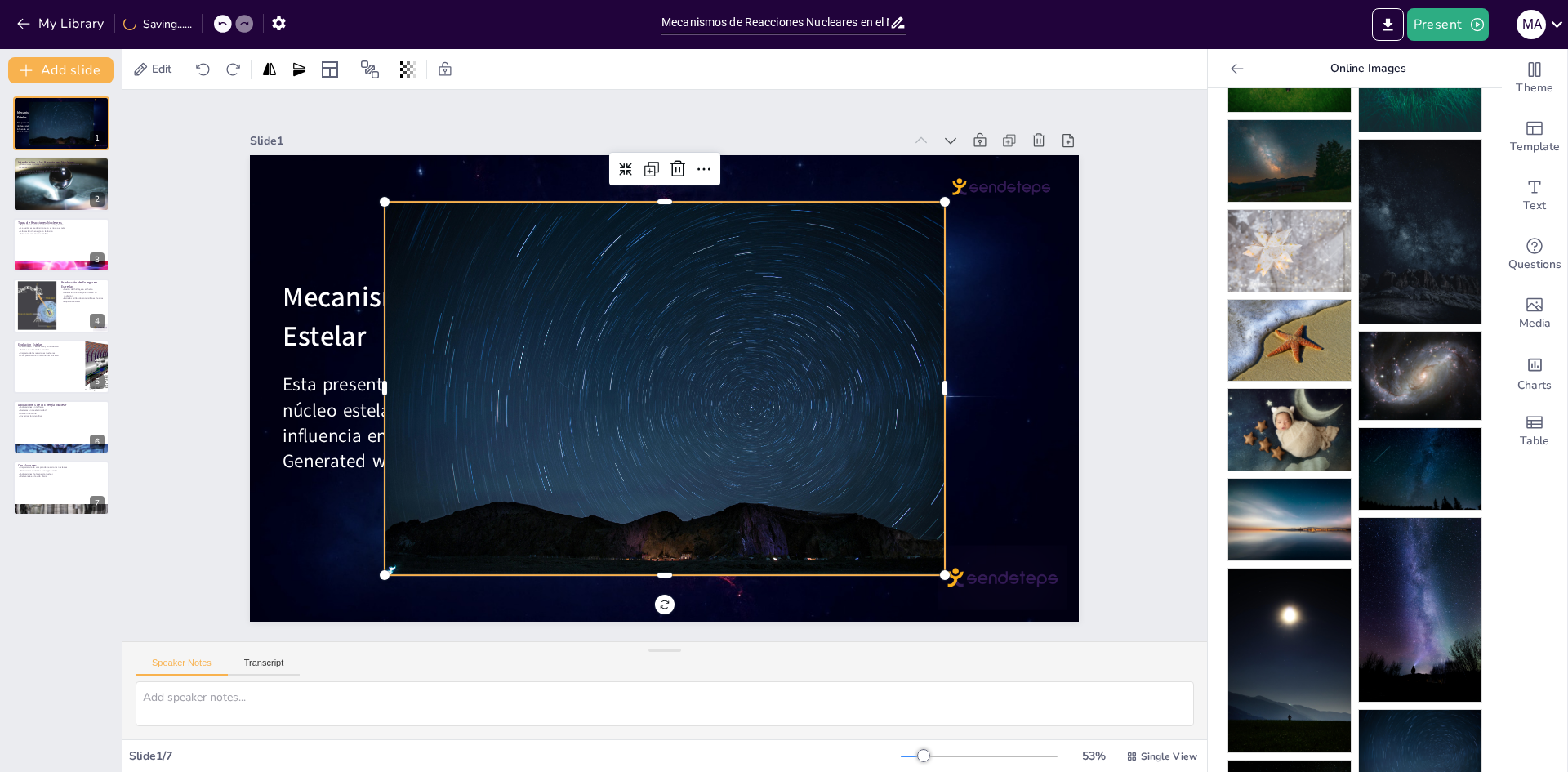
click at [804, 489] on div at bounding box center [657, 387] width 647 height 528
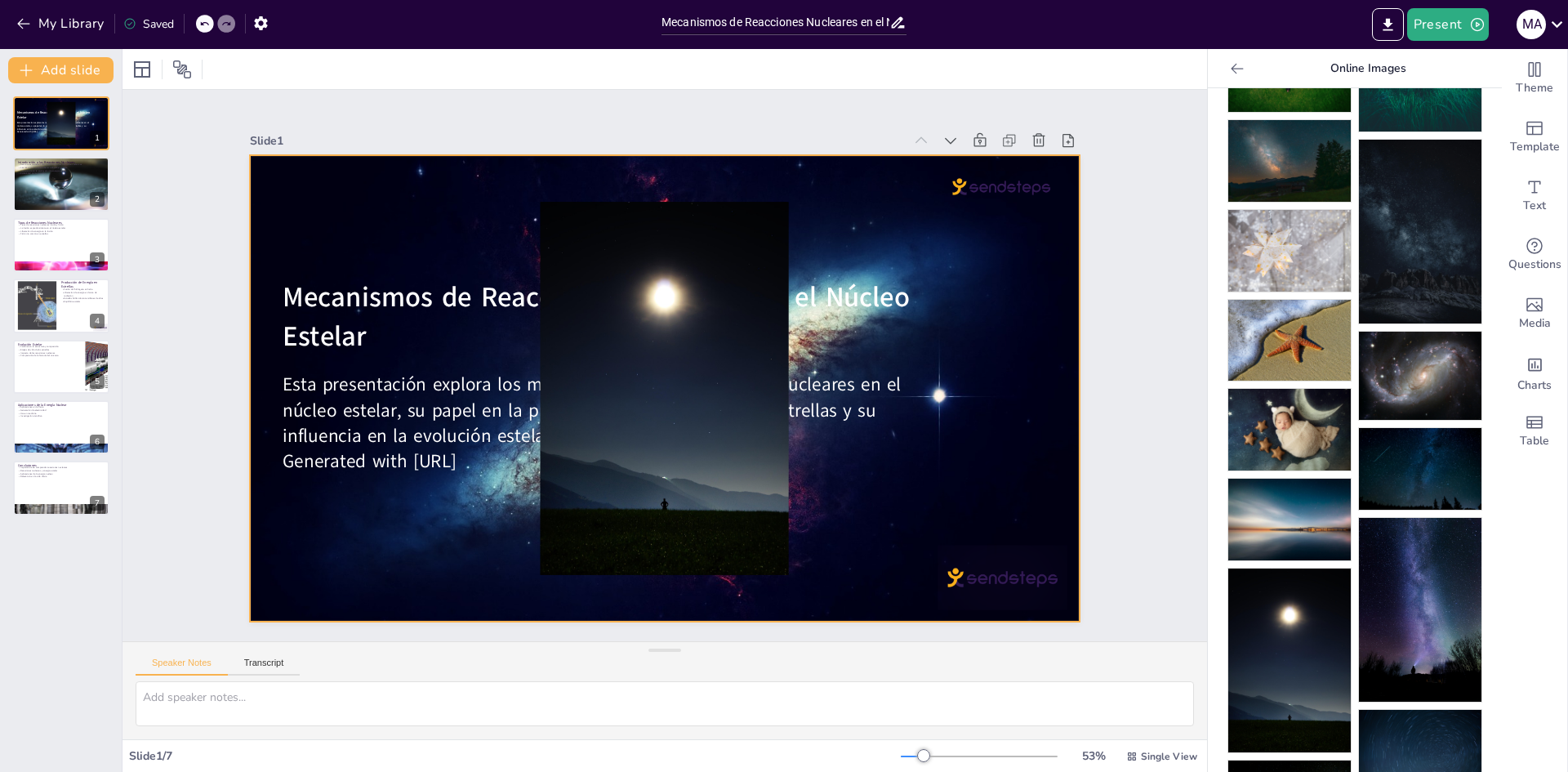
click at [765, 473] on div at bounding box center [657, 387] width 352 height 432
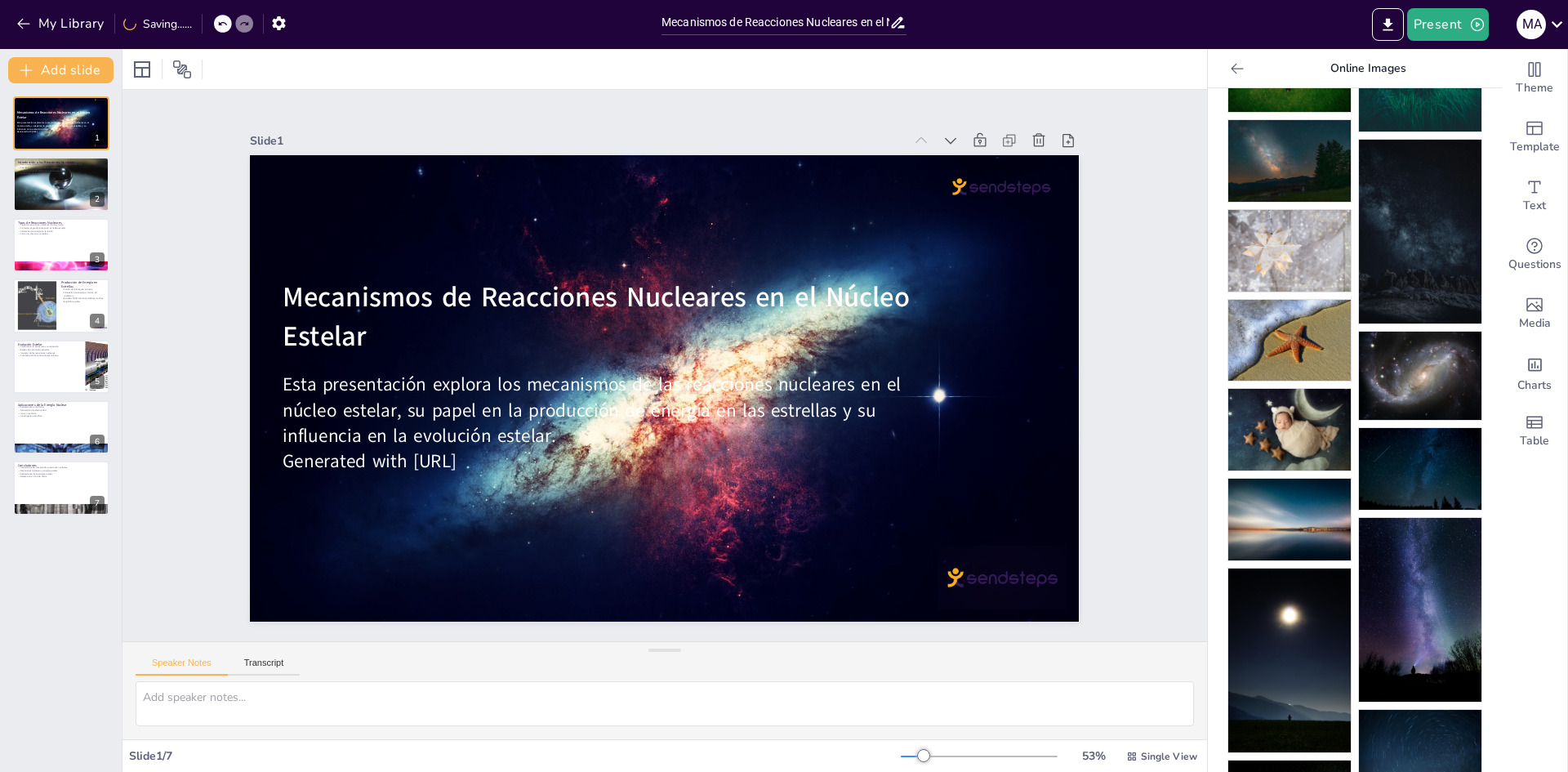
click at [1412, 710] on img at bounding box center [1420, 750] width 123 height 82
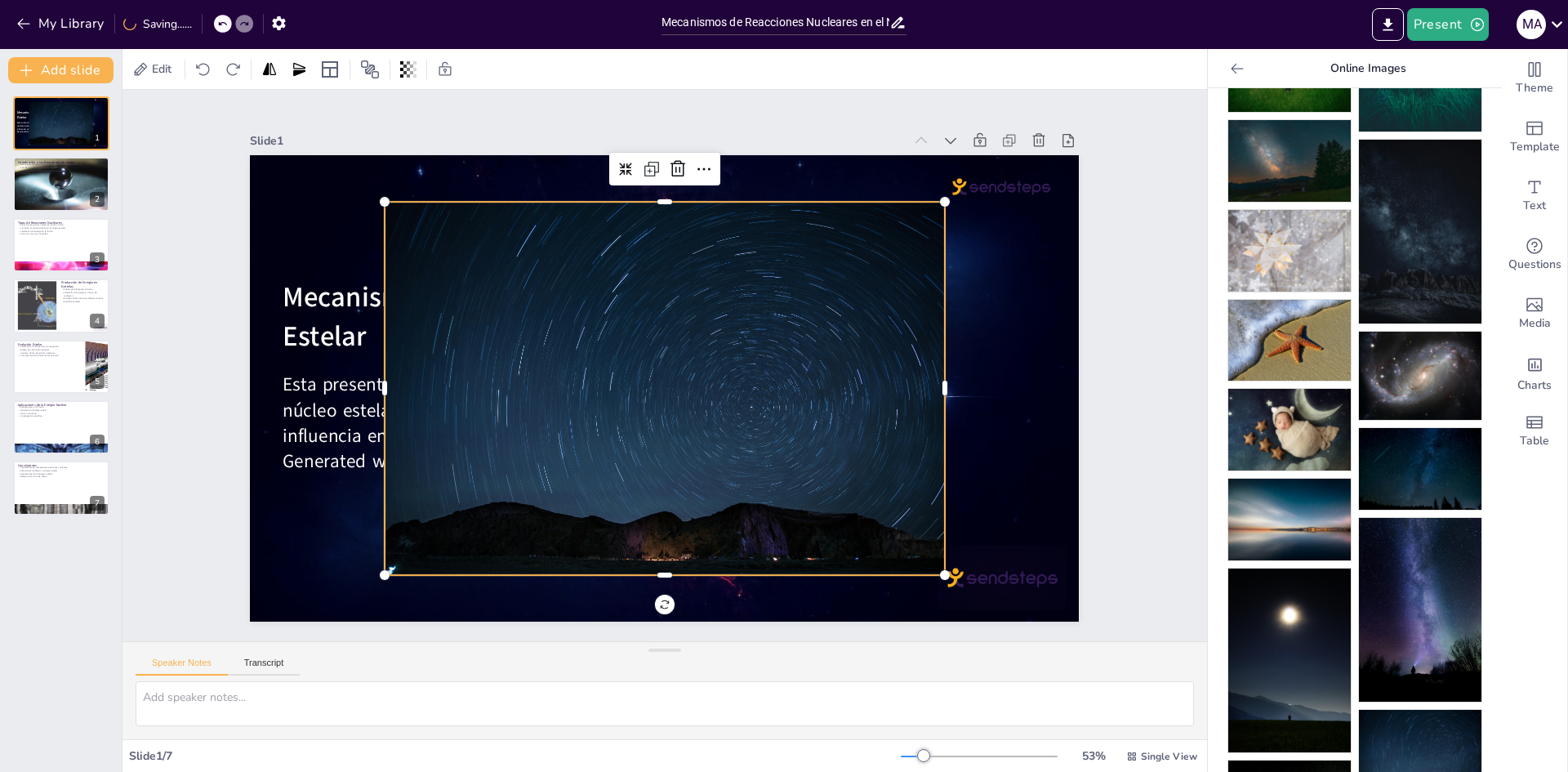
click at [705, 452] on div at bounding box center [663, 388] width 595 height 430
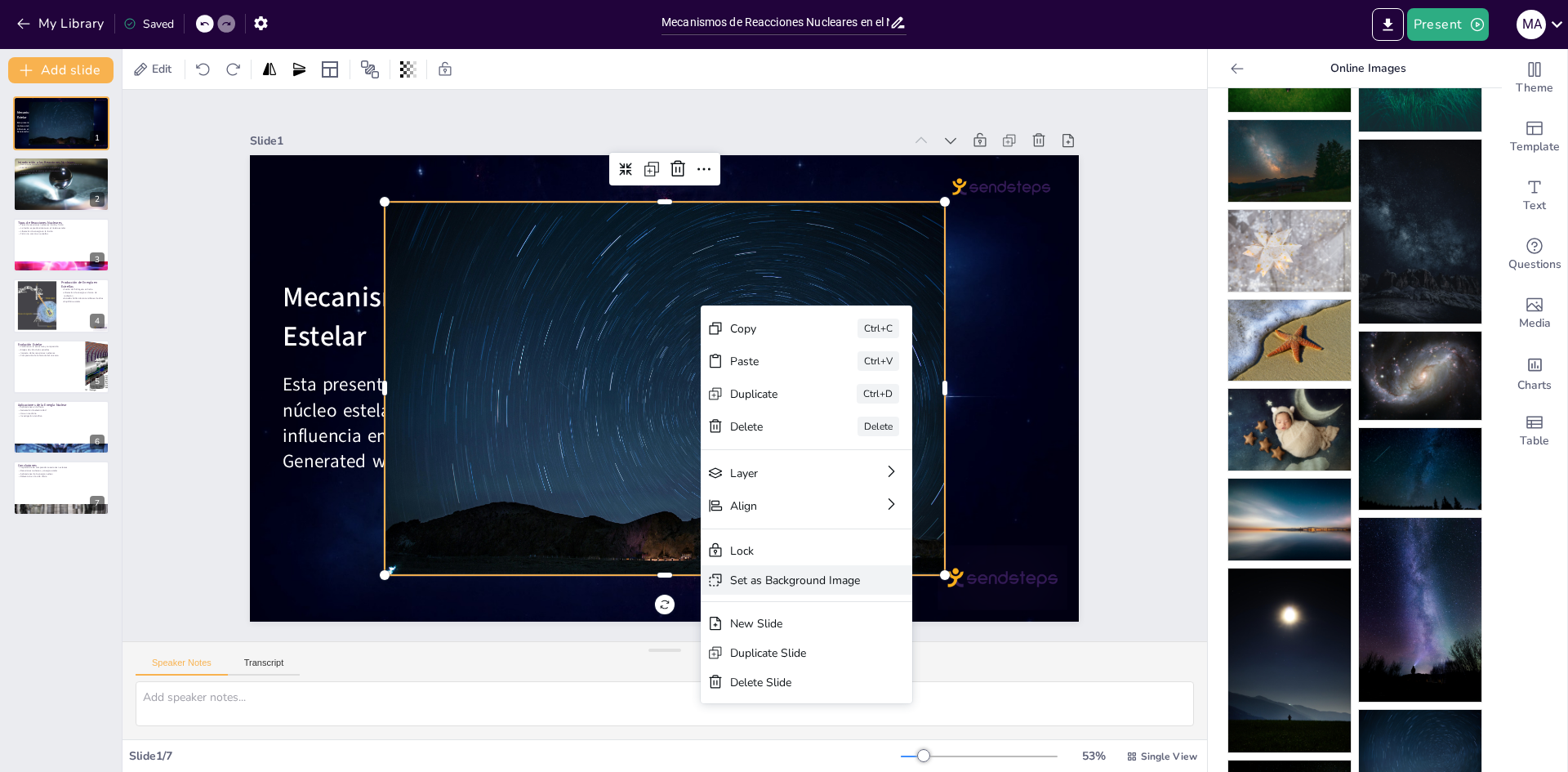
click at [819, 680] on div "Set as Background Image" at bounding box center [884, 694] width 131 height 28
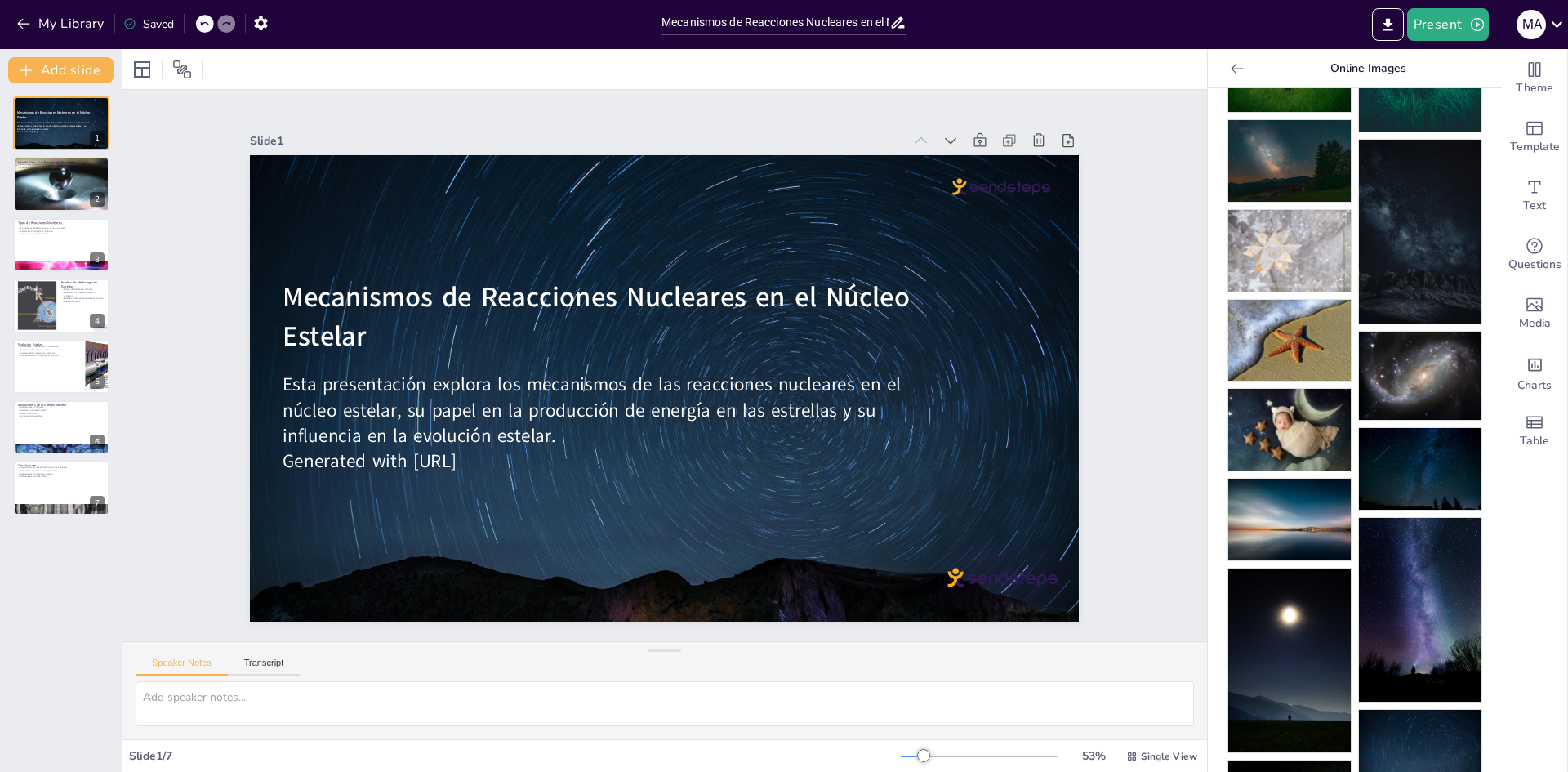
click at [167, 463] on div "Slide 1 Mecanismos de Reacciones Nucleares en el Núcleo Estelar Esta presentaci…" at bounding box center [665, 365] width 1203 height 860
